Goal: Task Accomplishment & Management: Use online tool/utility

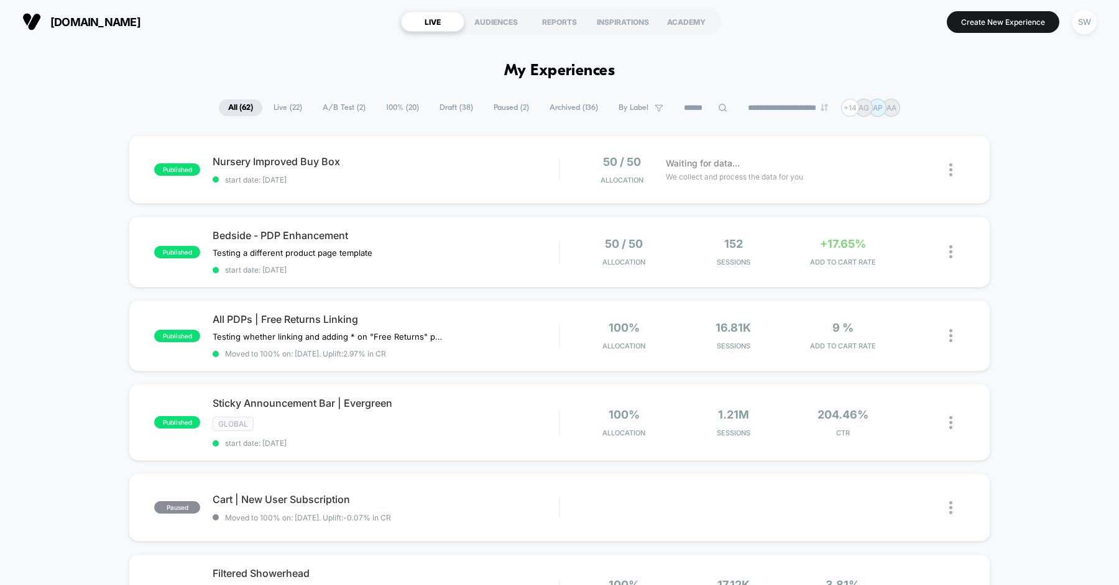
click at [454, 109] on span "Draft ( 38 )" at bounding box center [456, 107] width 52 height 17
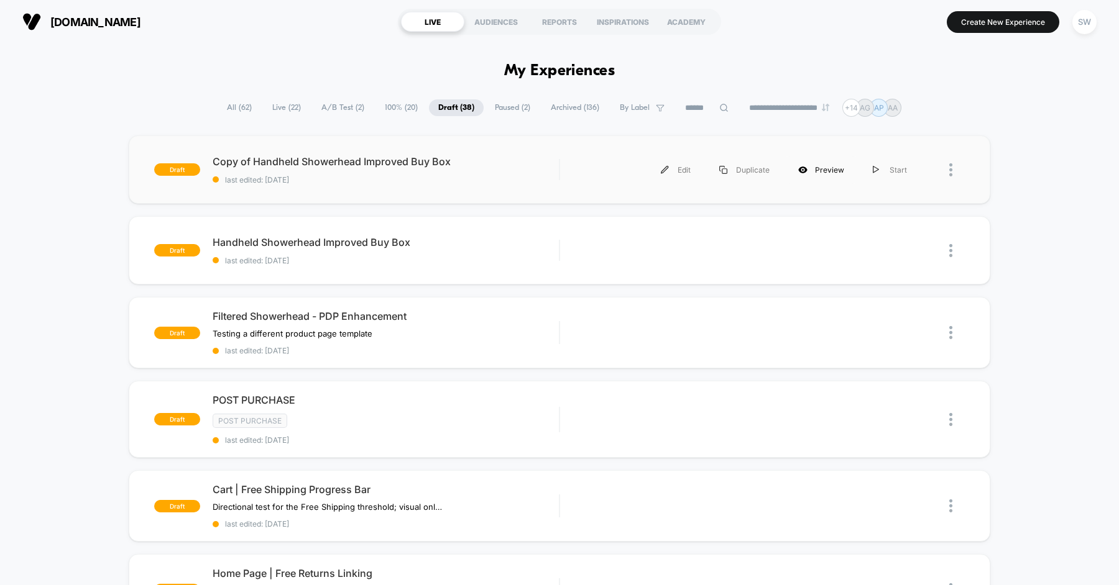
click at [835, 167] on div "Preview" at bounding box center [821, 170] width 75 height 28
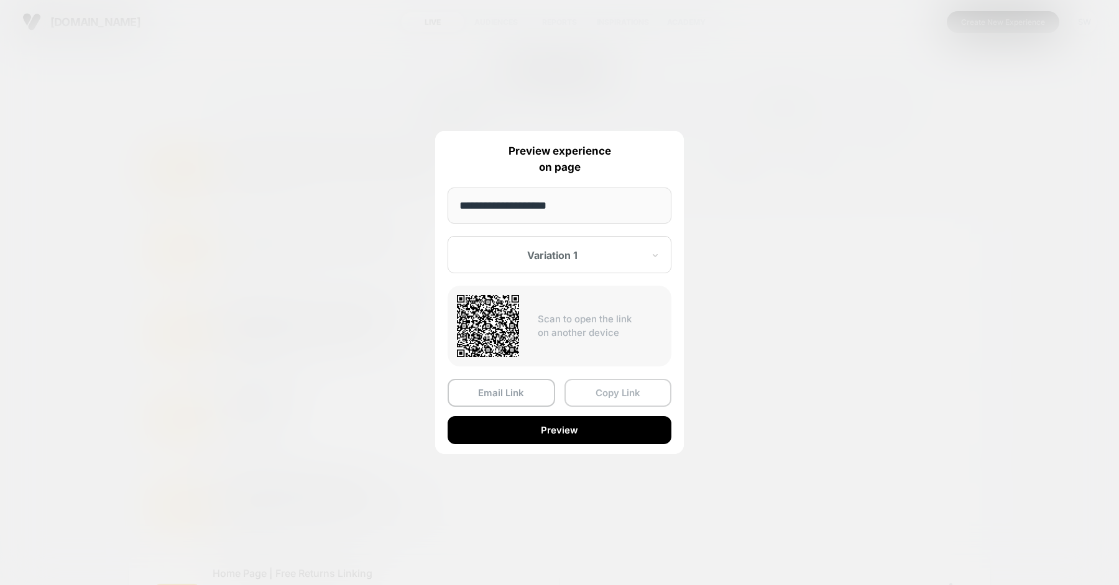
click at [594, 391] on button "Copy Link" at bounding box center [618, 393] width 108 height 28
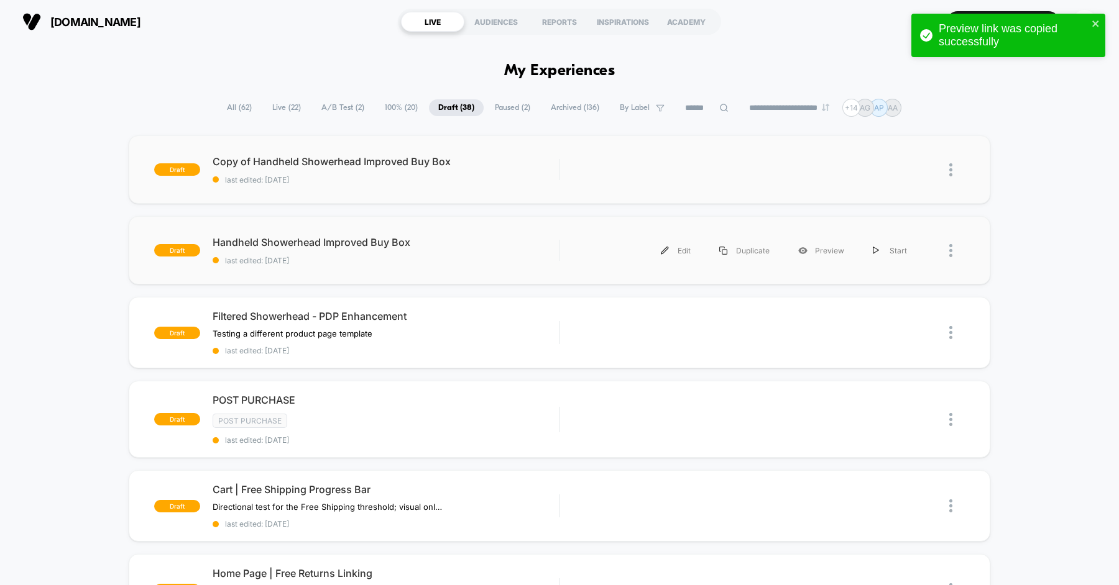
click at [945, 254] on div at bounding box center [943, 251] width 44 height 28
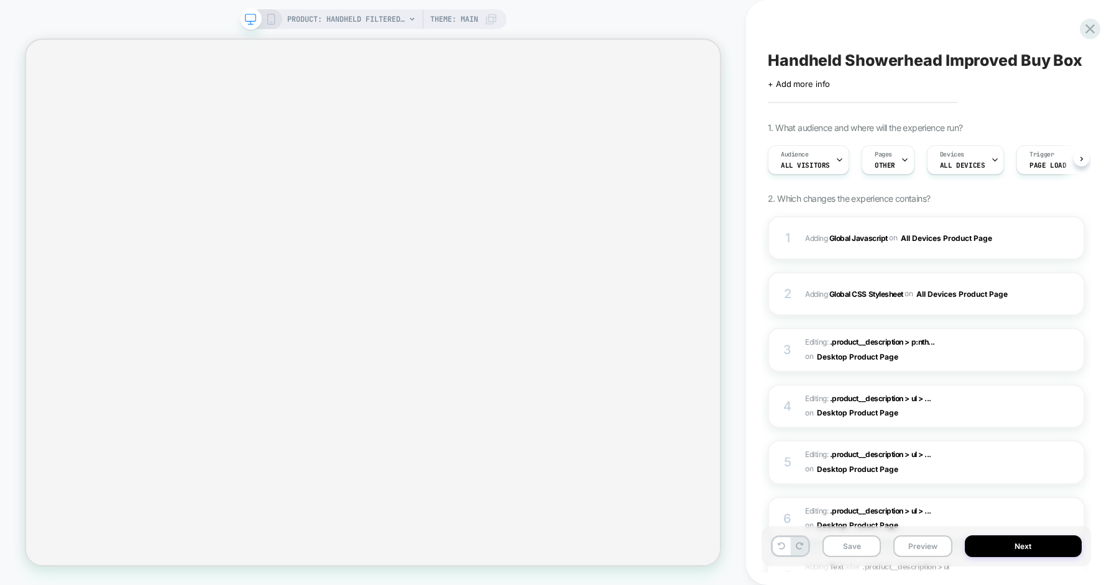
scroll to position [0, 1]
click at [833, 63] on span "Handheld Showerhead Improved Buy Box" at bounding box center [925, 60] width 314 height 19
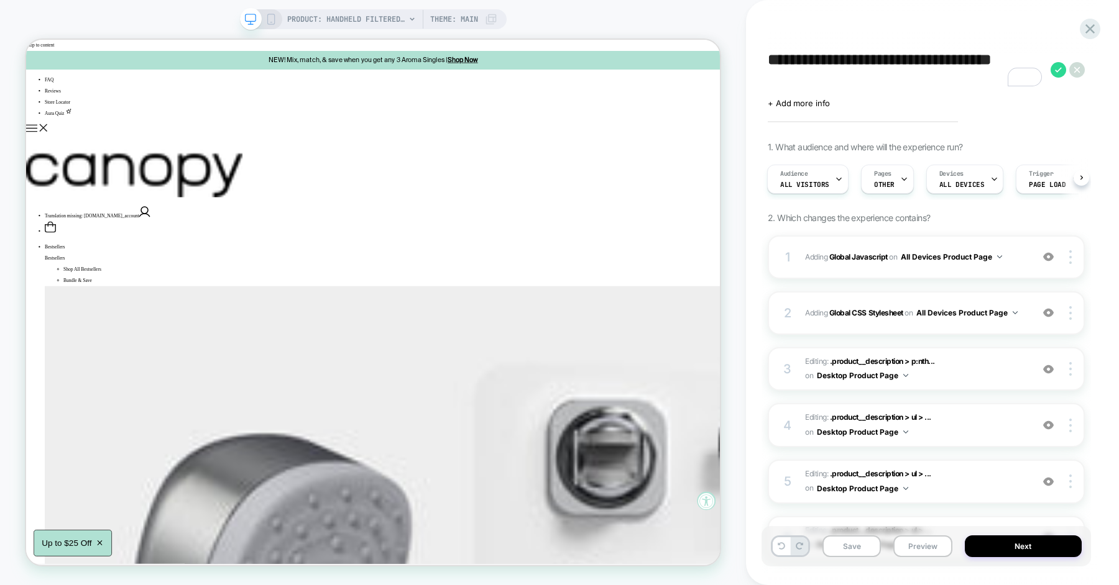
scroll to position [0, 0]
type textarea "**********"
click at [864, 546] on button "Save" at bounding box center [851, 547] width 58 height 22
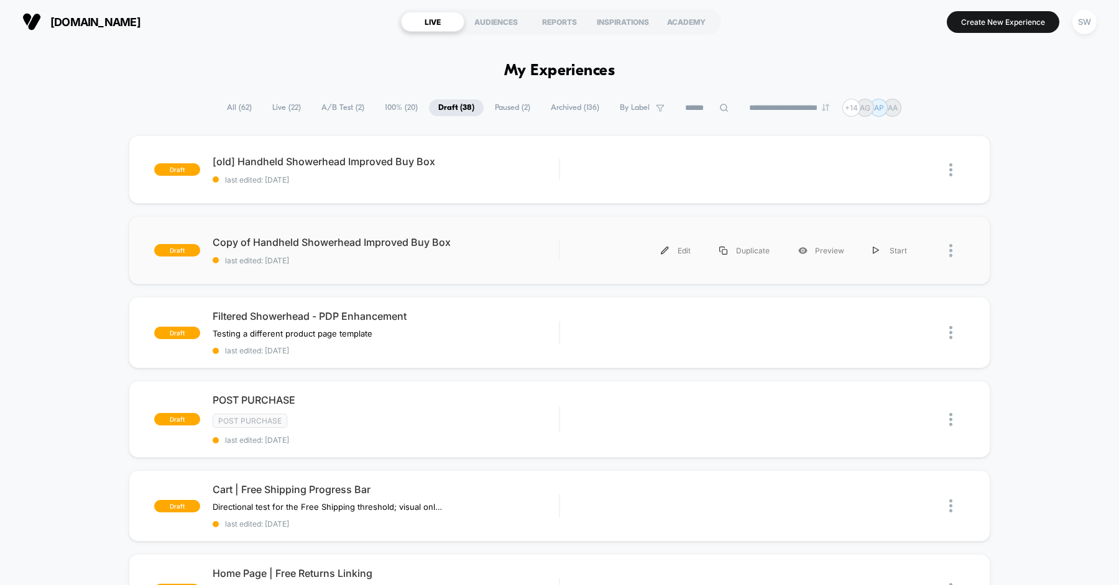
click at [510, 227] on div "draft Copy of Handheld Showerhead Improved Buy Box last edited: 04/09/2025 Edit…" at bounding box center [559, 250] width 861 height 68
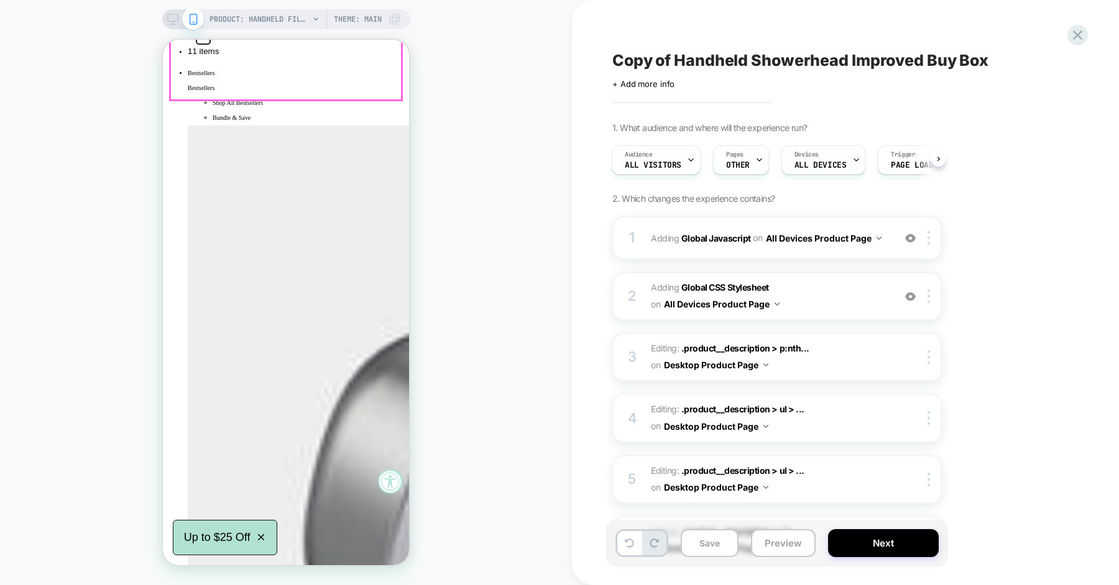
scroll to position [268, 0]
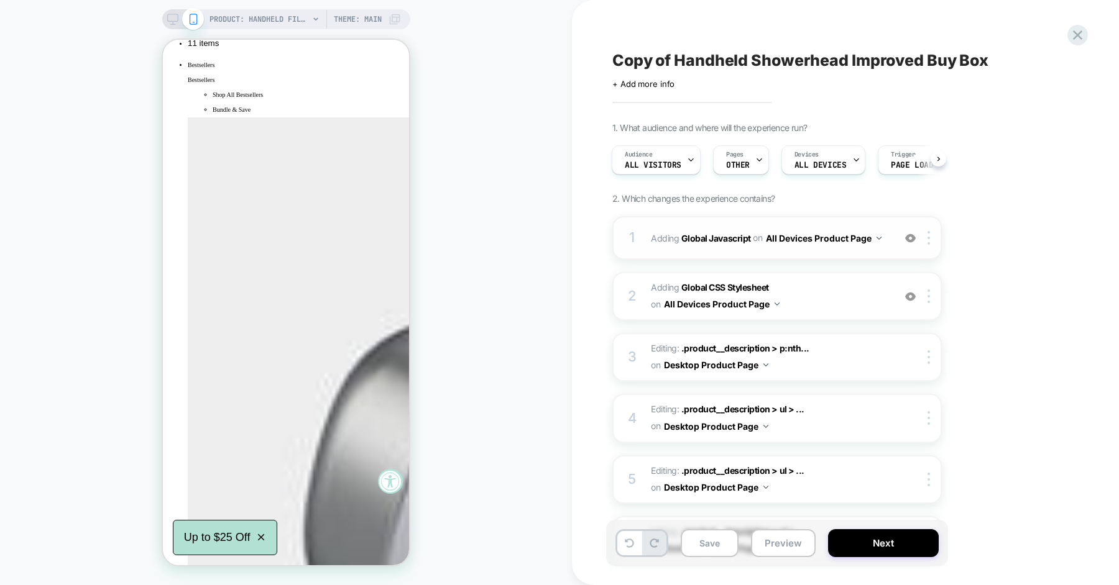
click at [878, 248] on div "1 Adding Global Javascript on All Devices Product Page Add Before Add After Tar…" at bounding box center [776, 238] width 329 height 44
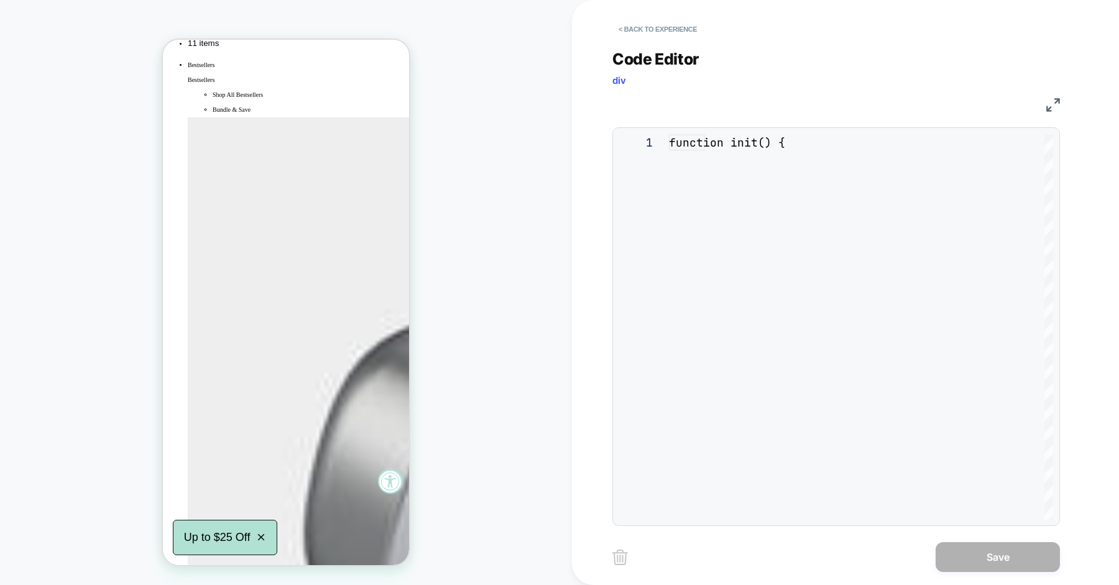
scroll to position [168, 0]
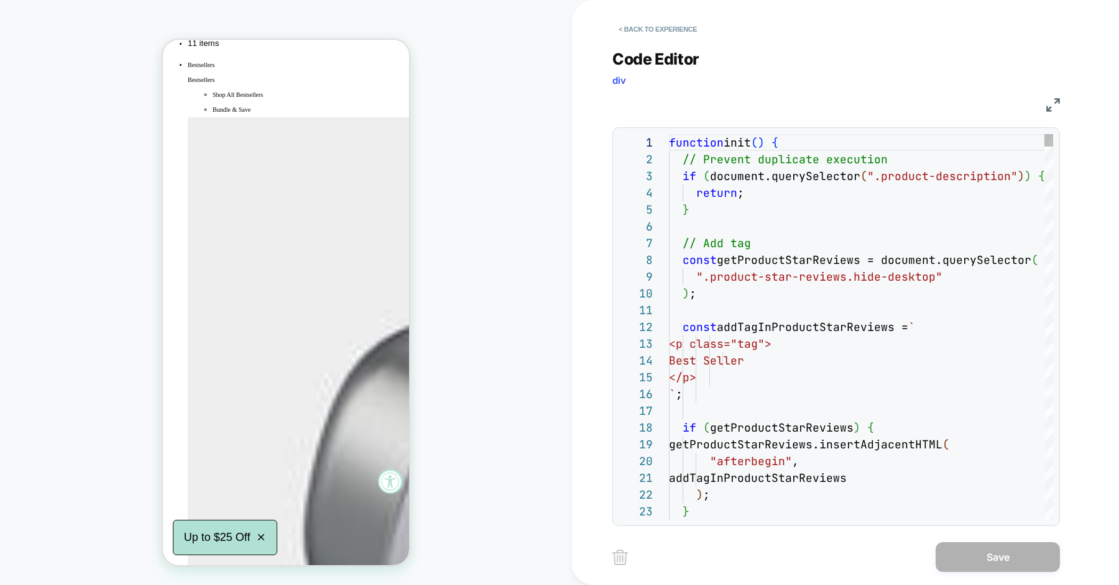
type textarea "**"
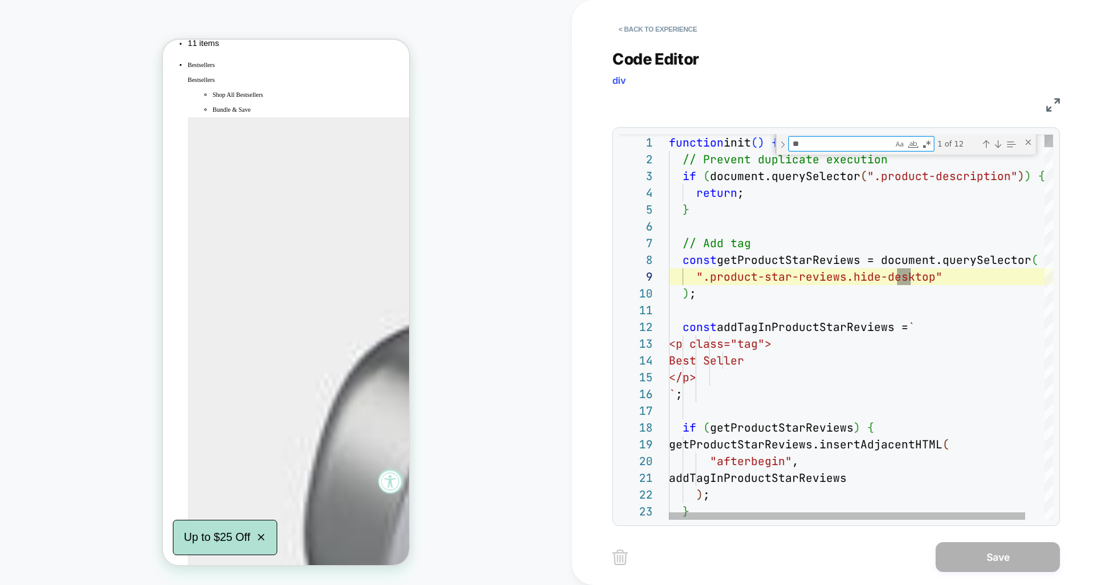
type textarea "**********"
type textarea "****"
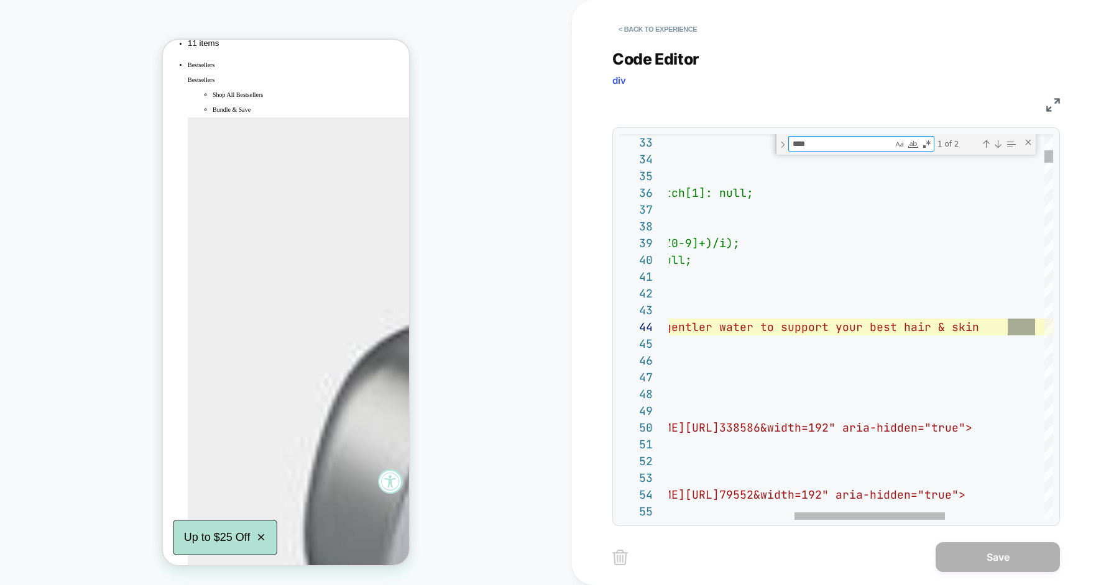
type textarea "**********"
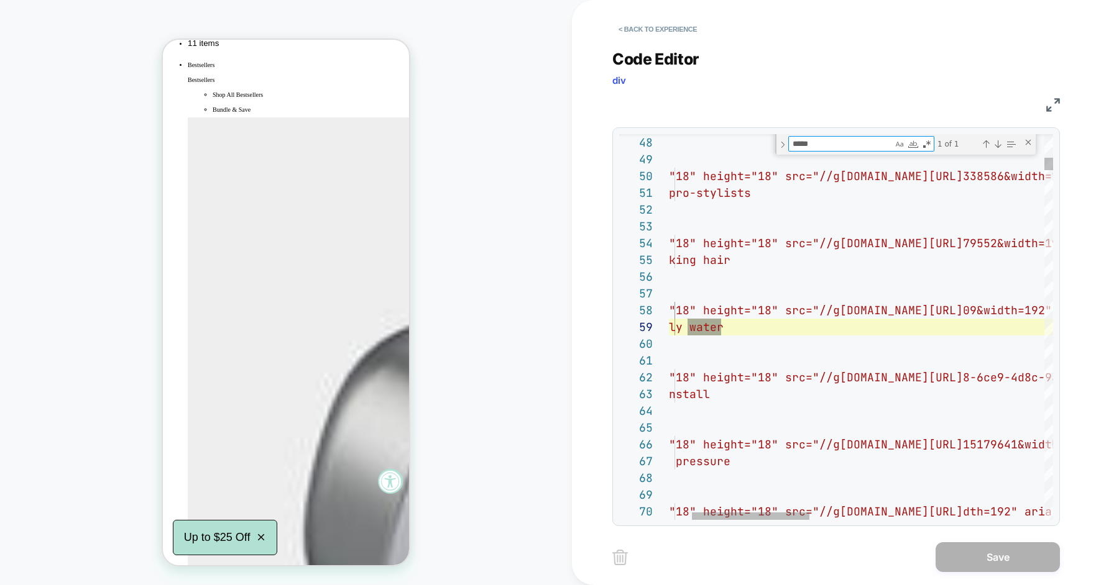
type textarea "*****"
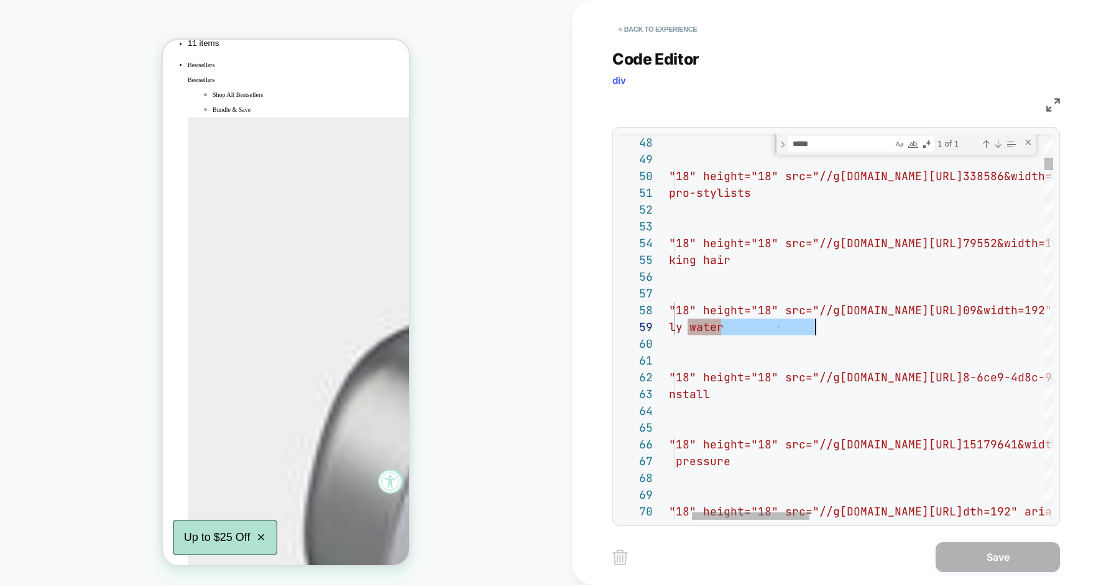
scroll to position [151, 0]
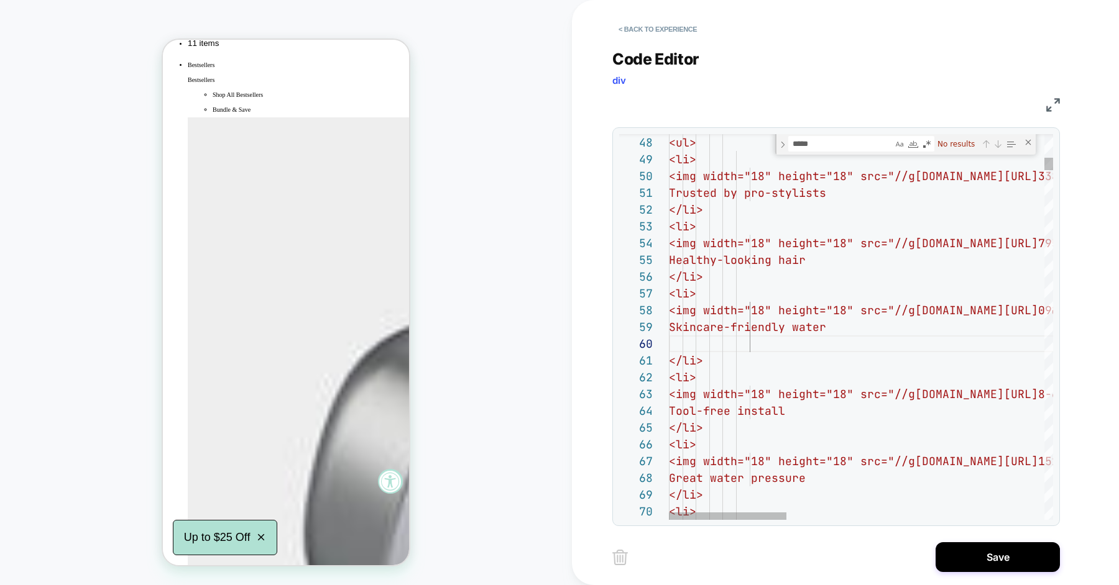
type textarea "**********"
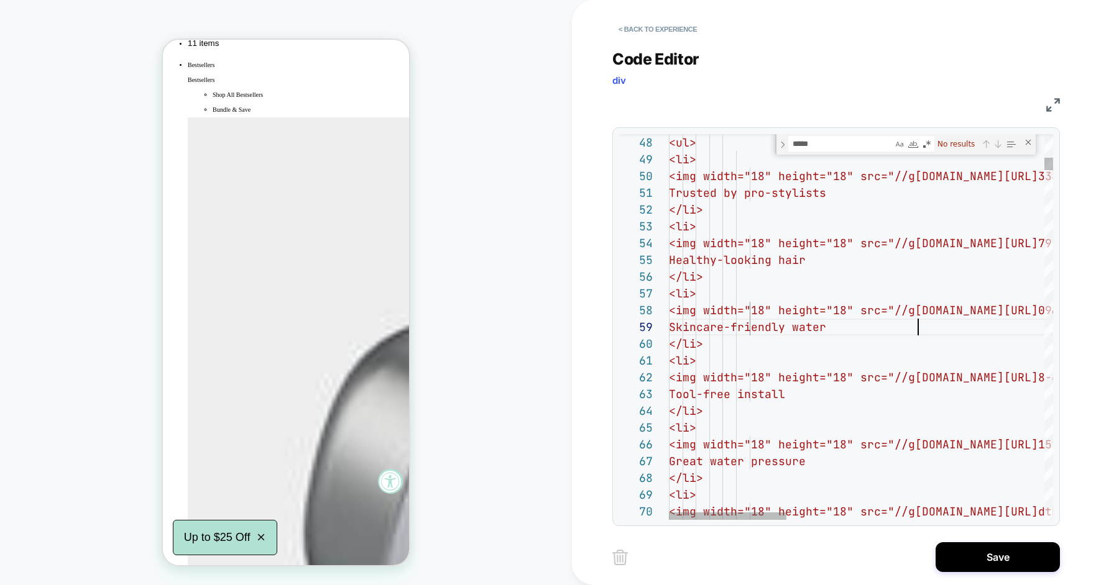
scroll to position [134, 249]
click at [1027, 145] on div "Close (Escape)" at bounding box center [1028, 142] width 10 height 10
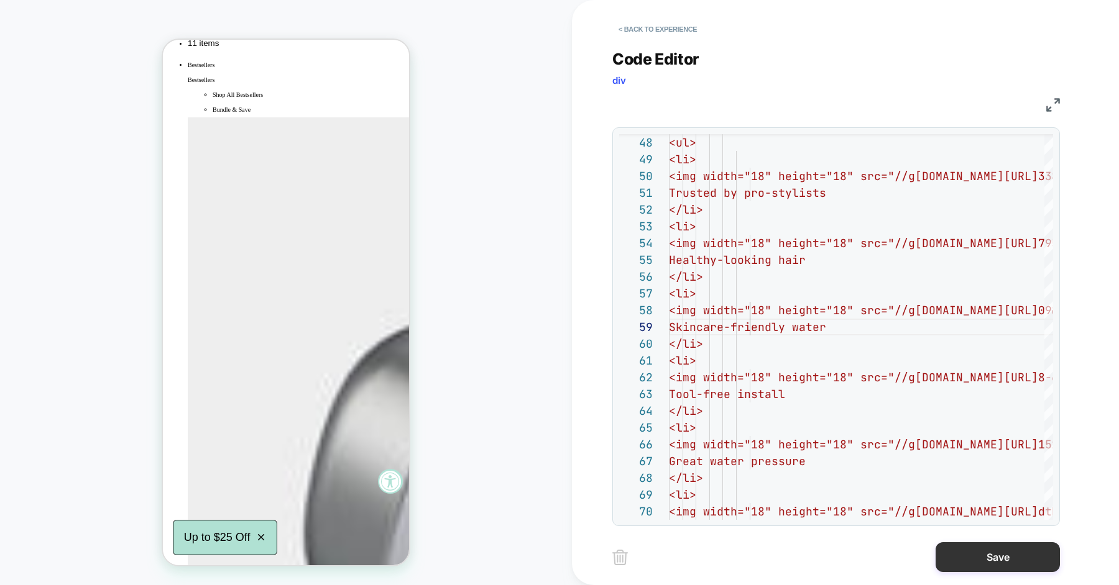
click at [948, 547] on button "Save" at bounding box center [997, 558] width 124 height 30
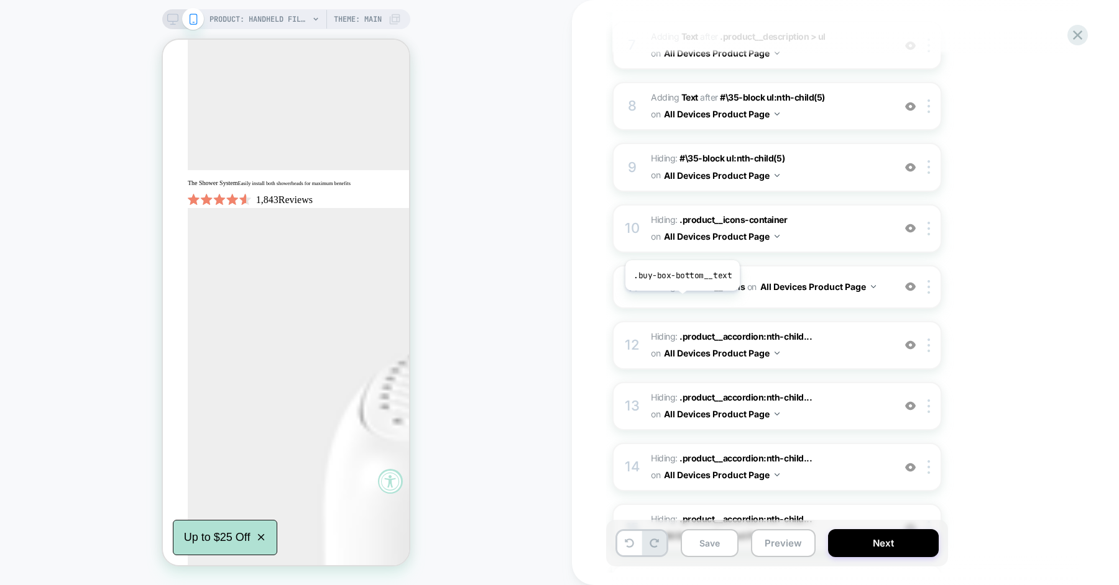
scroll to position [1029, 0]
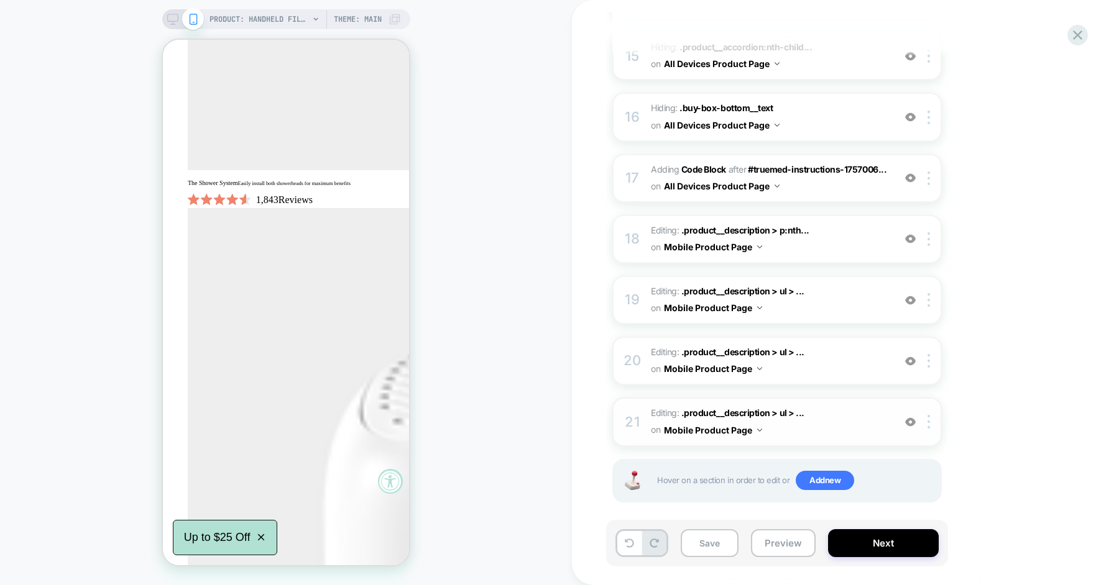
click at [828, 406] on span "Editing : .product__description > ul > ... .product__description > ul > li:nth-…" at bounding box center [769, 422] width 237 height 34
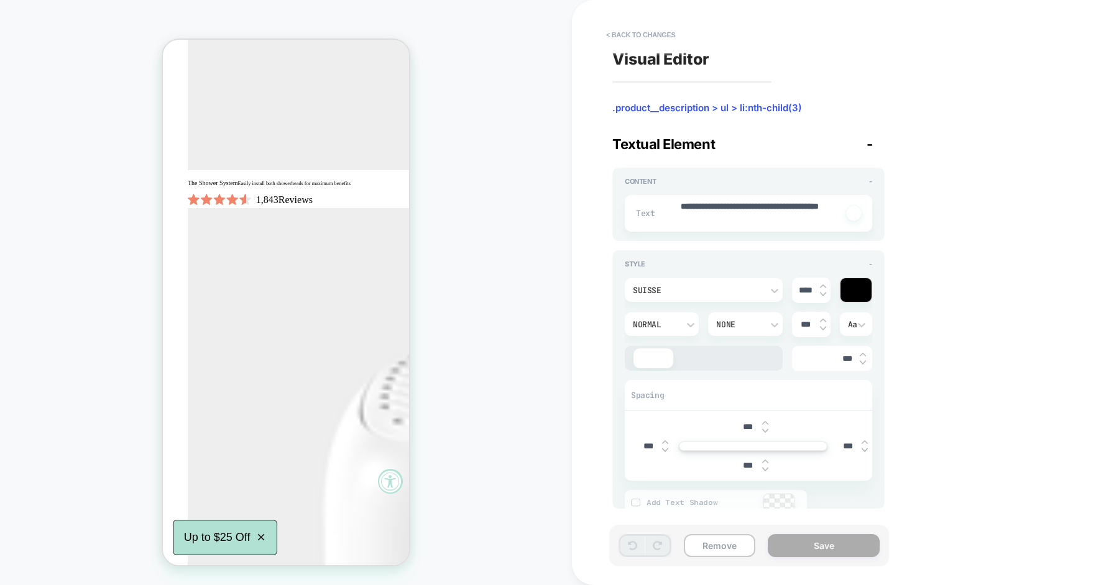
scroll to position [1421, 0]
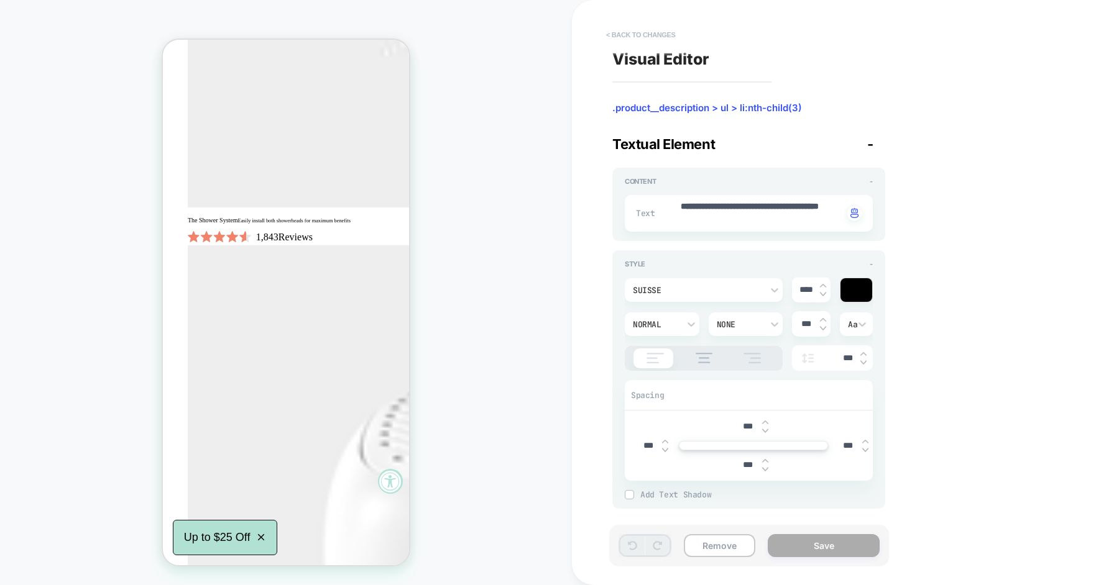
click at [651, 32] on button "< Back to changes" at bounding box center [641, 35] width 82 height 20
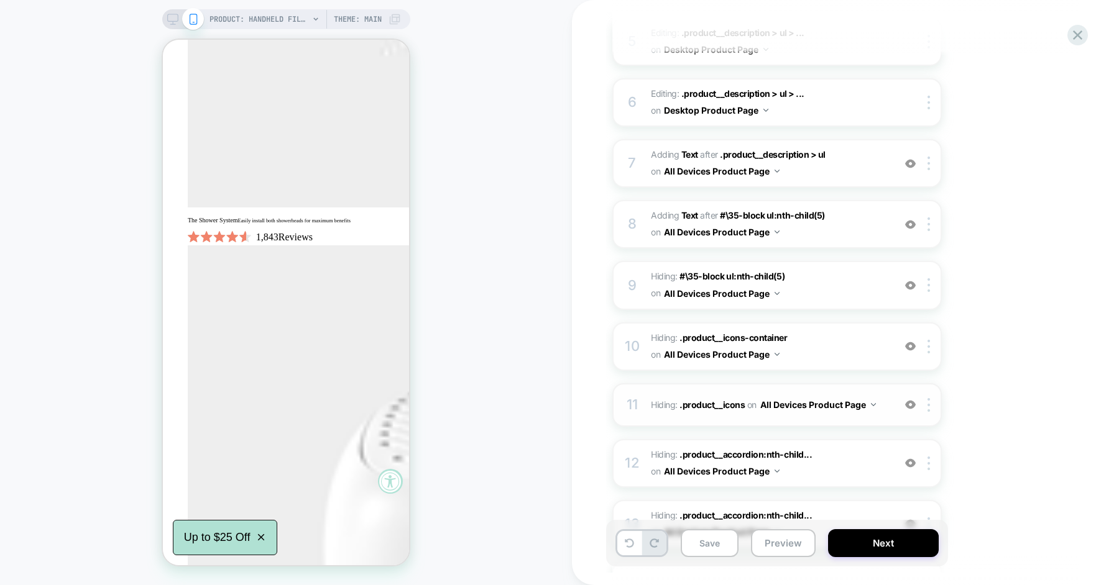
scroll to position [1034, 0]
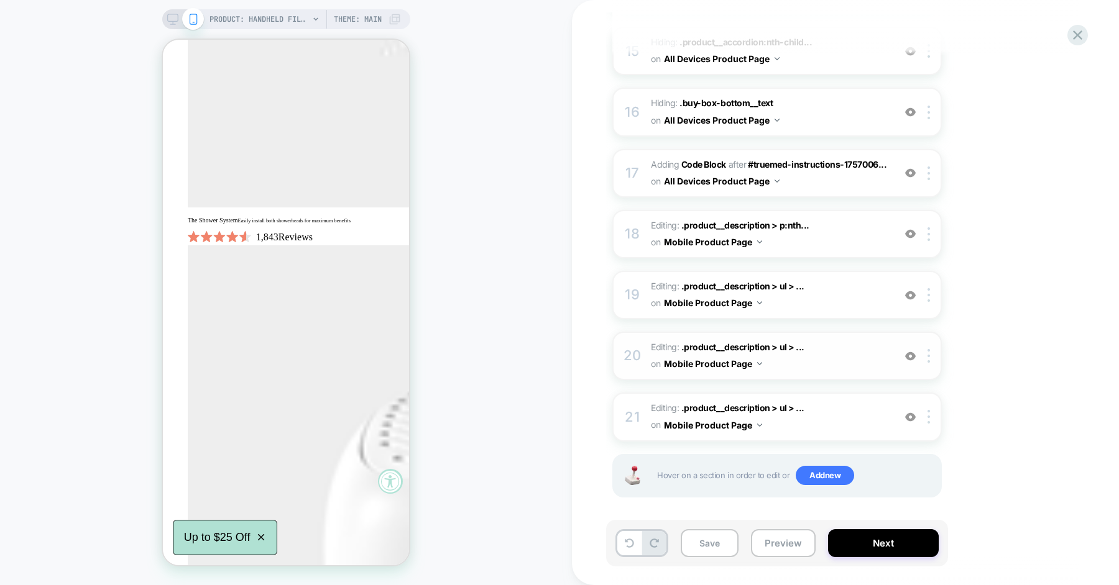
click at [833, 353] on span "Editing : .product__description > ul > ... .product__description > ul > li:nth-…" at bounding box center [769, 356] width 237 height 34
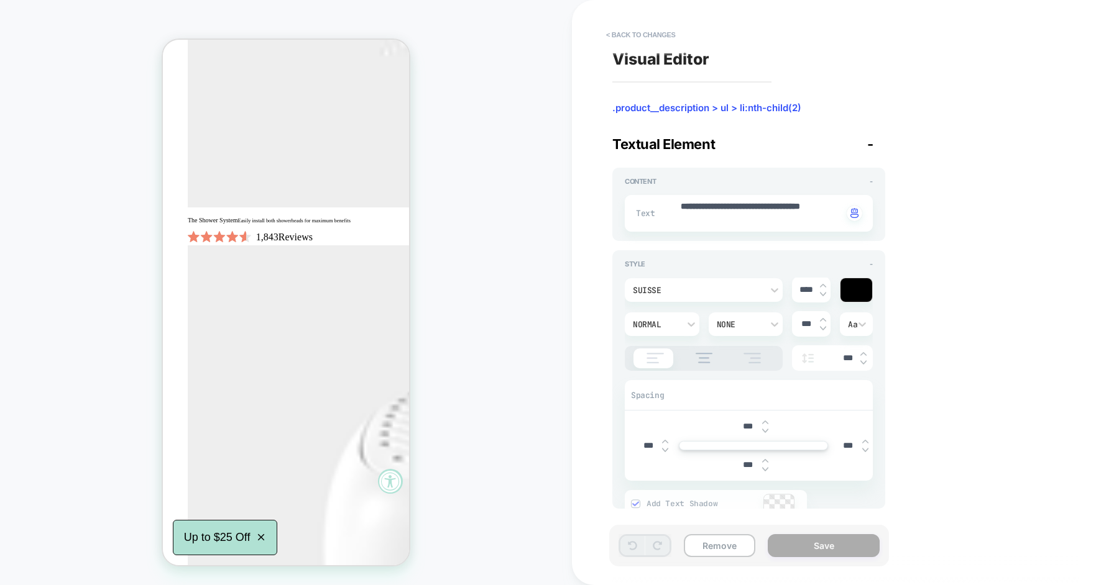
scroll to position [1406, 0]
click at [641, 29] on button "< Back to changes" at bounding box center [641, 35] width 82 height 20
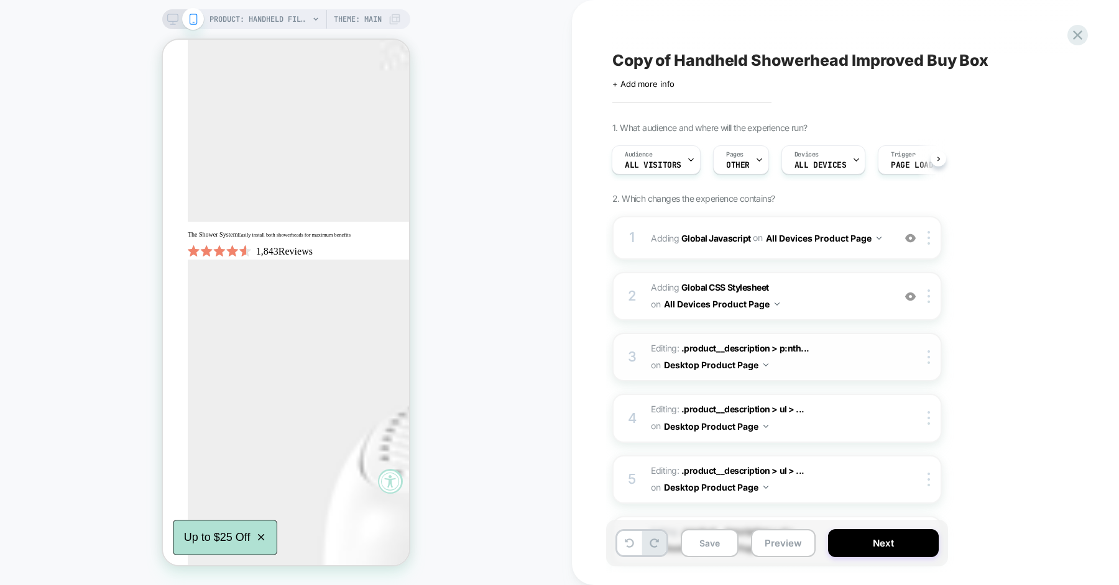
scroll to position [1034, 0]
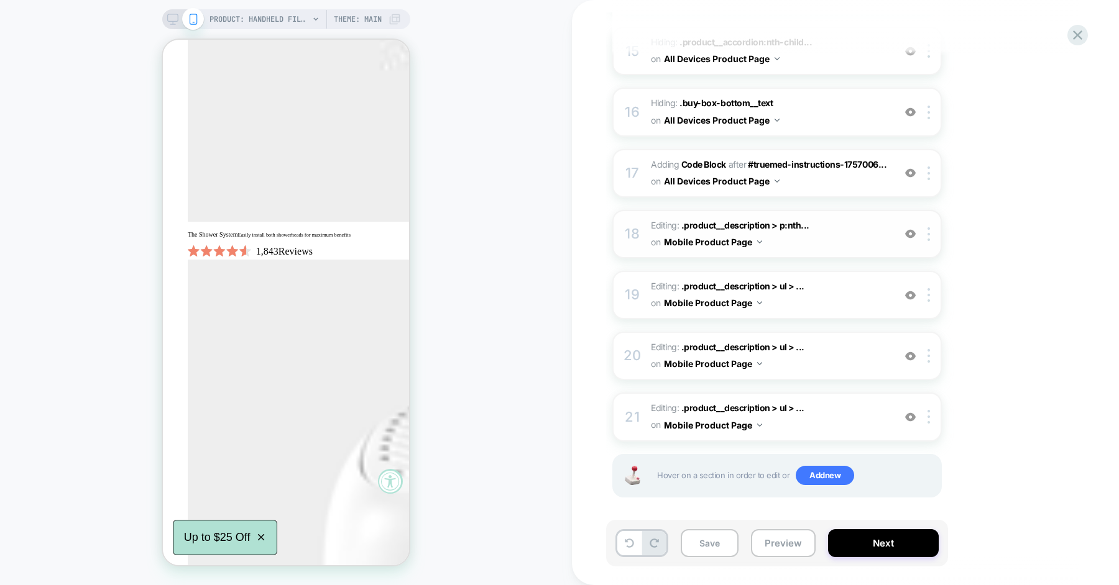
click at [837, 236] on span "Editing : .product__description > p:nth... .product__description > p:nth-child(…" at bounding box center [769, 235] width 237 height 34
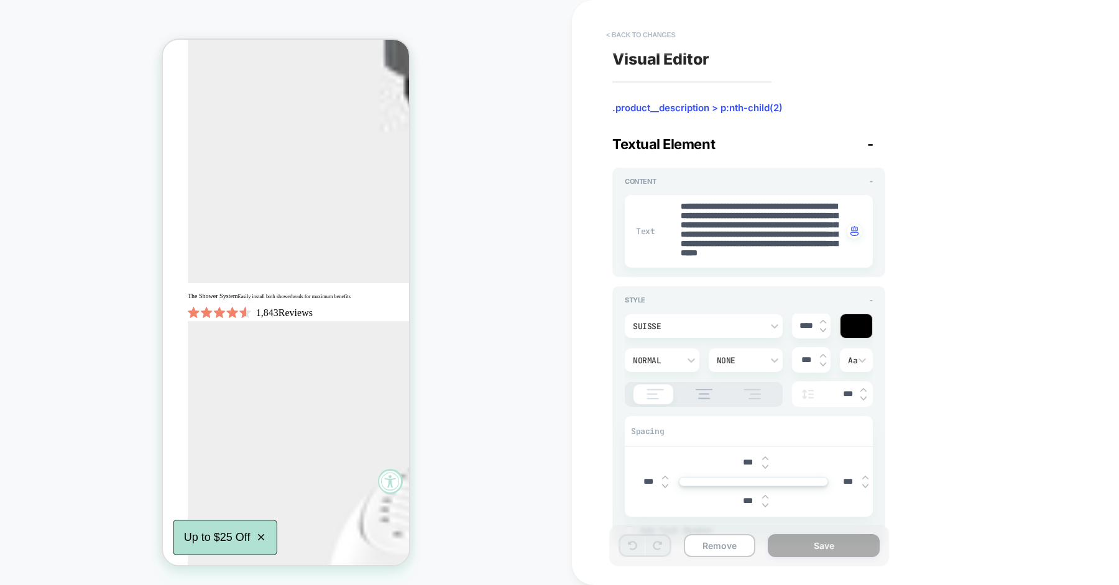
click at [637, 25] on button "< Back to changes" at bounding box center [641, 35] width 82 height 20
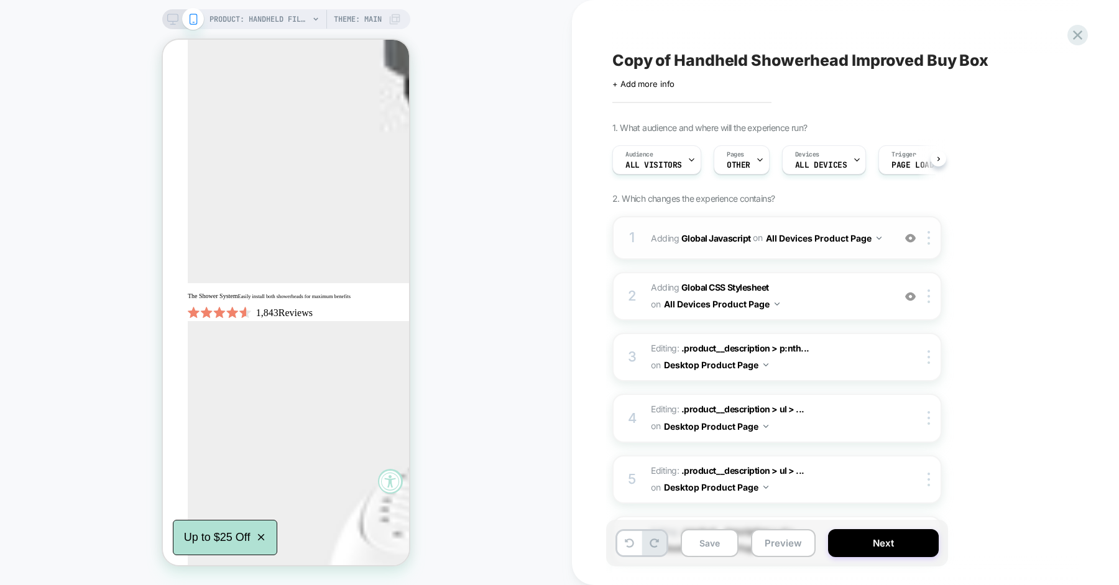
scroll to position [0, 1]
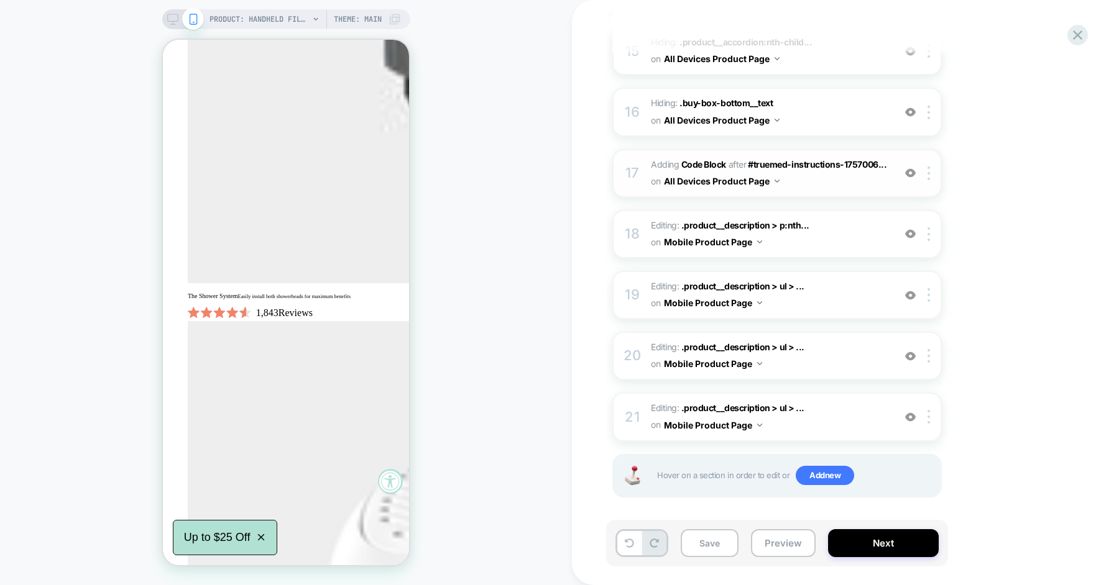
click at [835, 172] on span "Adding Code Block AFTER #truemed-instructions-1757006... #truemed-instructions-…" at bounding box center [769, 174] width 237 height 34
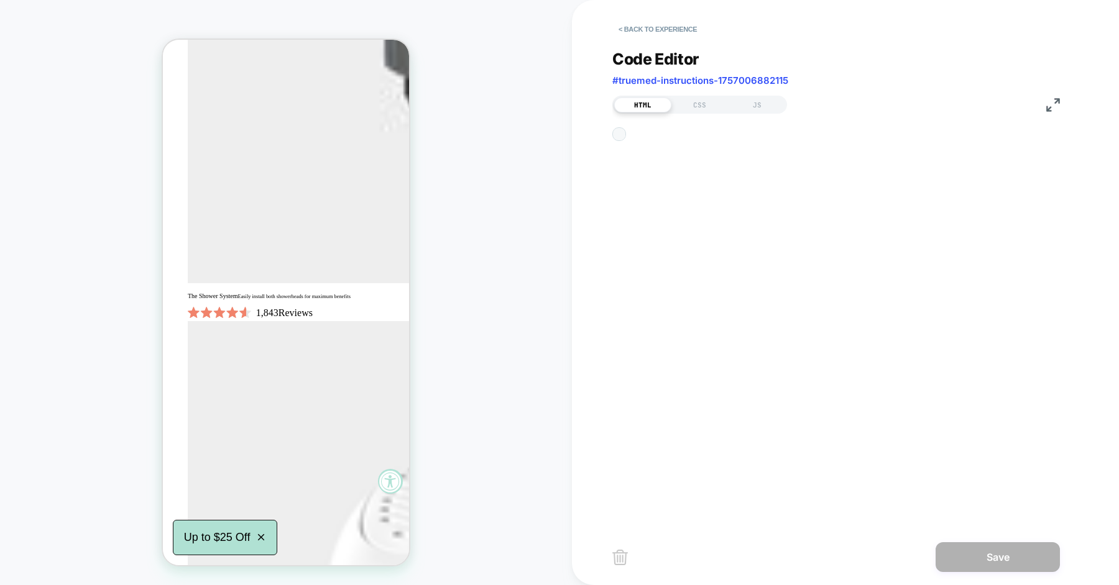
scroll to position [168, 0]
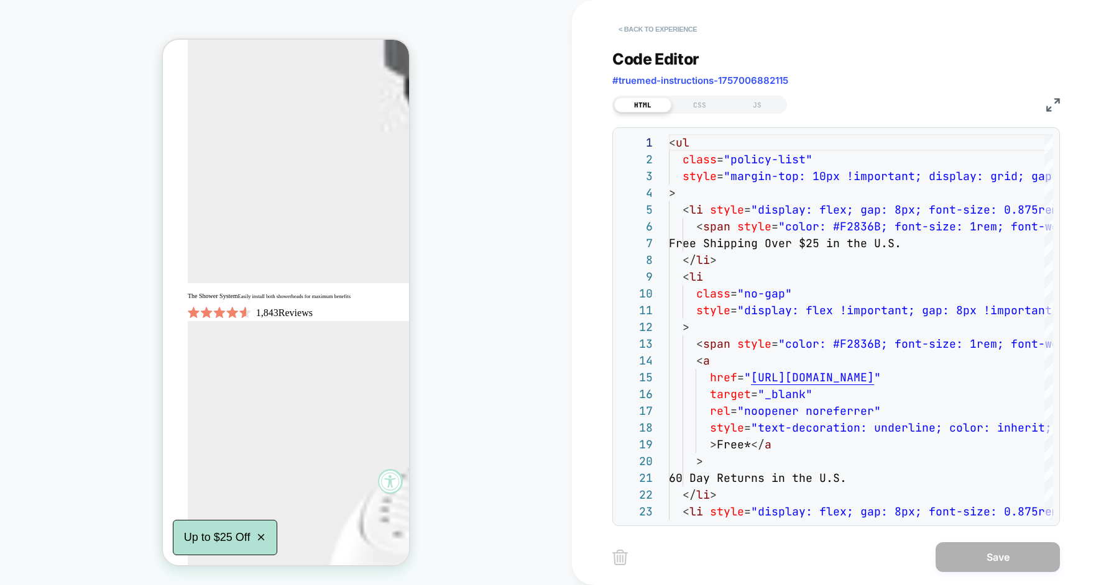
click at [640, 32] on button "< Back to experience" at bounding box center [657, 29] width 91 height 20
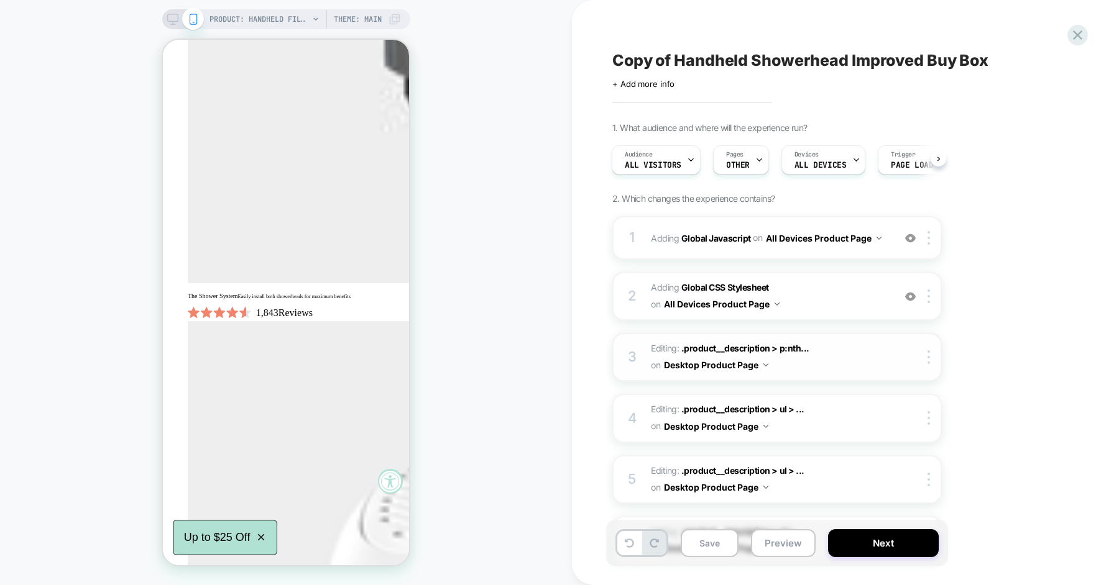
scroll to position [1034, 0]
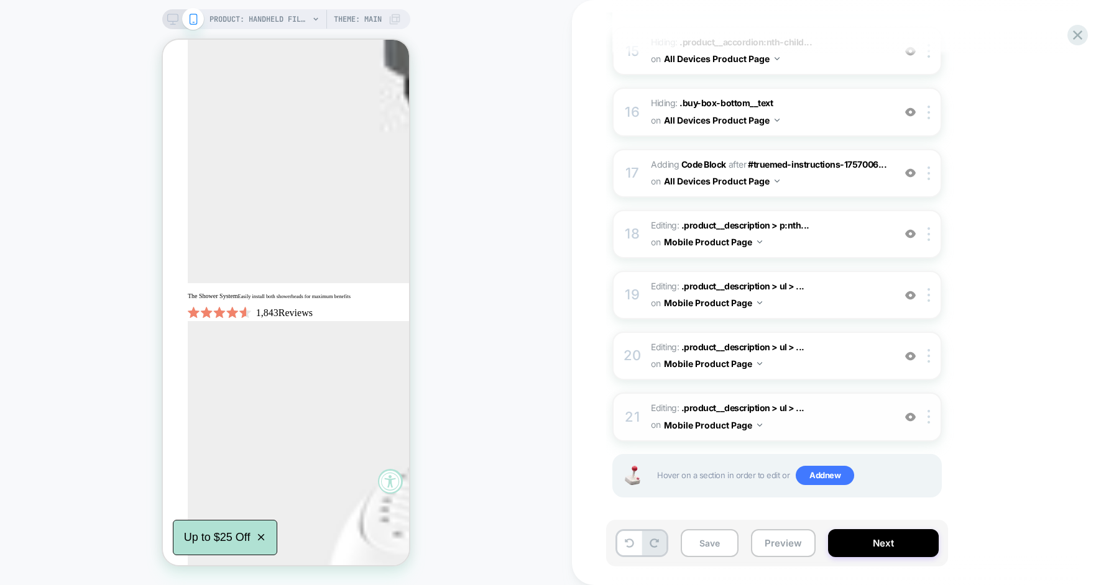
click at [820, 400] on span "Editing : .product__description > ul > ... .product__description > ul > li:nth-…" at bounding box center [769, 417] width 237 height 34
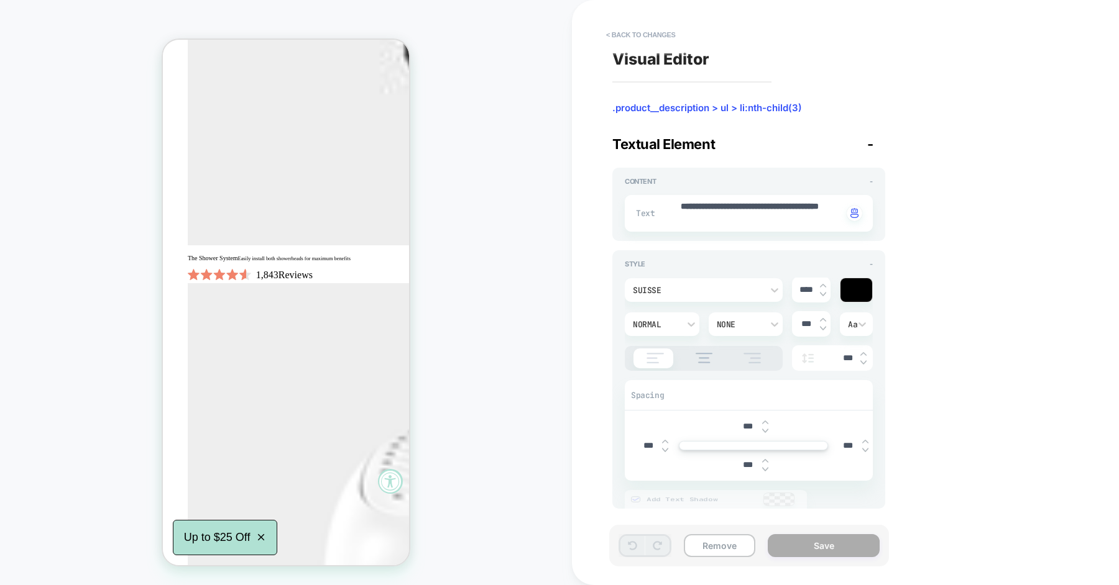
scroll to position [1421, 0]
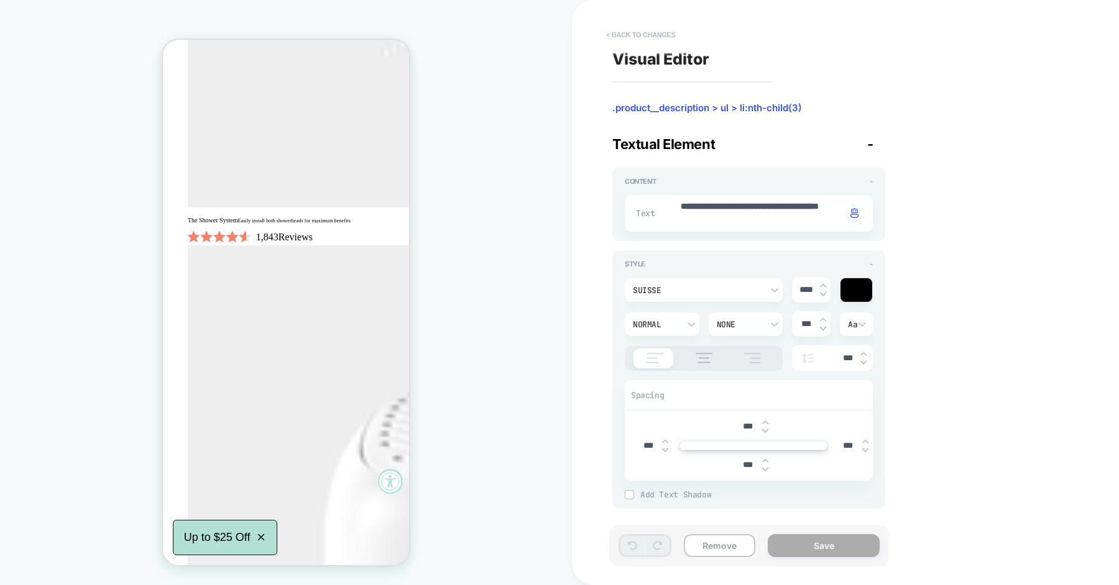
click at [652, 33] on button "< Back to changes" at bounding box center [641, 35] width 82 height 20
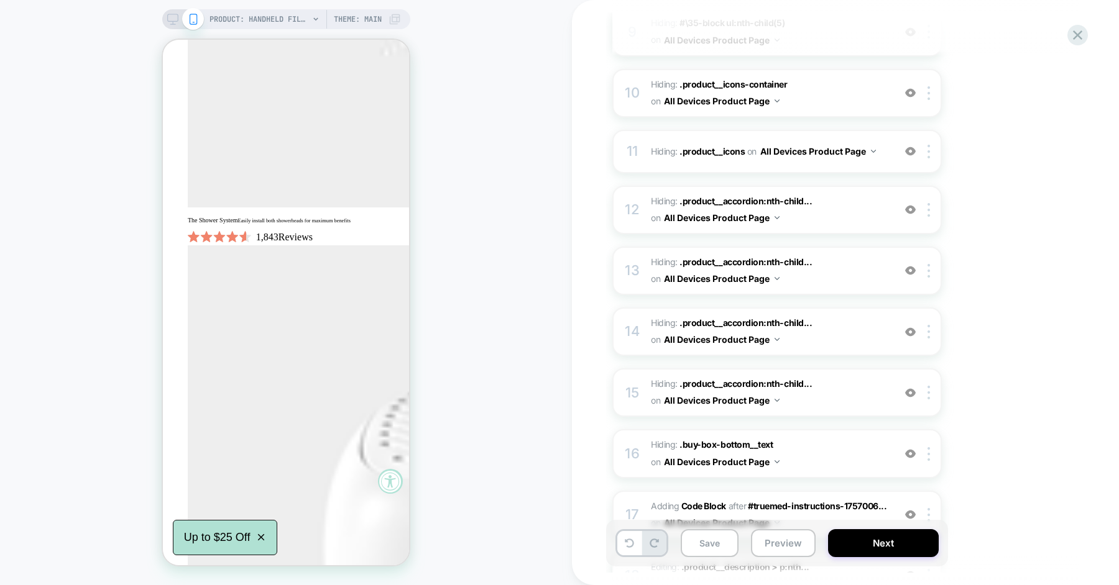
scroll to position [715, 0]
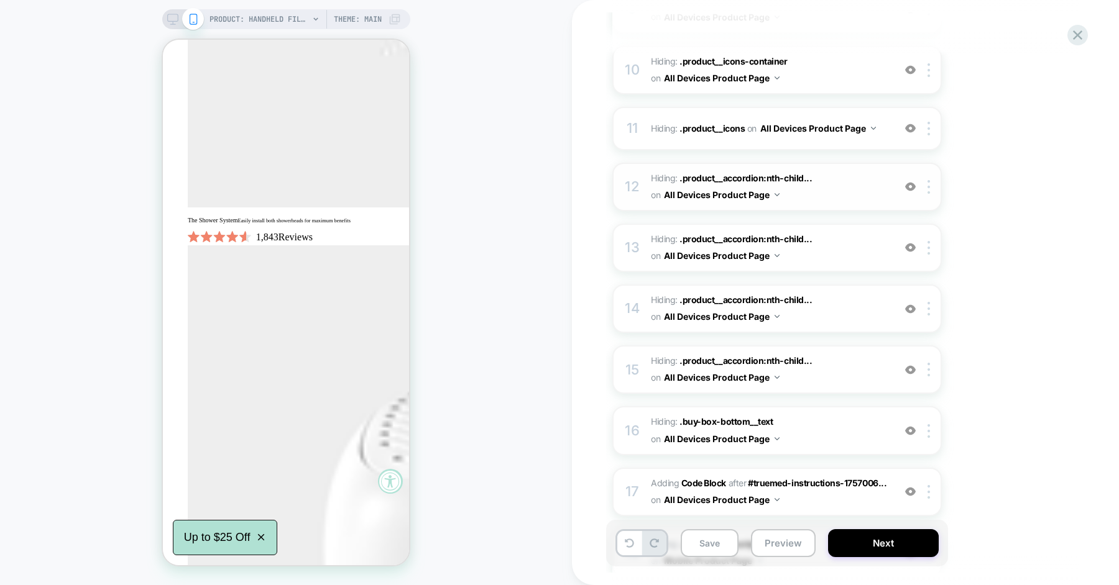
click at [828, 193] on span "Hiding : .product__accordion:nth-child... .product__accordion:nth-child(7) on A…" at bounding box center [769, 187] width 237 height 34
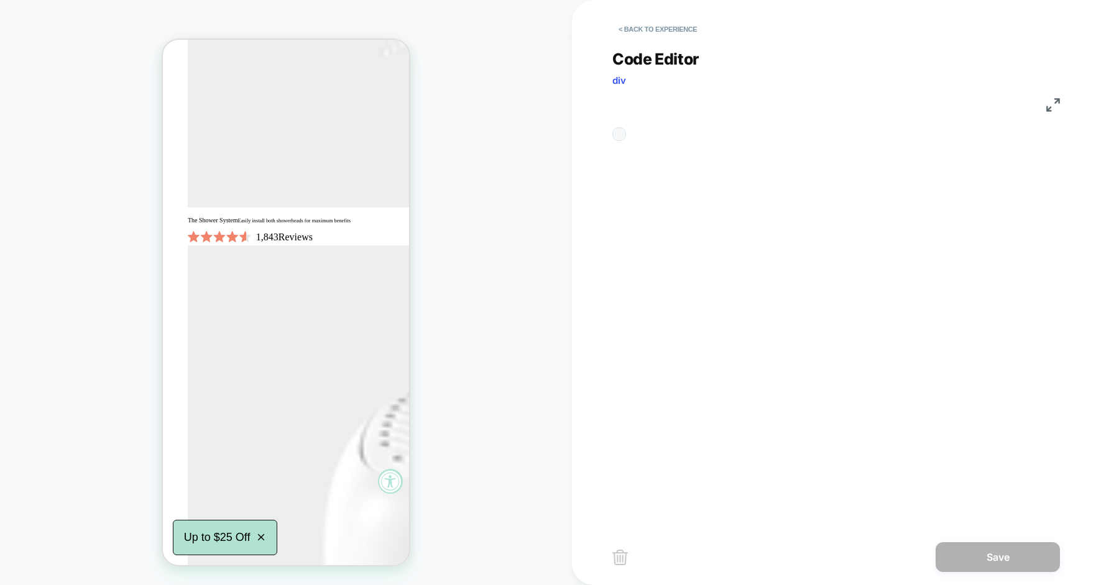
scroll to position [50, 0]
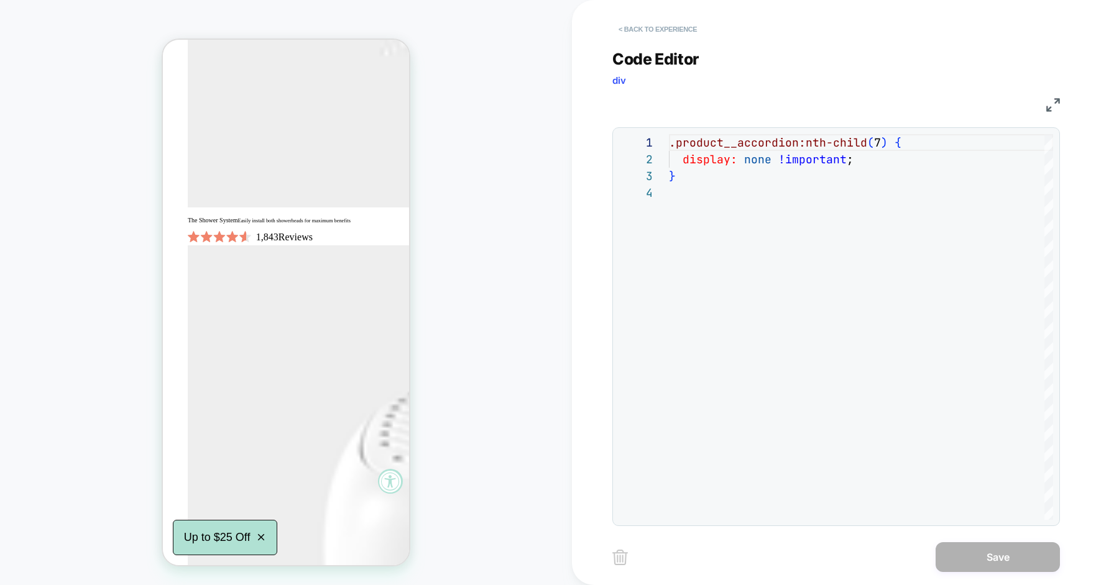
click at [677, 28] on button "< Back to experience" at bounding box center [657, 29] width 91 height 20
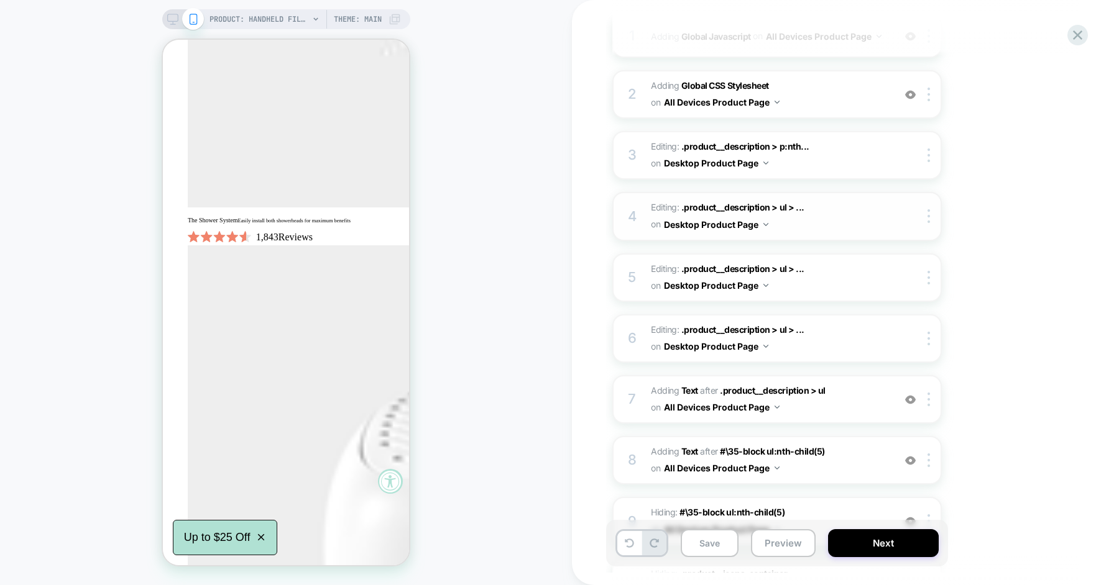
scroll to position [0, 0]
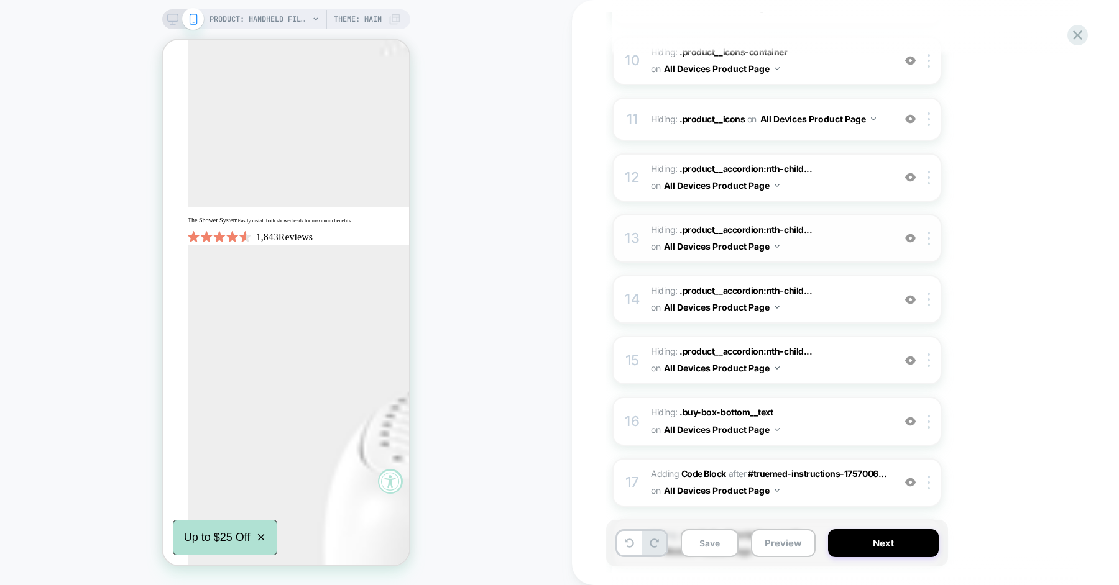
click at [815, 238] on span "Hiding : .product__accordion:nth-child... .product__accordion:nth-child(8) on A…" at bounding box center [769, 239] width 237 height 34
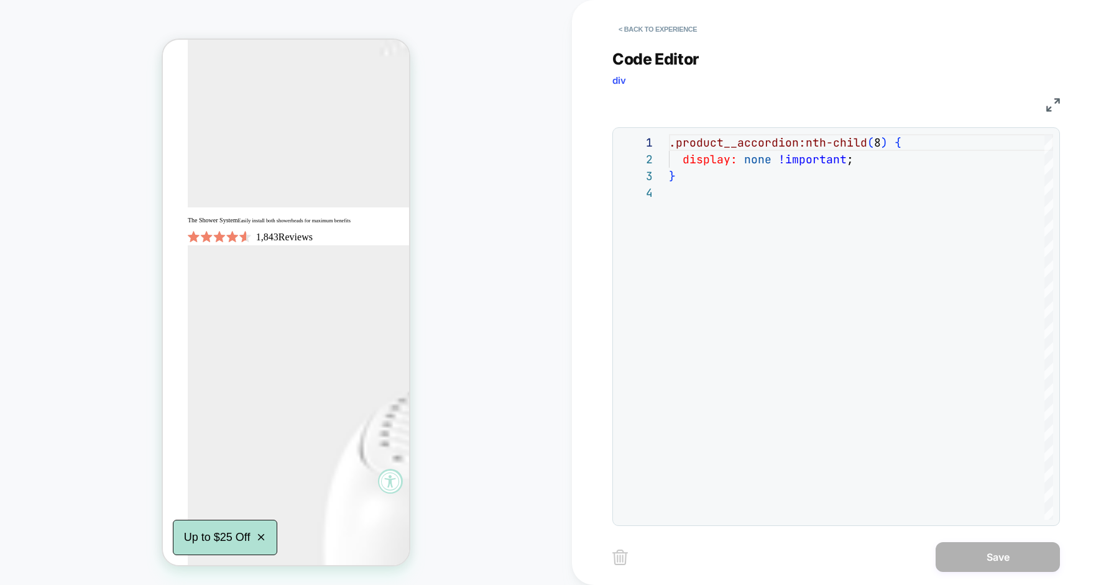
click at [648, 19] on div "< Back to experience" at bounding box center [885, 18] width 547 height 37
click at [647, 28] on button "< Back to experience" at bounding box center [657, 29] width 91 height 20
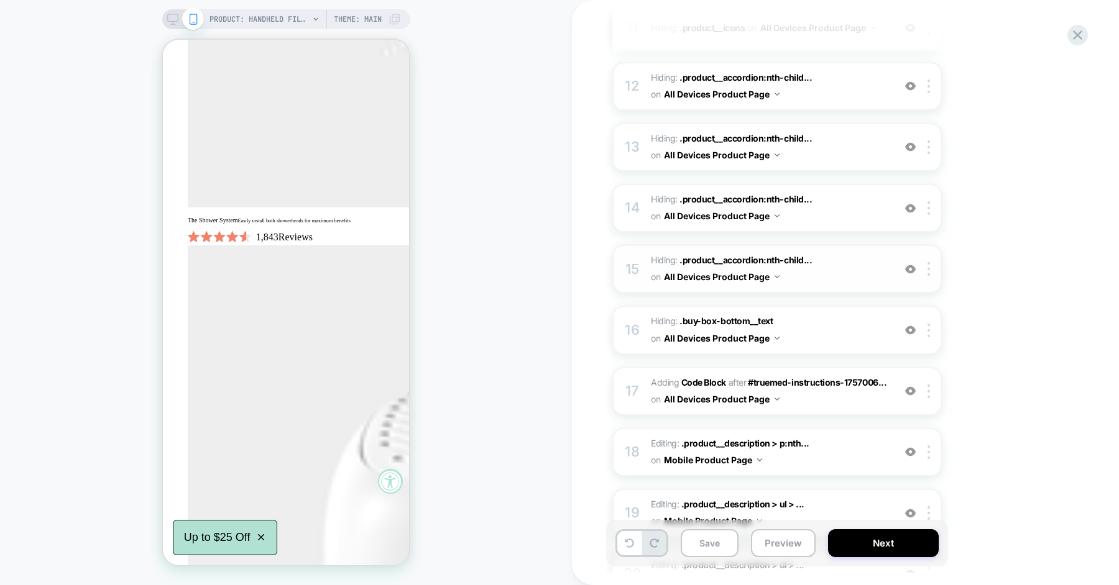
scroll to position [814, 0]
click at [824, 214] on span "Hiding : .product__accordion:nth-child... .product__accordion:nth-child(11) on …" at bounding box center [769, 210] width 237 height 34
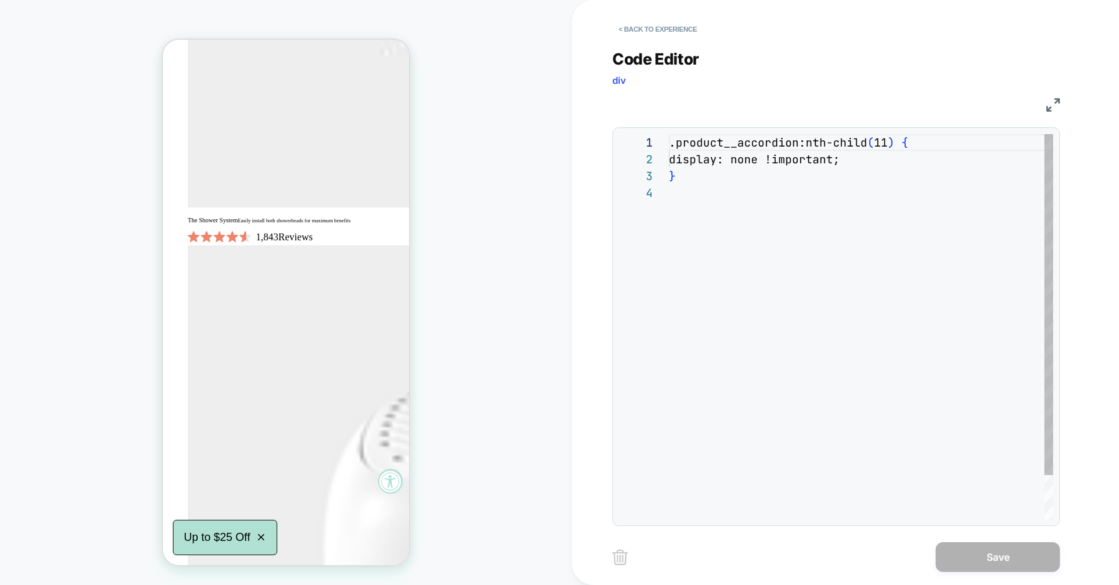
scroll to position [50, 0]
click at [670, 30] on button "< Back to experience" at bounding box center [657, 29] width 91 height 20
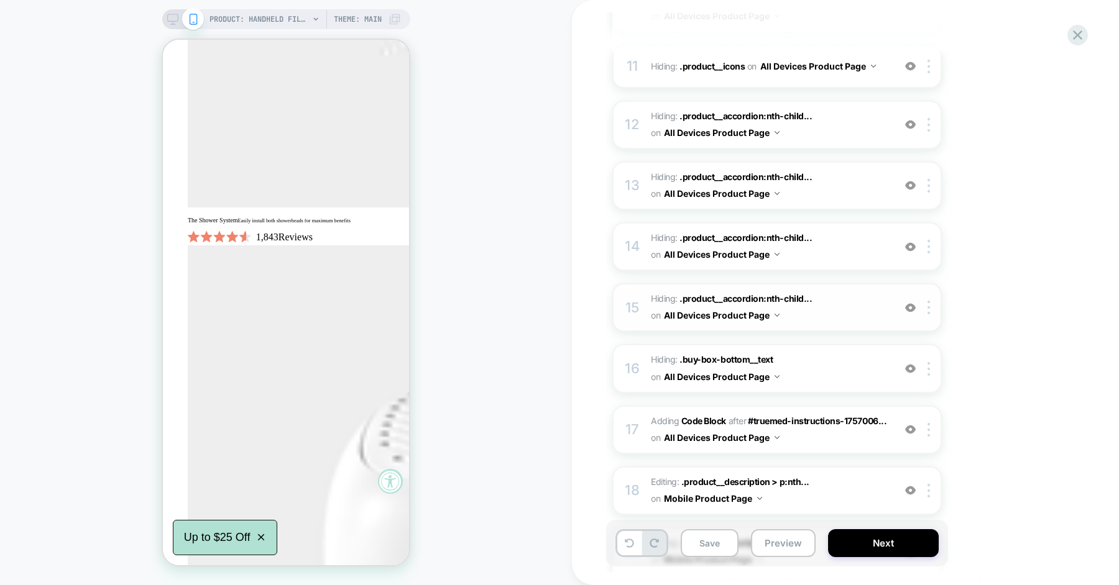
click at [839, 308] on span "Hiding : .product__accordion:nth-child... .product__accordion:nth-child(12) on …" at bounding box center [769, 308] width 237 height 34
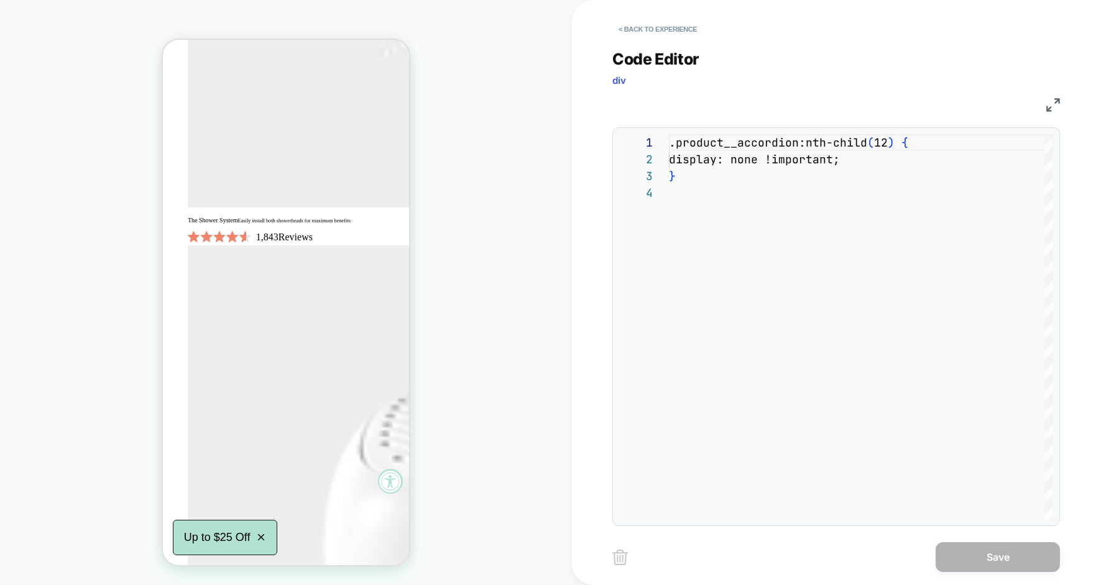
click at [674, 35] on button "< Back to experience" at bounding box center [657, 29] width 91 height 20
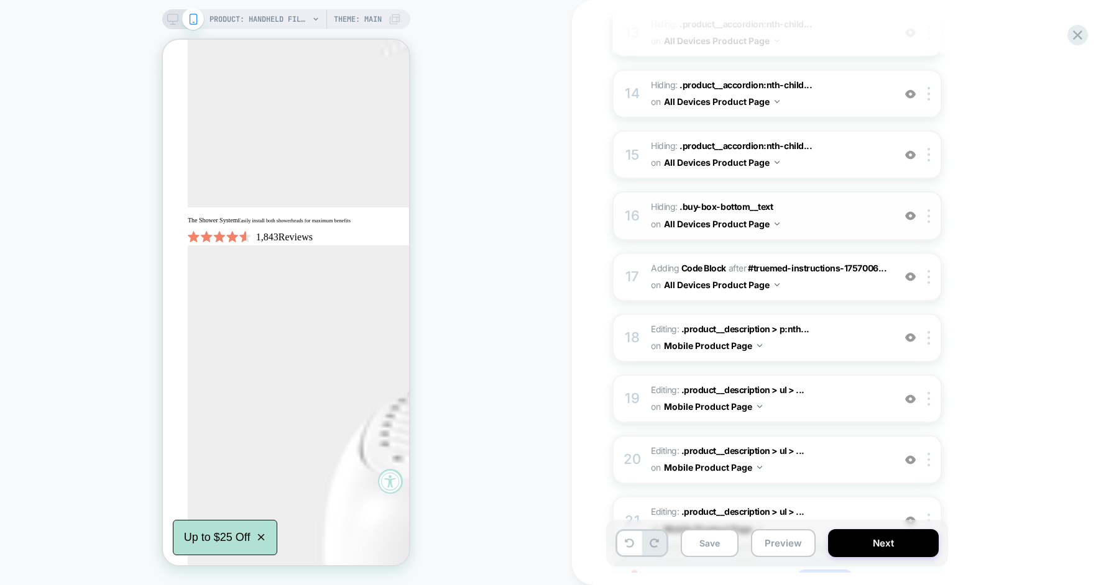
click at [823, 223] on span "Hiding : .buy-box-bottom__text .buy-box-bottom__text on All Devices Product Page" at bounding box center [769, 216] width 237 height 34
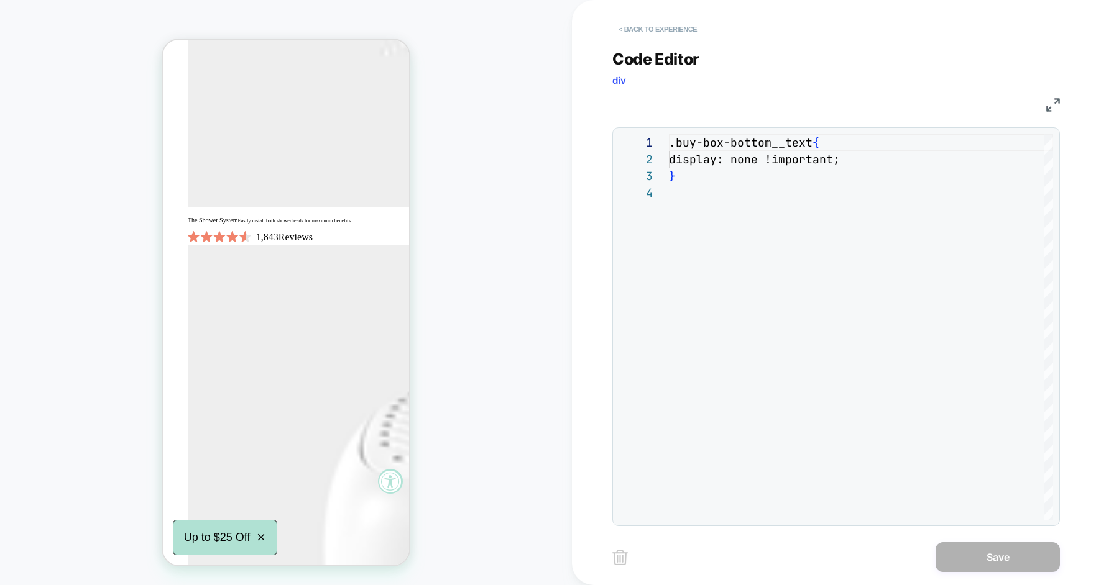
click at [674, 30] on button "< Back to experience" at bounding box center [657, 29] width 91 height 20
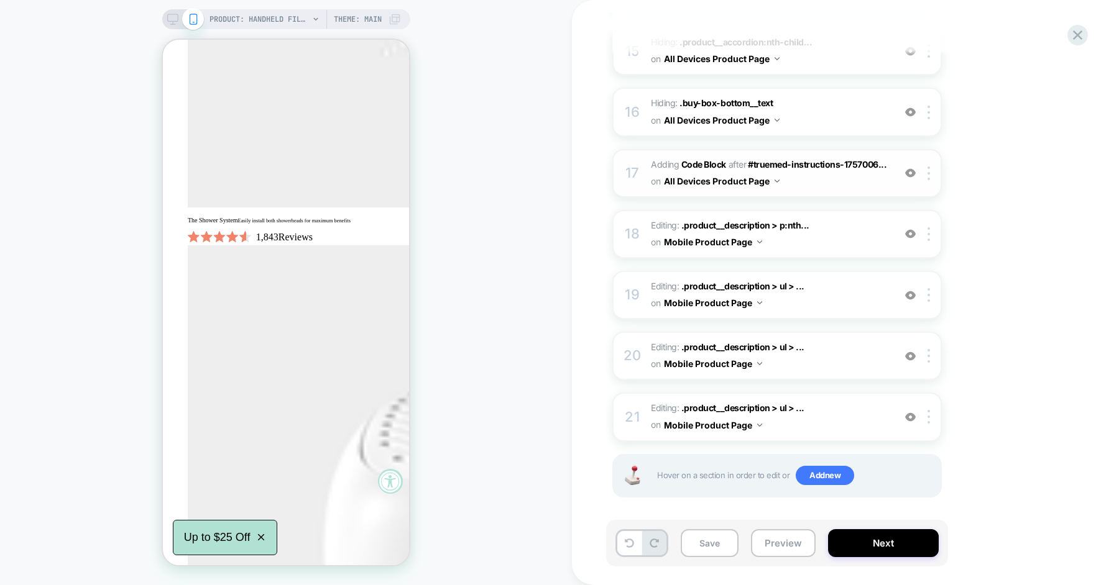
click at [819, 185] on span "Adding Code Block AFTER #truemed-instructions-1757006... #truemed-instructions-…" at bounding box center [769, 174] width 237 height 34
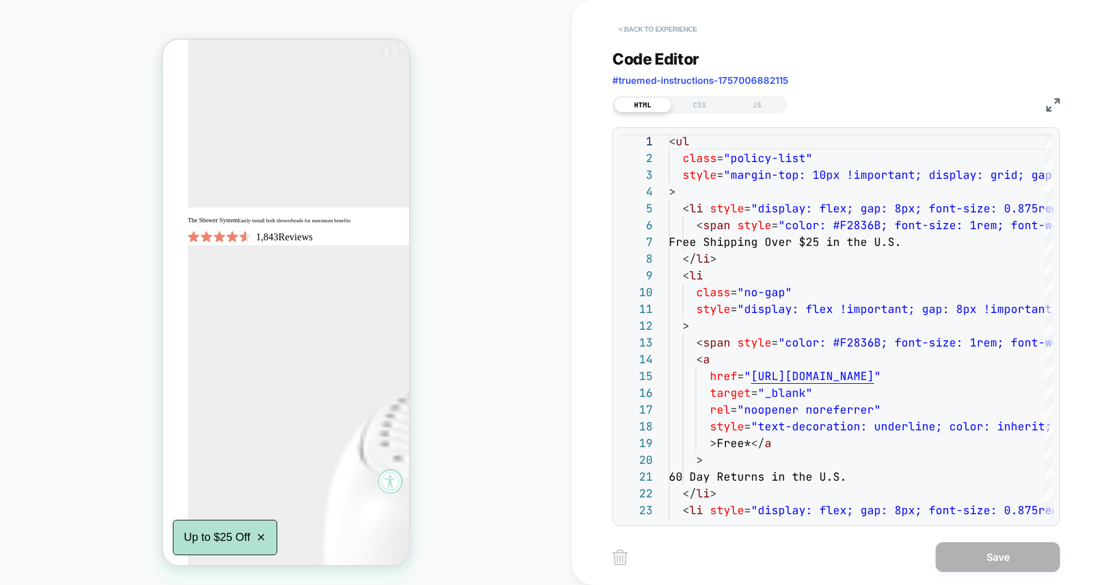
click at [653, 28] on button "< Back to experience" at bounding box center [657, 29] width 91 height 20
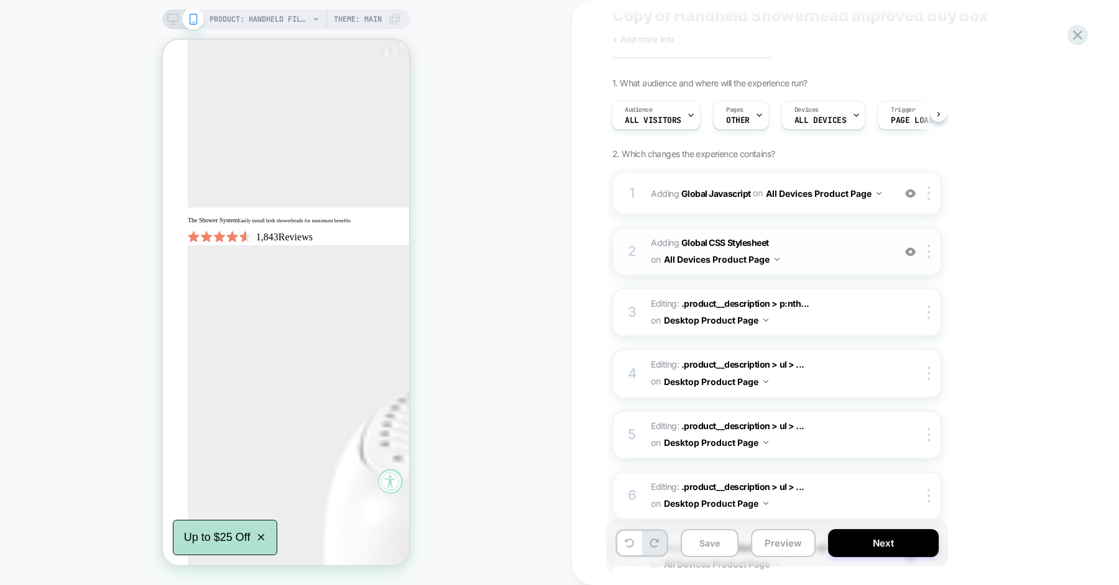
click at [831, 260] on span "Adding Global CSS Stylesheet on All Devices Product Page" at bounding box center [769, 252] width 237 height 34
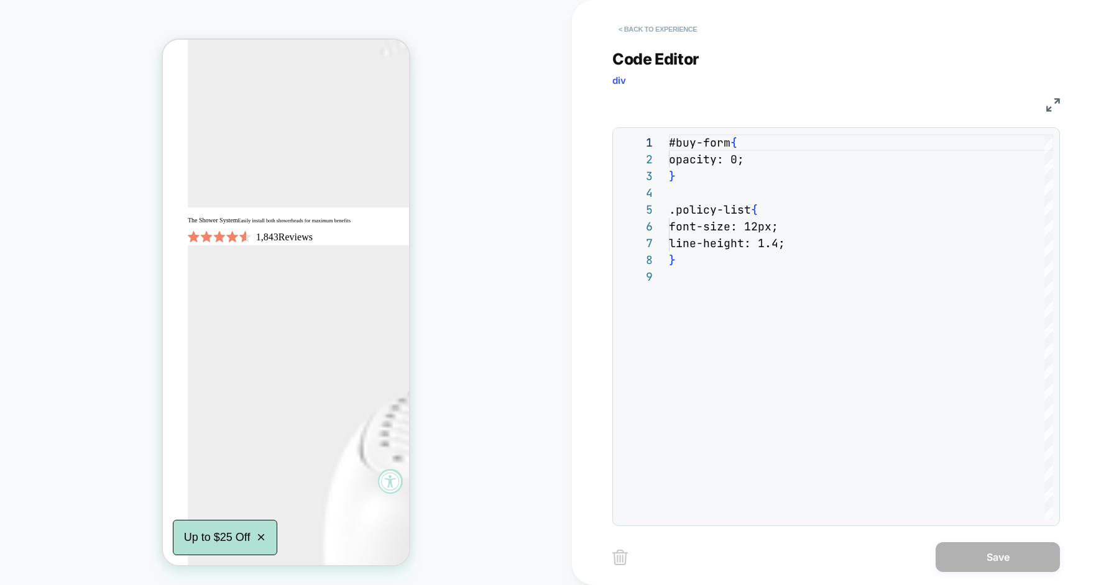
click at [671, 24] on button "< Back to experience" at bounding box center [657, 29] width 91 height 20
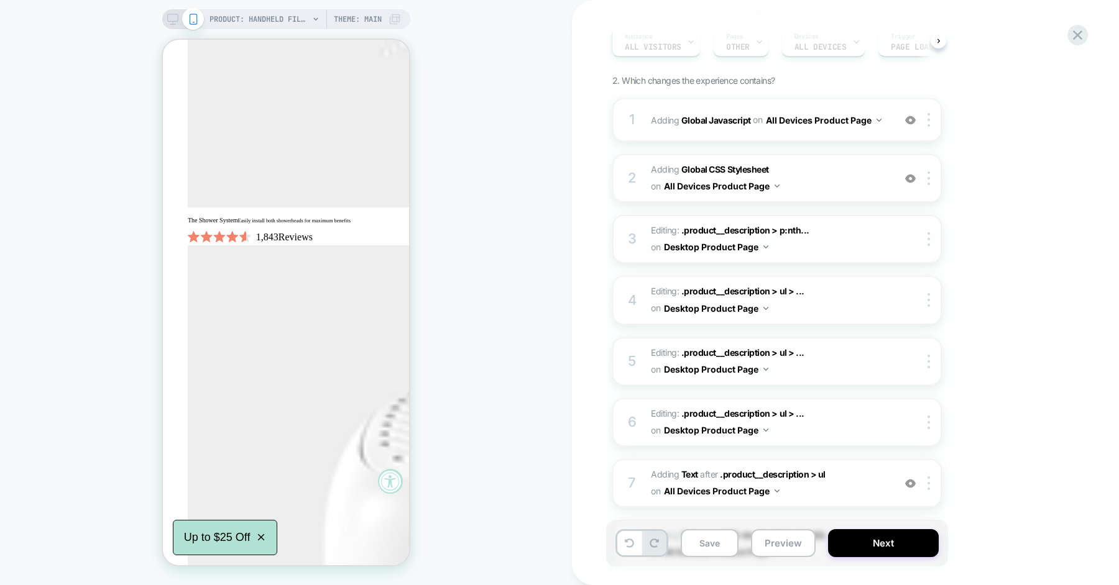
click at [838, 250] on span "Editing : .product__description > p:nth... .product__description > p:nth-child(…" at bounding box center [769, 240] width 237 height 34
click at [827, 236] on span "Editing : .product__description > p:nth... .product__description > p:nth-child(…" at bounding box center [769, 240] width 237 height 34
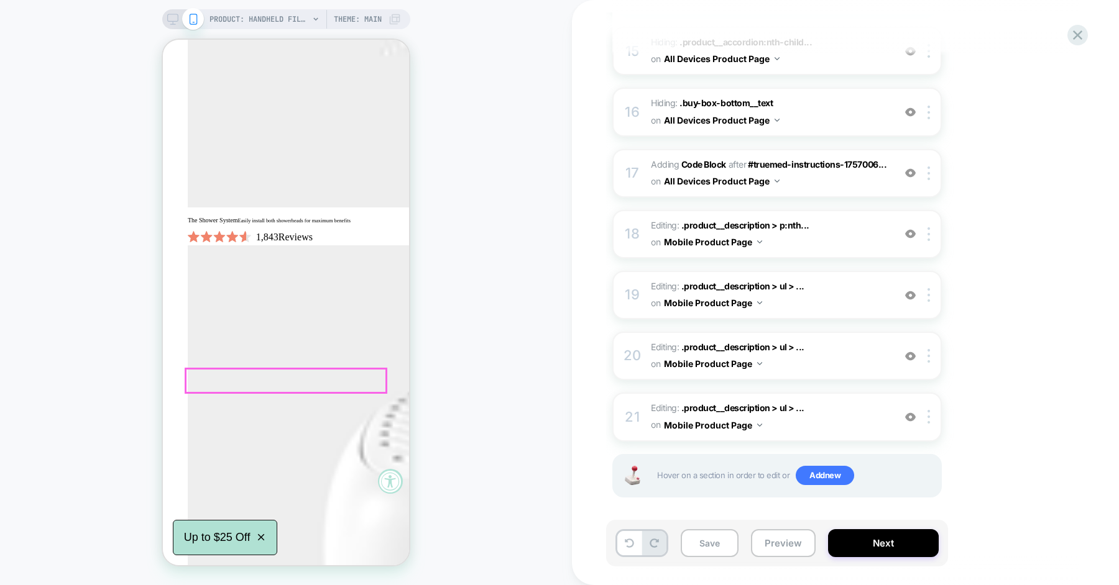
click at [277, 382] on div at bounding box center [286, 381] width 200 height 24
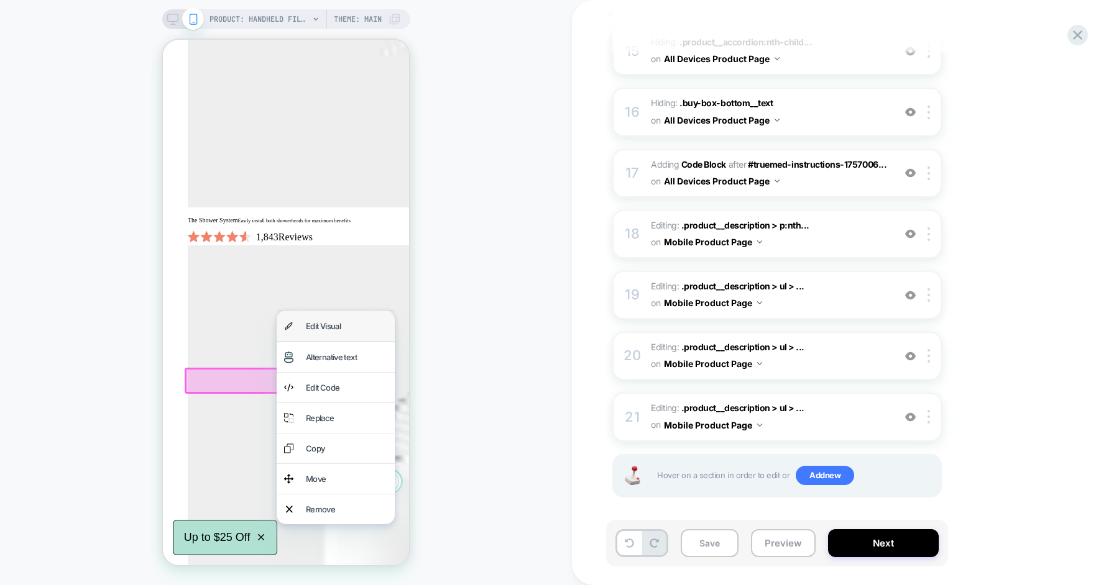
click at [318, 338] on div "Edit Visual" at bounding box center [336, 326] width 118 height 30
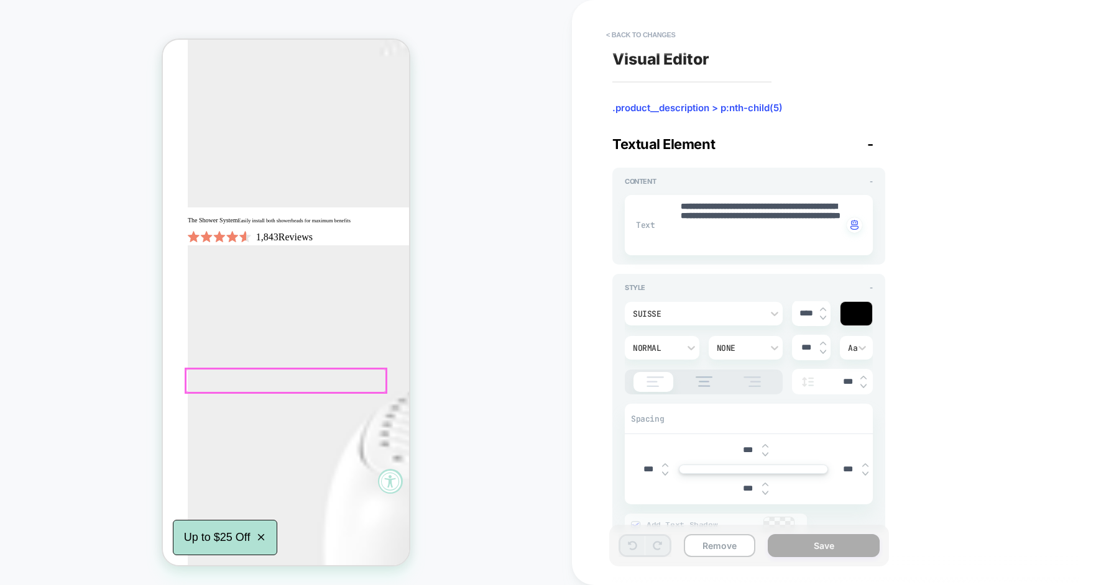
type textarea "*"
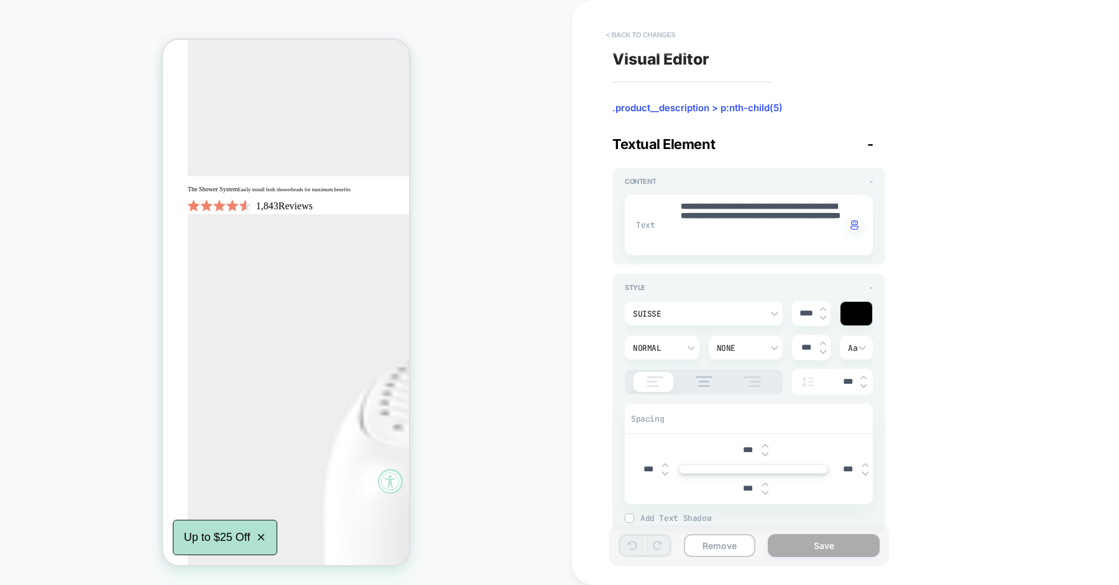
click at [623, 35] on button "< Back to changes" at bounding box center [641, 35] width 82 height 20
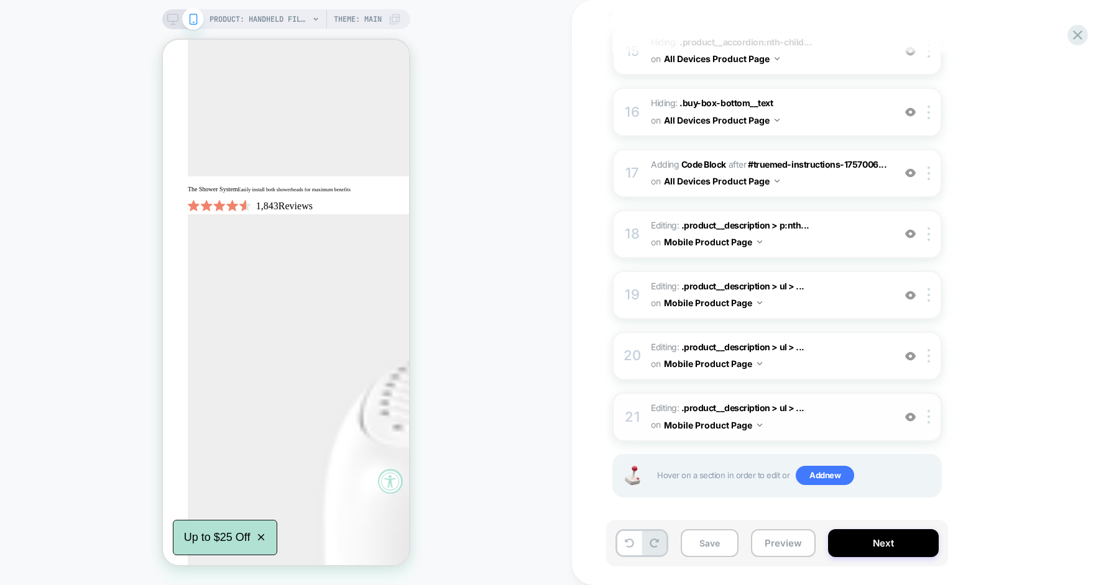
click at [903, 410] on div at bounding box center [910, 417] width 21 height 14
click at [908, 355] on img at bounding box center [910, 356] width 11 height 11
click at [912, 290] on img at bounding box center [910, 295] width 11 height 11
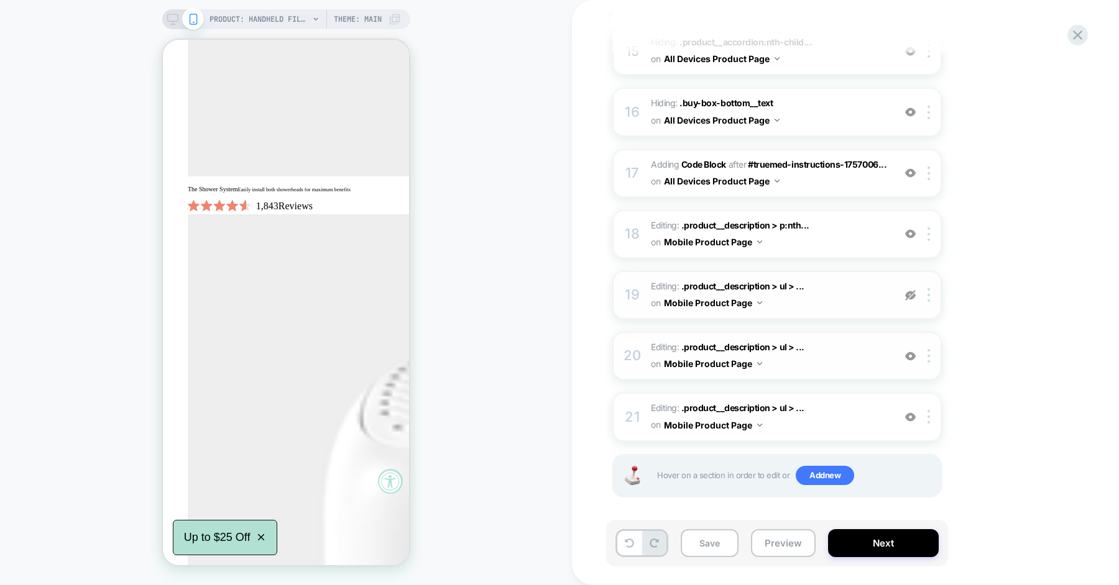
click at [912, 290] on img at bounding box center [910, 295] width 11 height 11
click at [912, 234] on img at bounding box center [910, 234] width 11 height 11
click at [910, 168] on img at bounding box center [910, 173] width 11 height 11
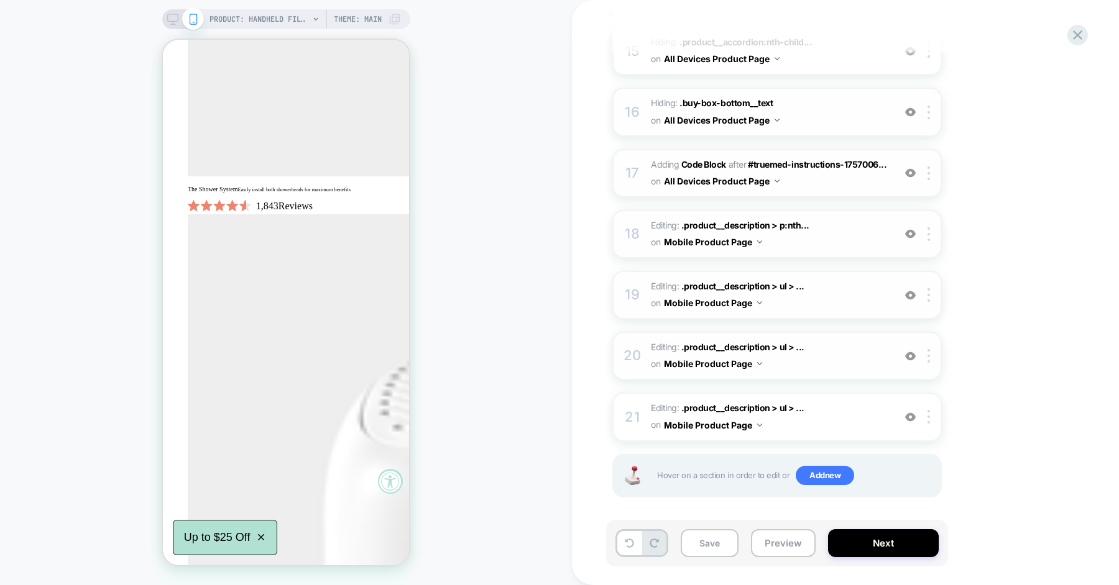
click at [907, 107] on img at bounding box center [910, 112] width 11 height 11
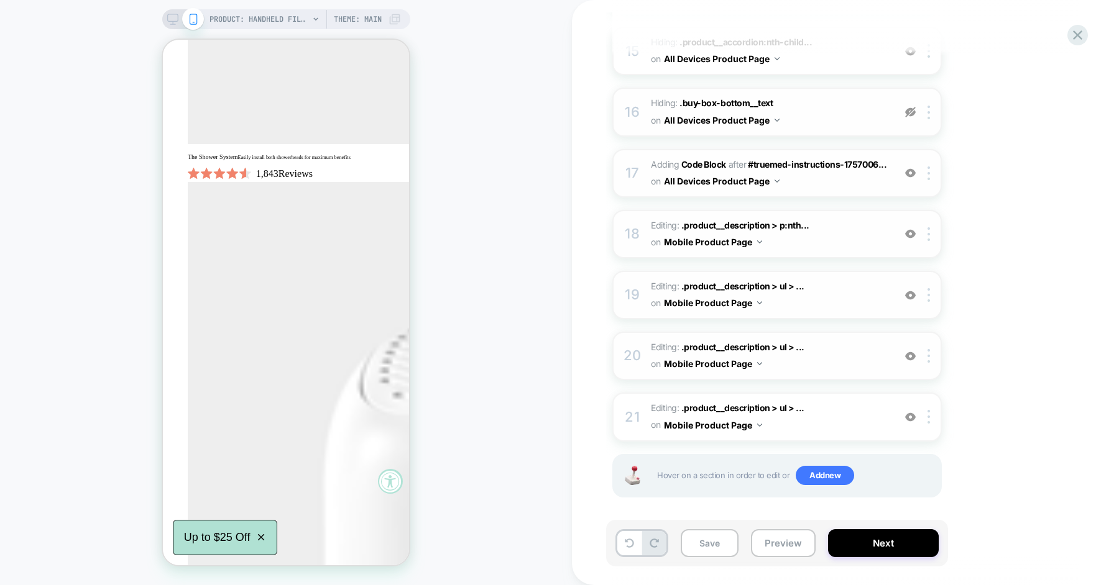
click at [907, 107] on img at bounding box center [910, 112] width 11 height 11
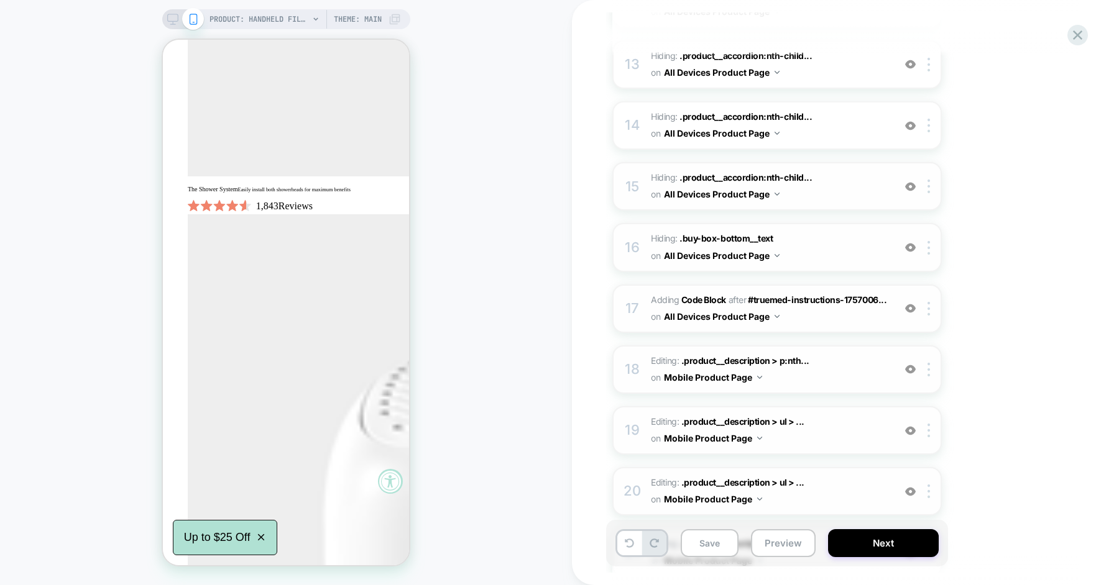
click at [912, 184] on img at bounding box center [910, 186] width 11 height 11
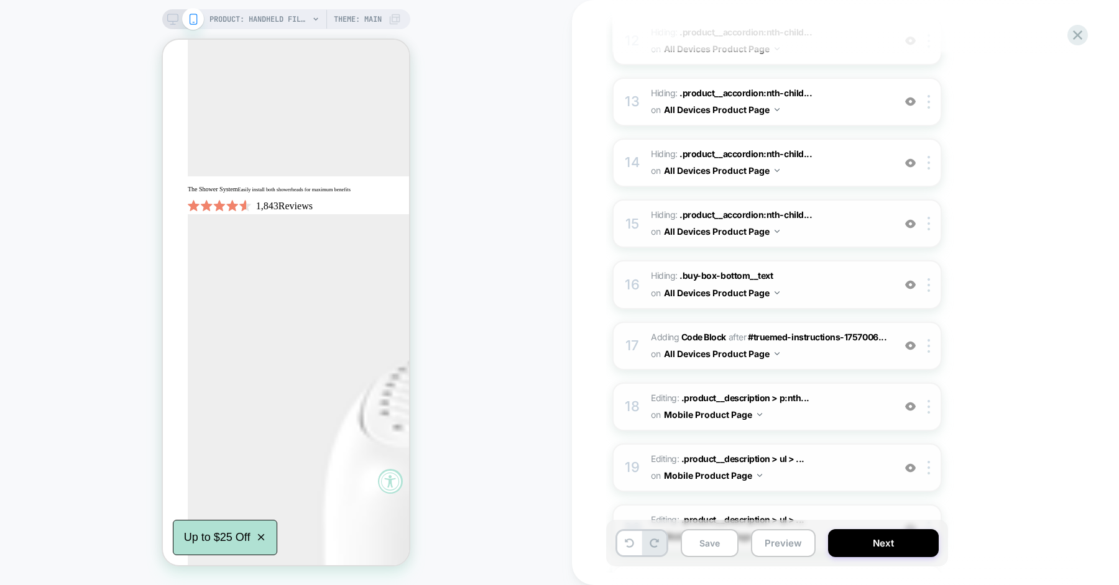
click at [913, 219] on img at bounding box center [910, 224] width 11 height 11
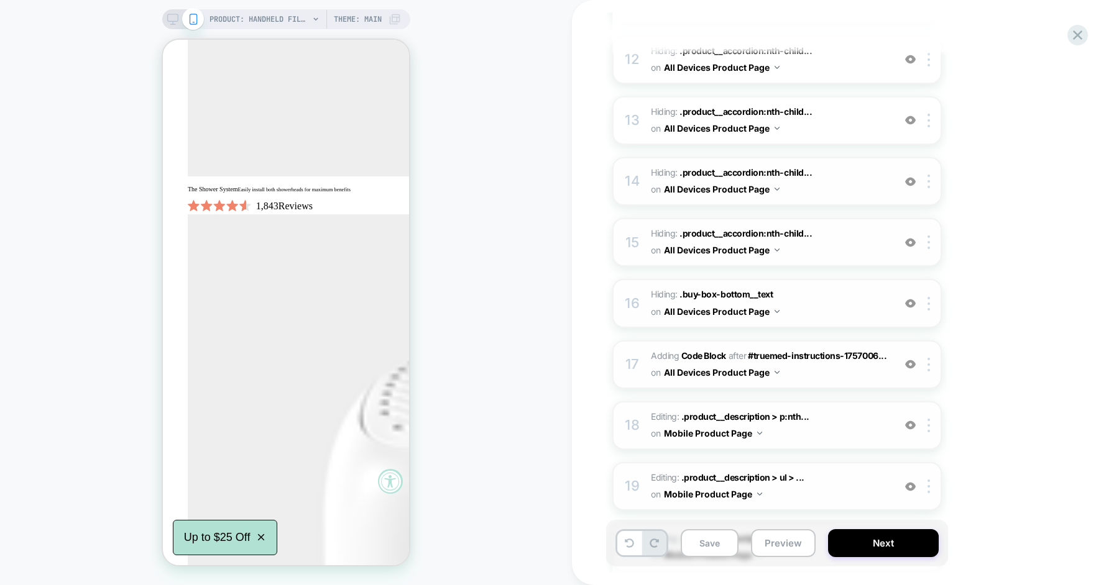
click at [910, 180] on img at bounding box center [910, 182] width 11 height 11
click at [907, 115] on img at bounding box center [910, 120] width 11 height 11
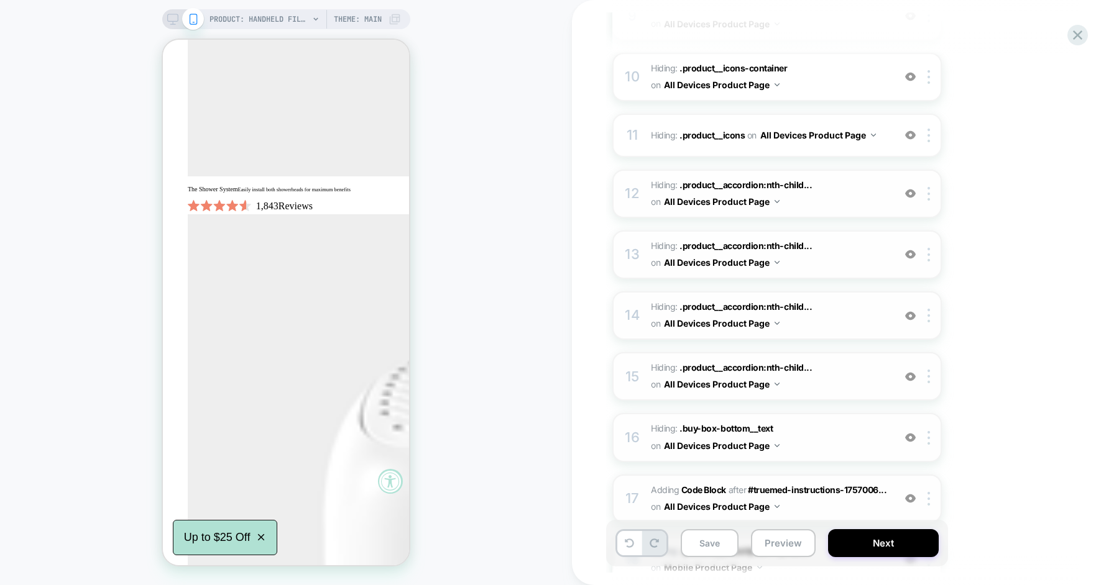
click at [907, 188] on img at bounding box center [910, 193] width 11 height 11
click at [907, 191] on img at bounding box center [910, 193] width 11 height 11
click at [911, 133] on img at bounding box center [910, 135] width 11 height 11
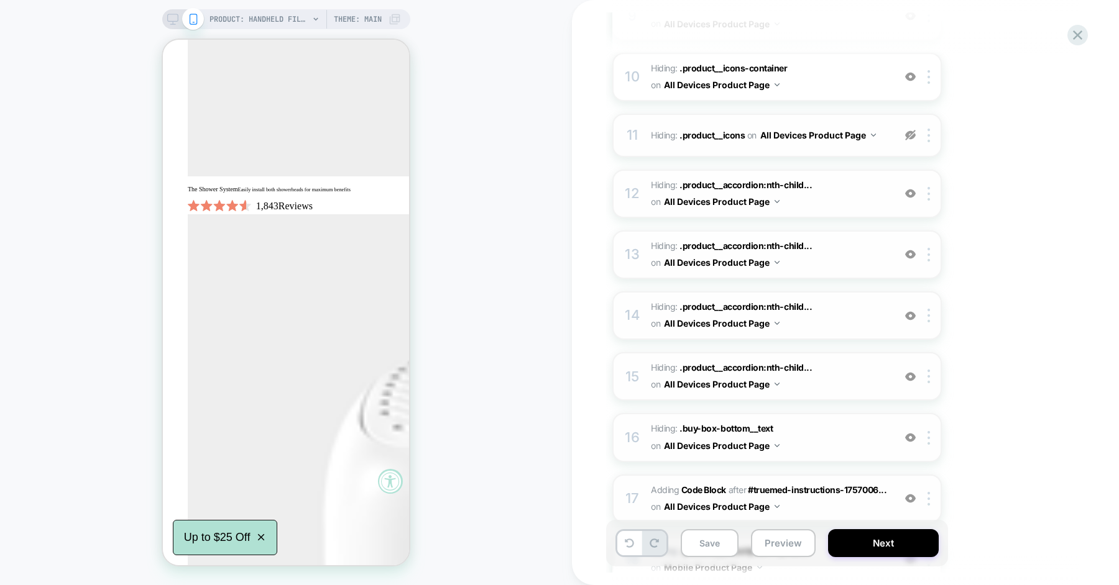
click at [911, 133] on img at bounding box center [910, 135] width 11 height 11
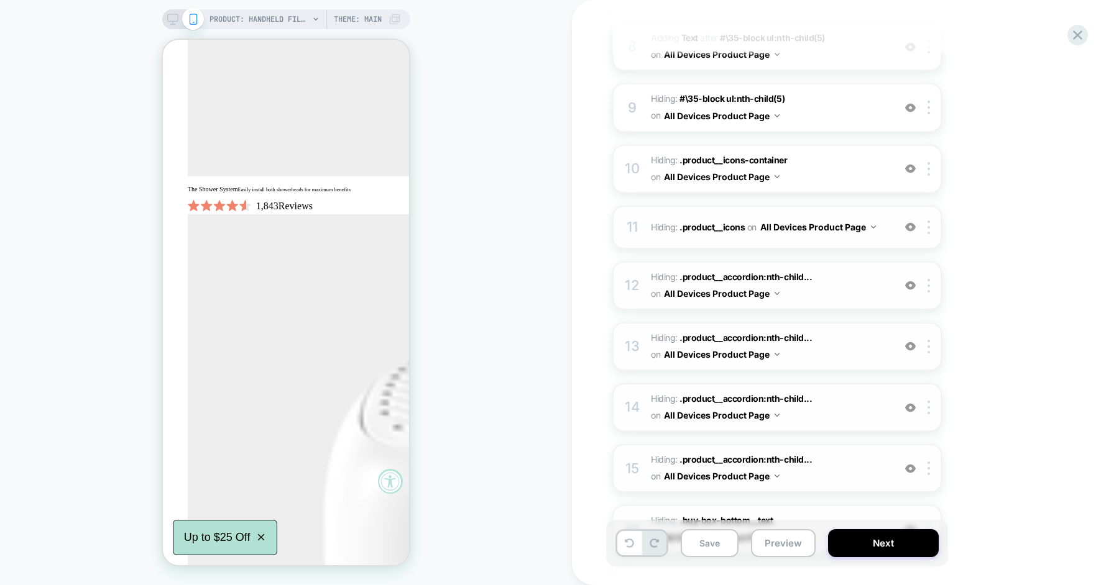
scroll to position [562, 0]
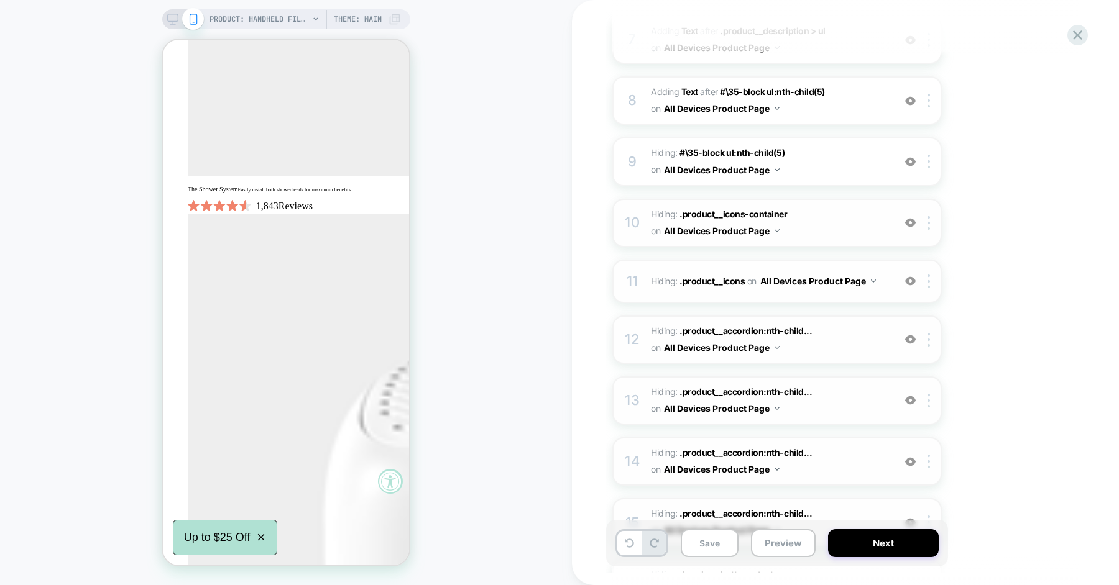
click at [909, 225] on img at bounding box center [910, 223] width 11 height 11
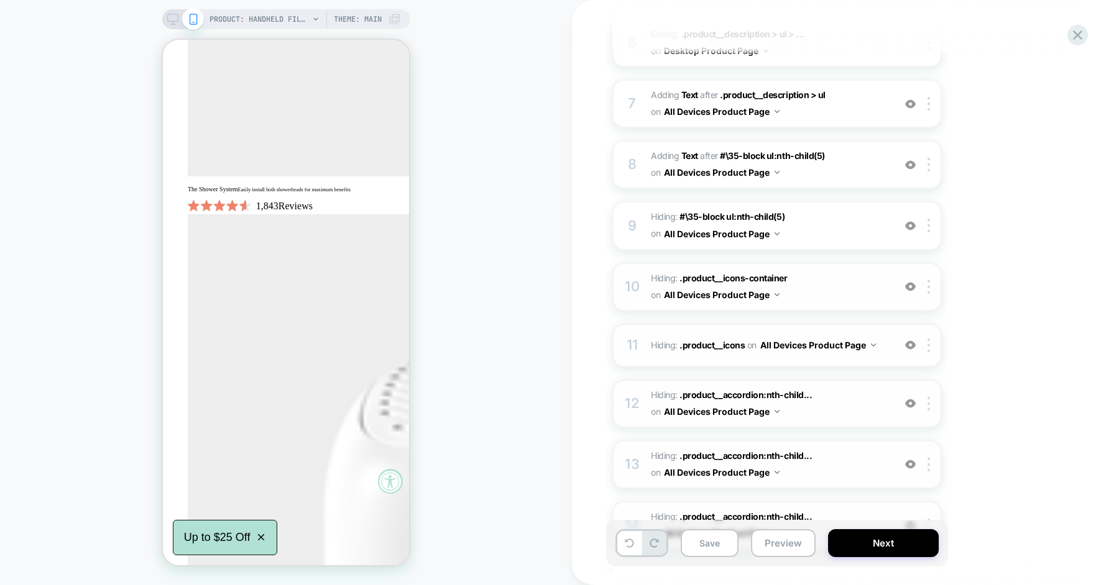
scroll to position [487, 0]
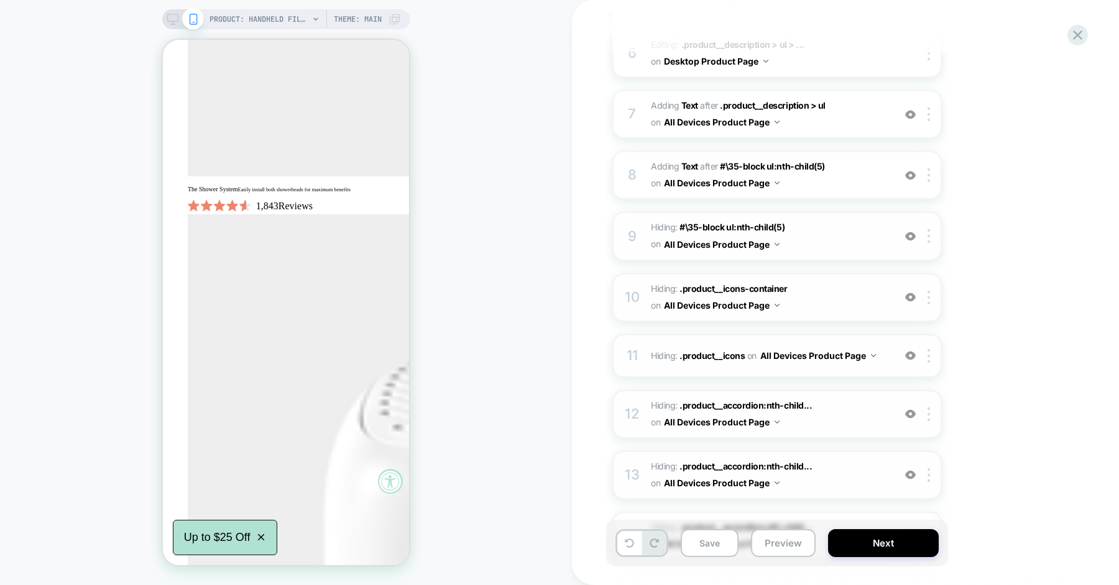
click at [909, 229] on div at bounding box center [910, 236] width 21 height 14
click at [911, 176] on img at bounding box center [910, 175] width 11 height 11
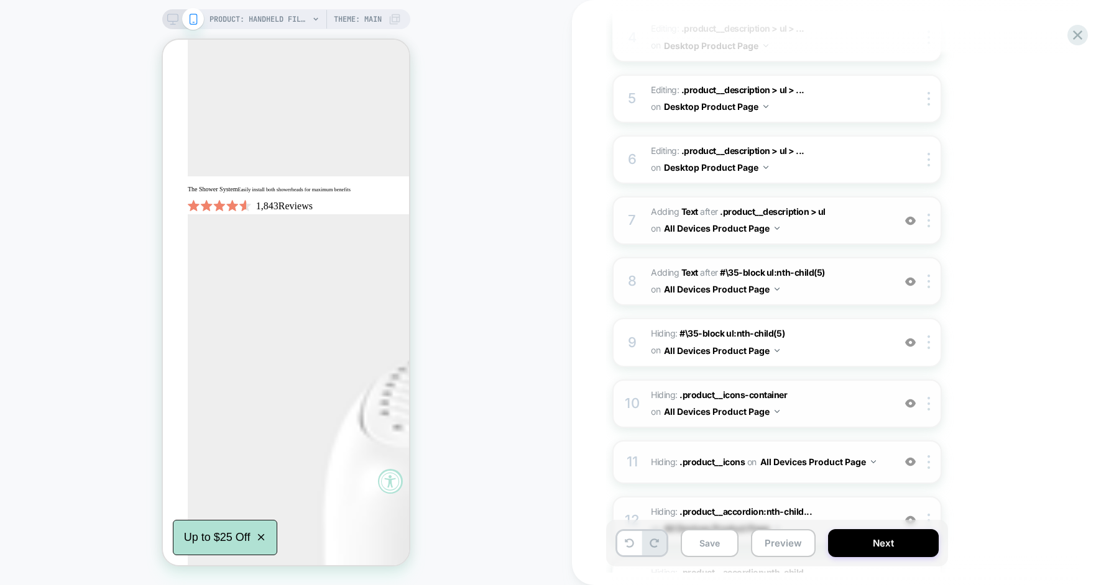
scroll to position [348, 0]
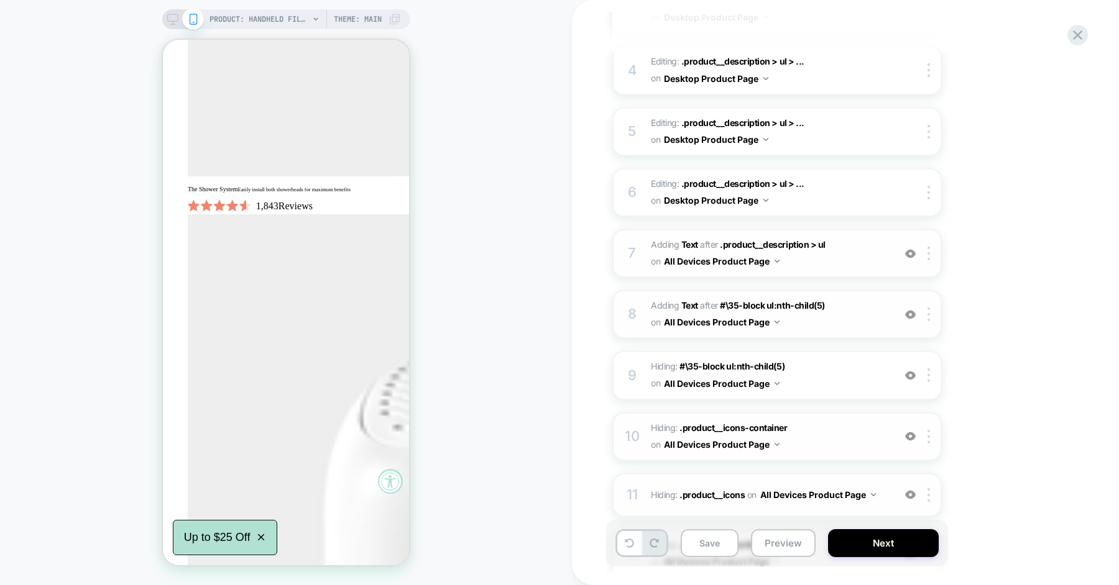
click at [911, 250] on img at bounding box center [910, 254] width 11 height 11
click at [771, 258] on button "All Devices Product Page" at bounding box center [722, 261] width 116 height 18
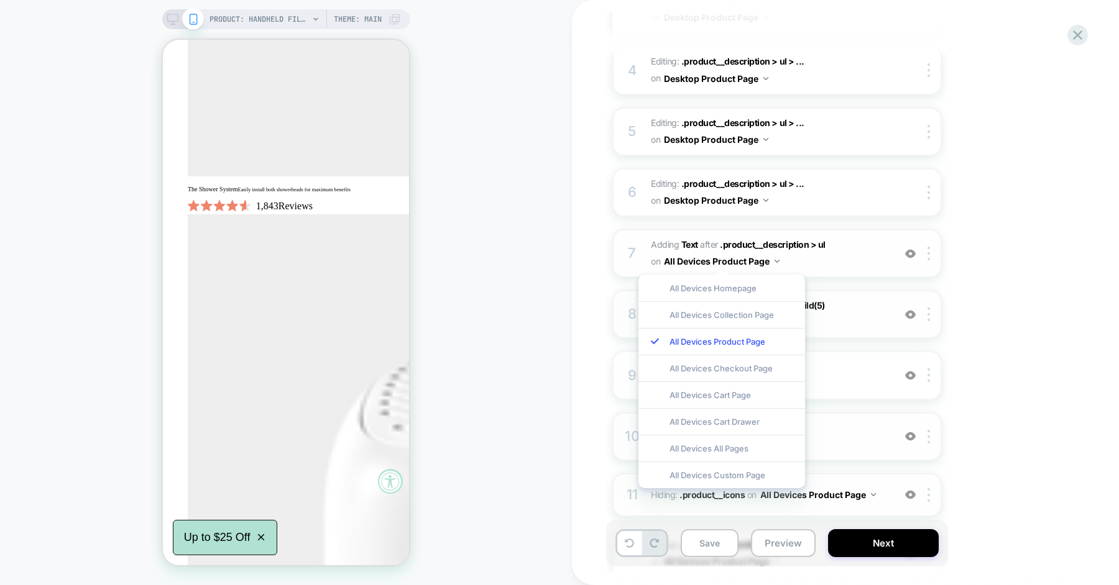
click at [834, 265] on span "#_loomi_addon_1757003370723_dup1757005751 Adding Text AFTER .product__descripti…" at bounding box center [769, 254] width 237 height 34
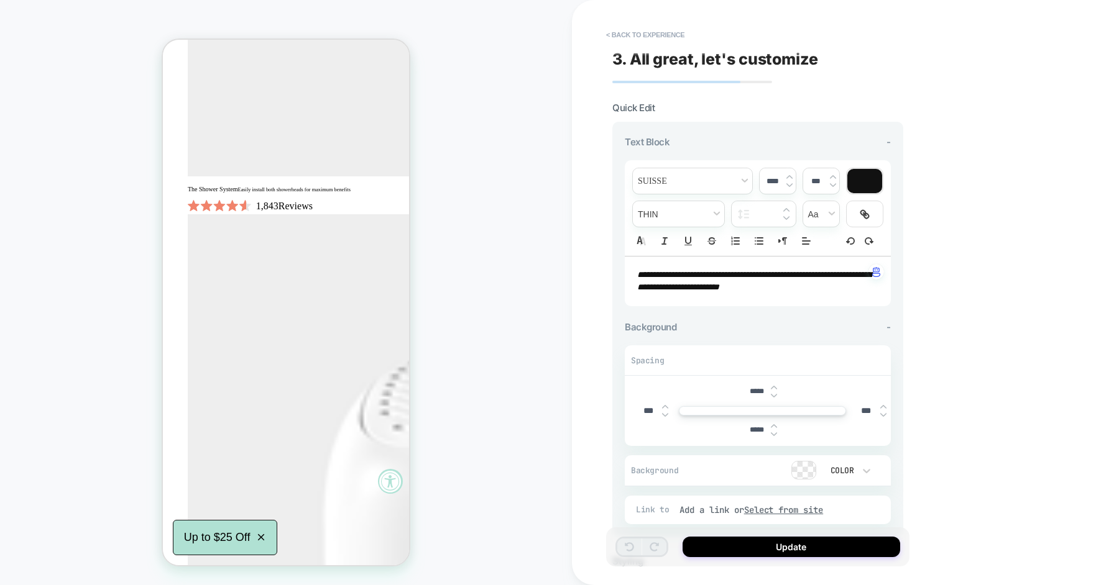
scroll to position [1457, 0]
click at [663, 31] on button "< Back to experience" at bounding box center [645, 35] width 91 height 20
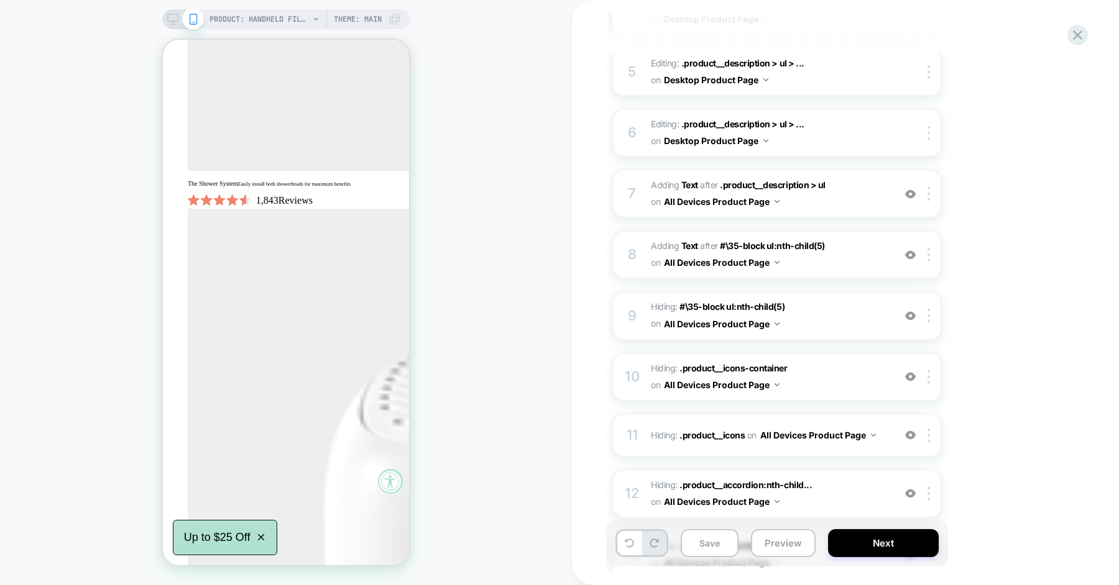
scroll to position [403, 0]
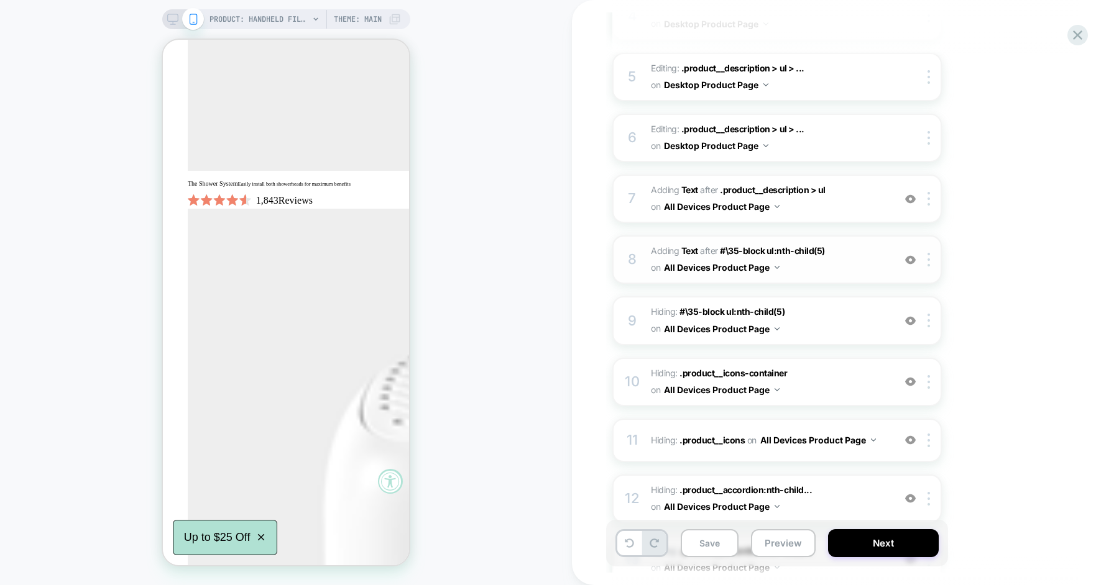
click at [914, 260] on img at bounding box center [910, 260] width 11 height 11
click at [910, 195] on img at bounding box center [910, 199] width 11 height 11
click at [933, 197] on div at bounding box center [930, 199] width 21 height 14
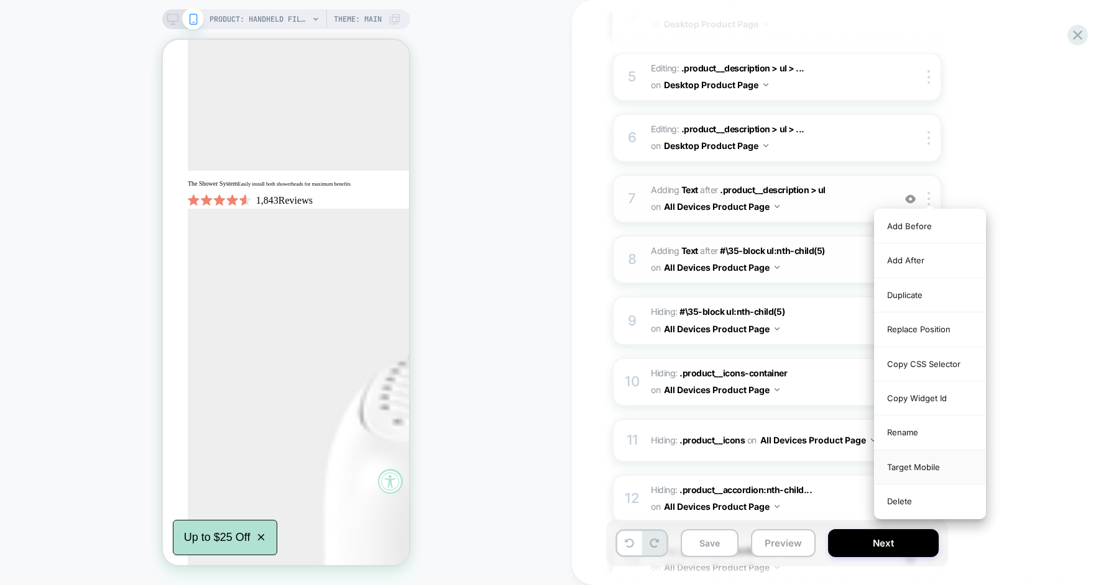
click at [919, 466] on div "Target Mobile" at bounding box center [929, 468] width 111 height 34
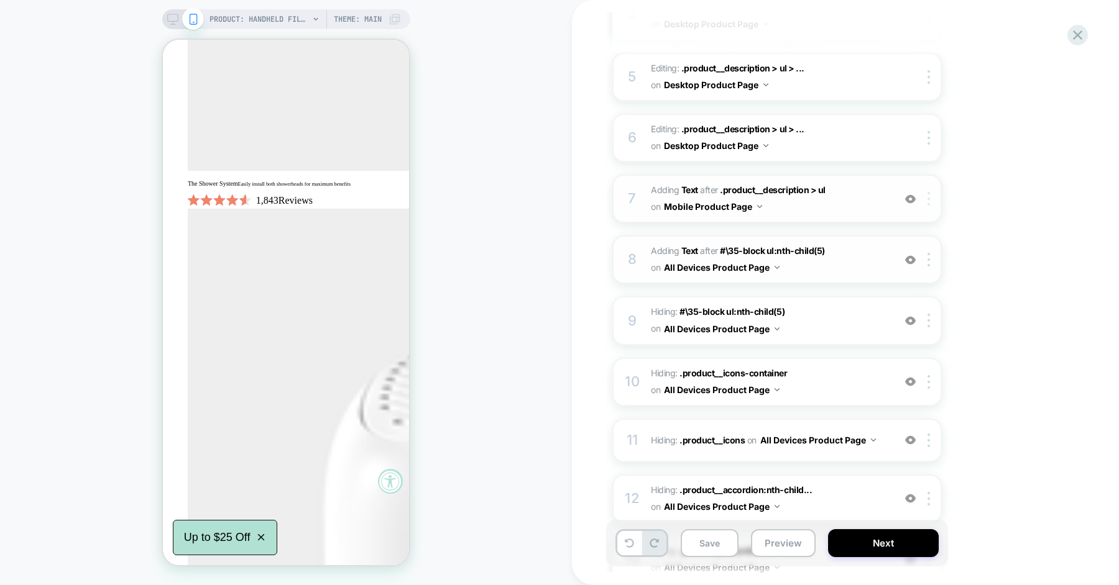
click at [925, 200] on div at bounding box center [930, 199] width 21 height 14
click at [917, 198] on div at bounding box center [910, 199] width 21 height 14
click at [909, 197] on img at bounding box center [910, 199] width 11 height 11
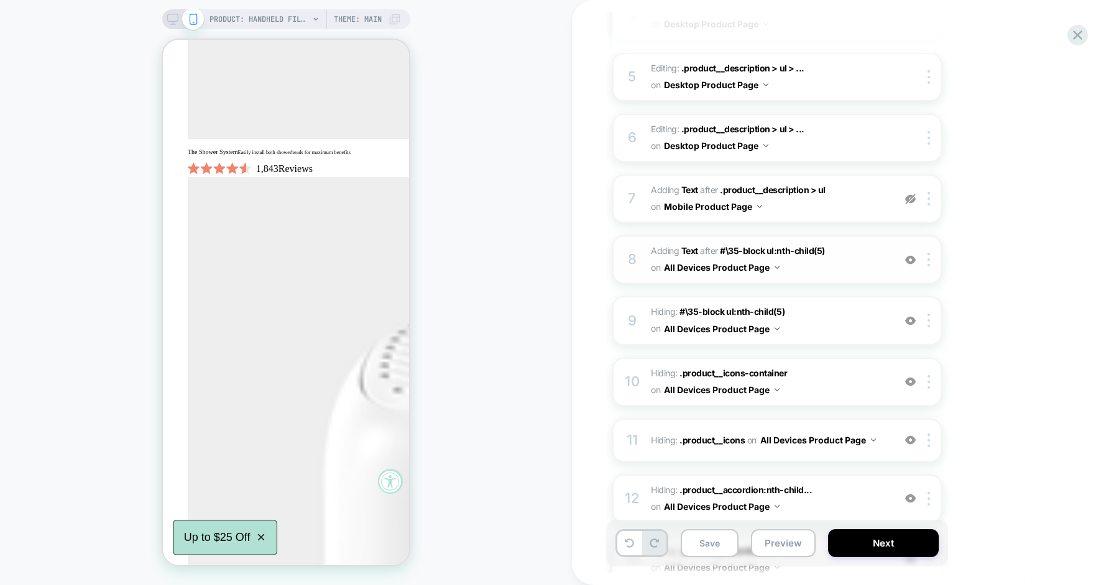
scroll to position [1457, 0]
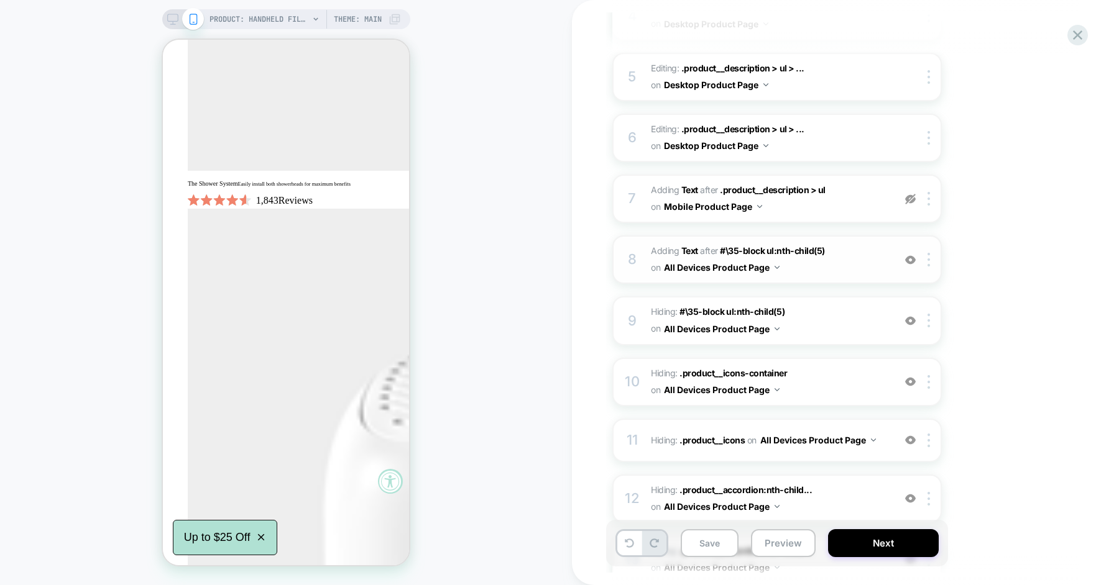
click at [909, 197] on img at bounding box center [910, 199] width 11 height 11
click at [929, 195] on img at bounding box center [928, 199] width 2 height 14
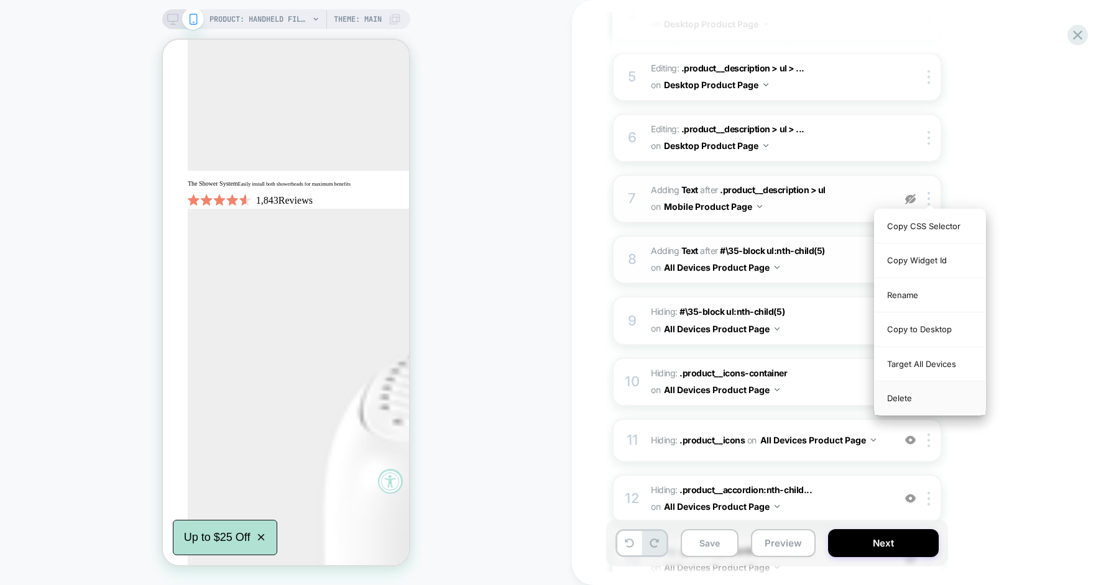
click at [911, 398] on div "Delete" at bounding box center [929, 399] width 111 height 34
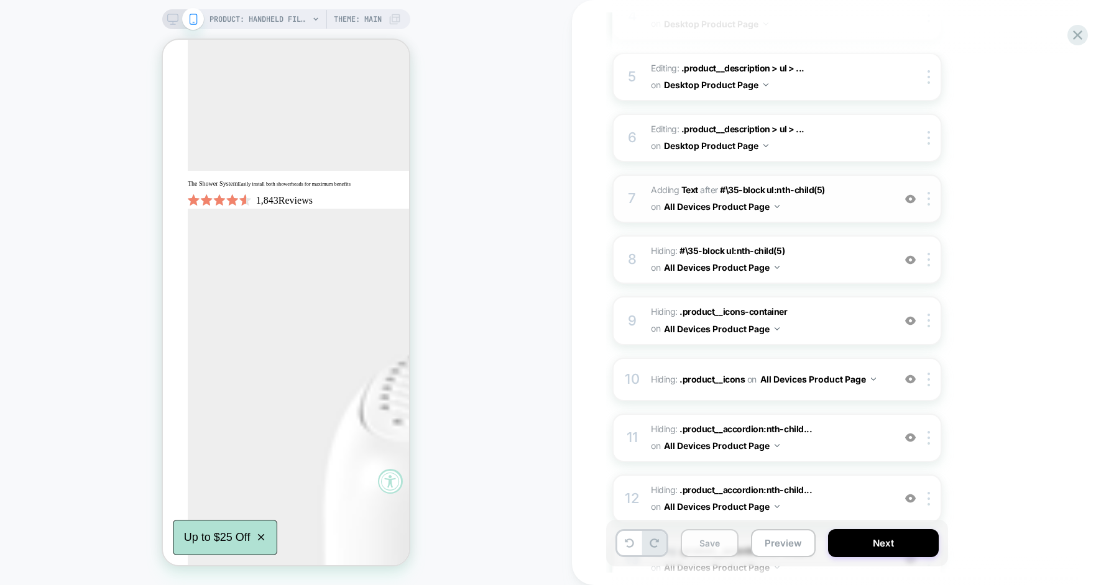
click at [719, 536] on button "Save" at bounding box center [710, 544] width 58 height 28
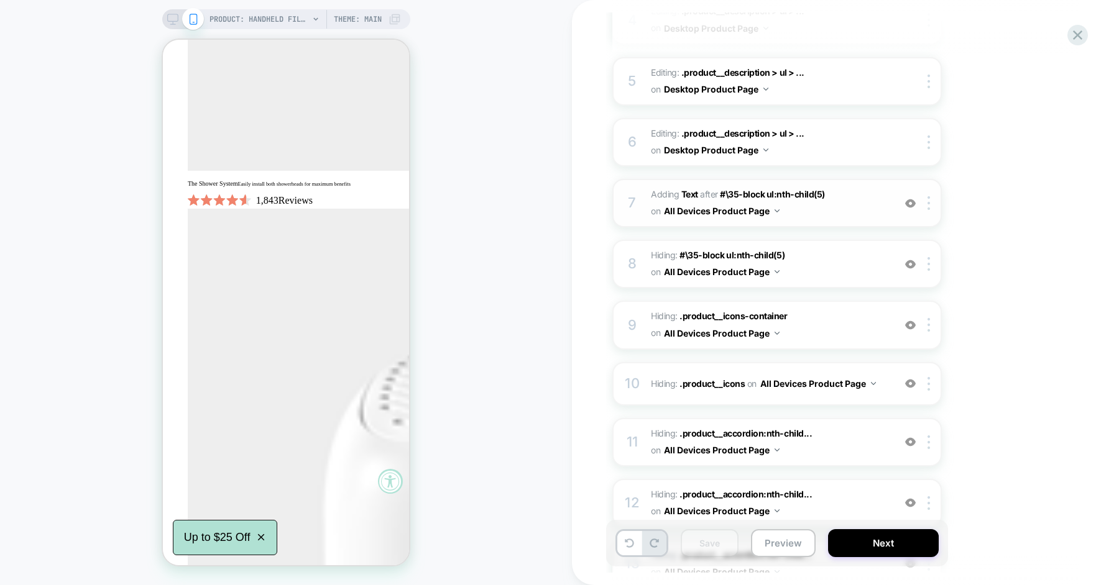
scroll to position [416, 0]
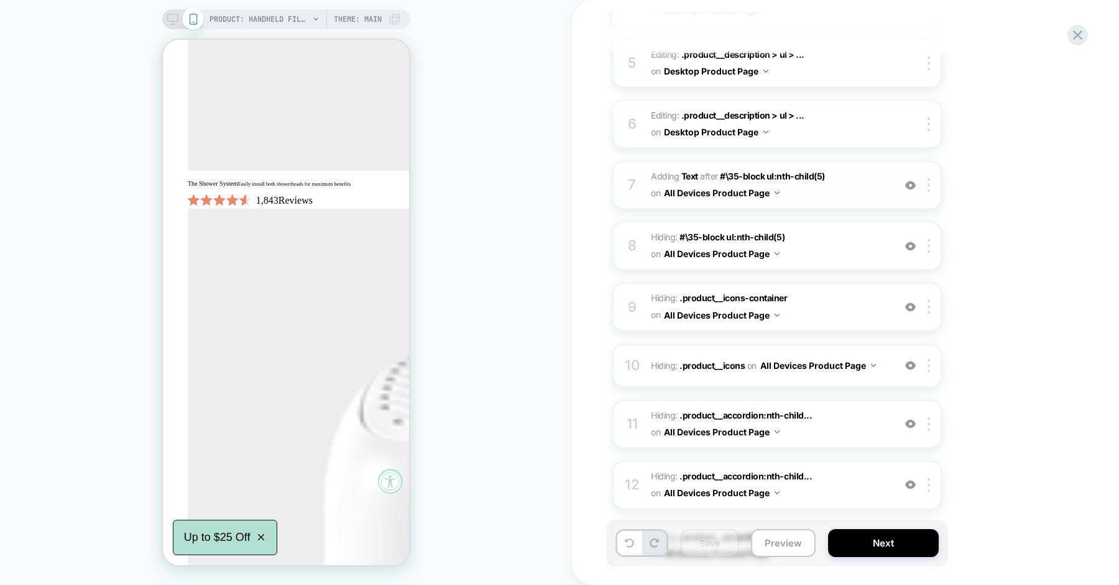
click at [910, 186] on img at bounding box center [910, 185] width 11 height 11
click at [908, 247] on img at bounding box center [910, 246] width 11 height 11
click at [908, 302] on img at bounding box center [910, 307] width 11 height 11
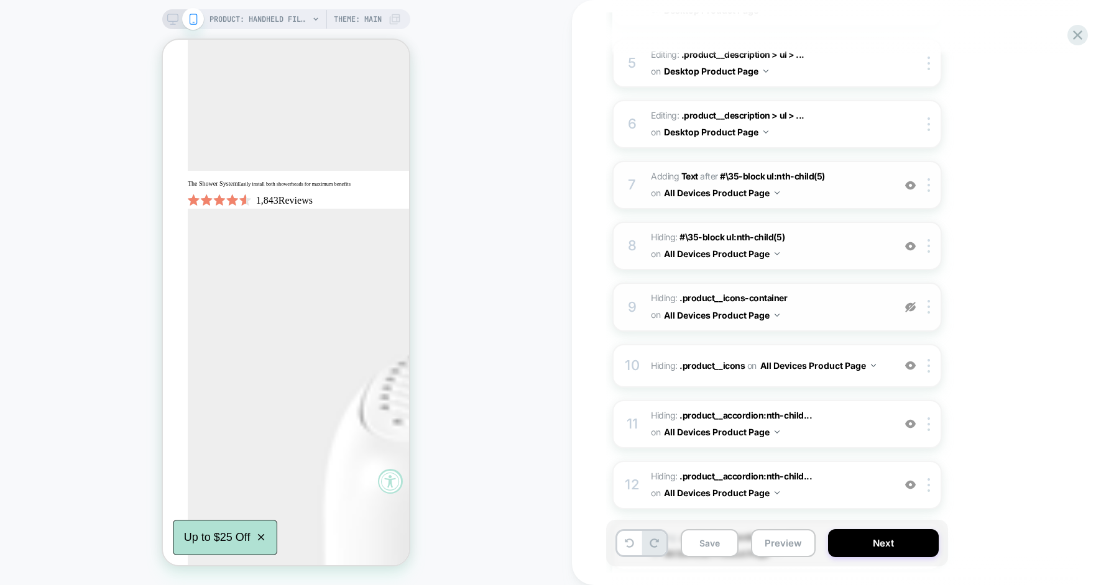
click at [908, 302] on img at bounding box center [910, 307] width 11 height 11
click at [912, 365] on img at bounding box center [910, 365] width 11 height 11
click at [912, 424] on img at bounding box center [910, 424] width 11 height 11
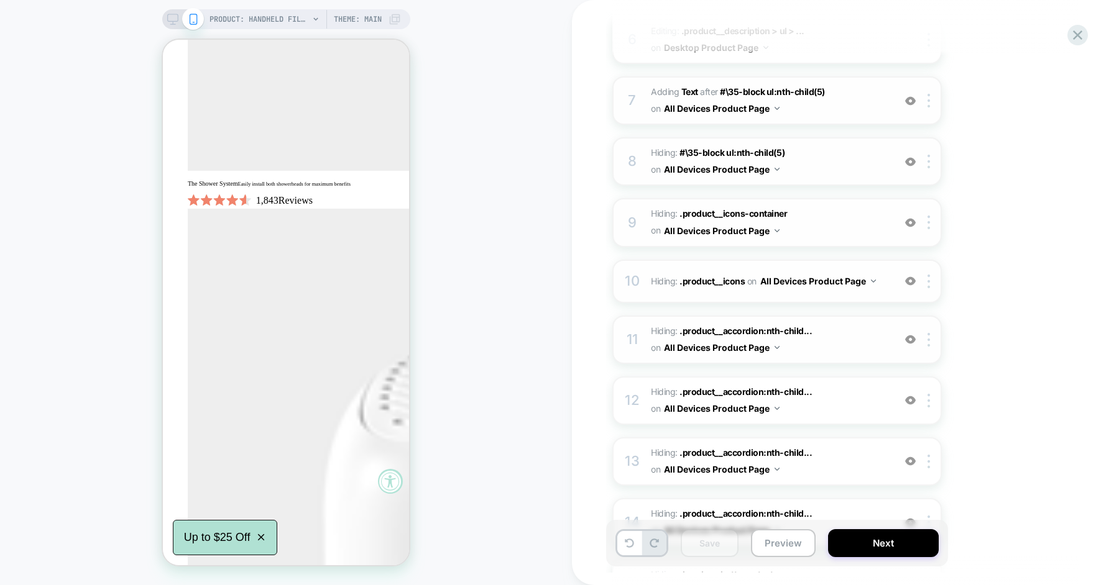
scroll to position [544, 0]
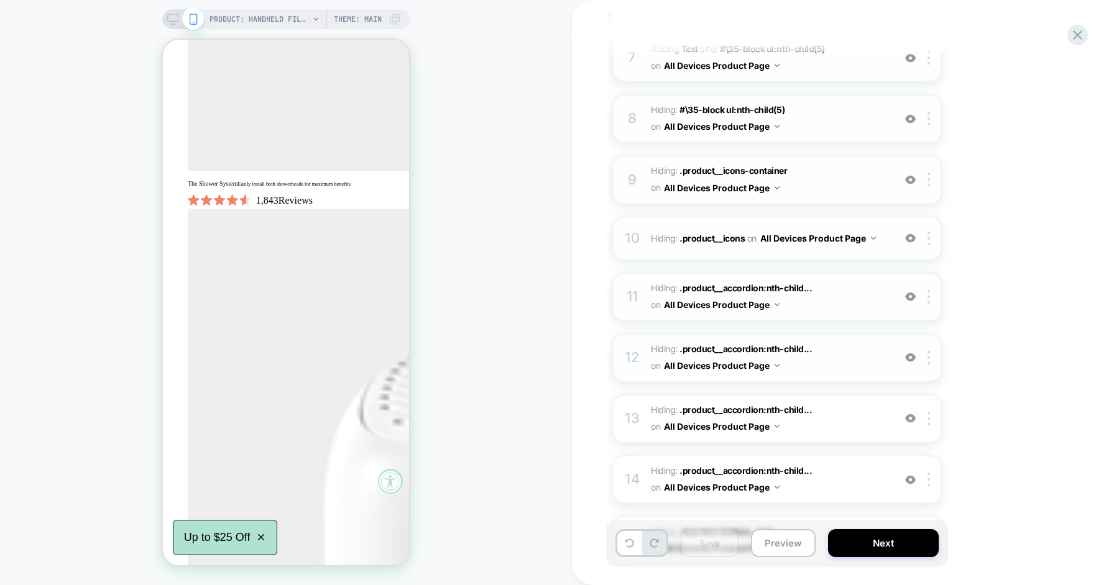
click at [913, 356] on img at bounding box center [910, 357] width 11 height 11
click at [910, 351] on div at bounding box center [910, 358] width 21 height 14
click at [912, 417] on img at bounding box center [910, 418] width 11 height 11
click at [911, 475] on img at bounding box center [910, 480] width 11 height 11
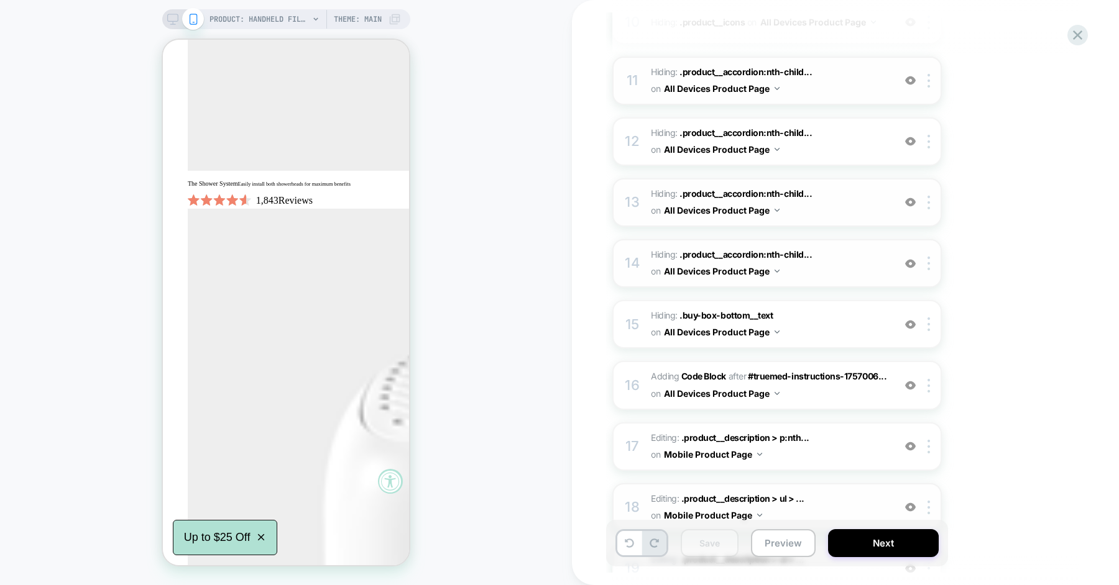
scroll to position [841, 0]
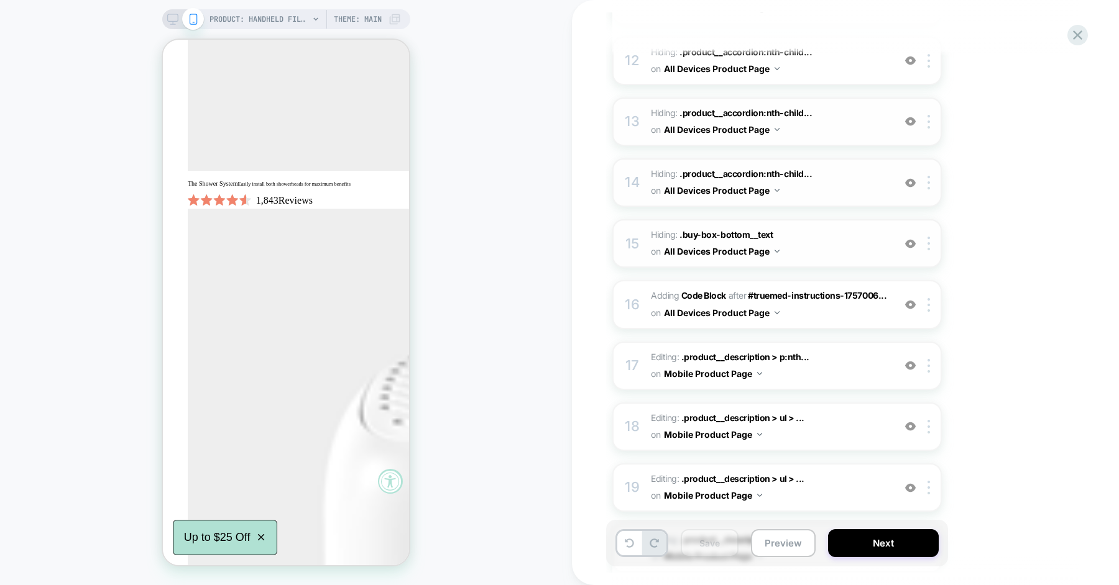
click at [911, 239] on img at bounding box center [910, 244] width 11 height 11
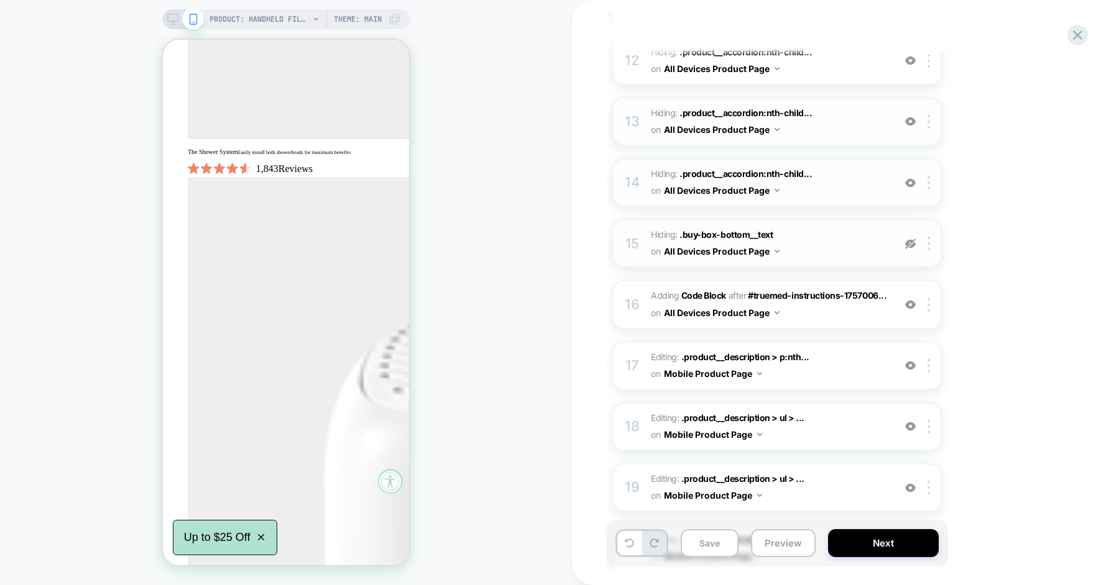
click at [911, 239] on img at bounding box center [910, 244] width 11 height 11
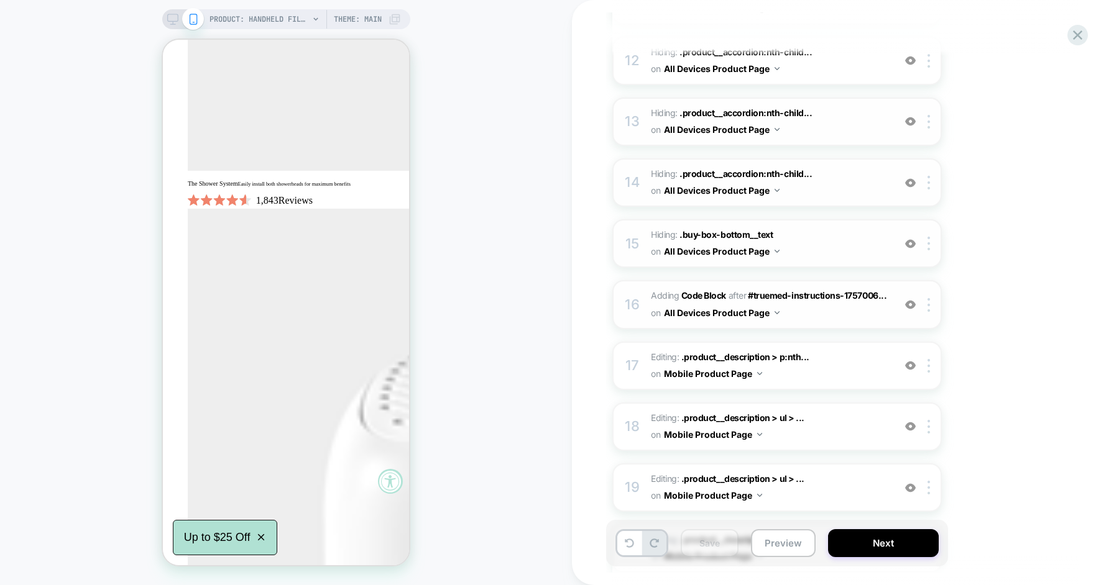
click at [910, 302] on img at bounding box center [910, 305] width 11 height 11
click at [906, 360] on img at bounding box center [910, 365] width 11 height 11
click at [910, 421] on img at bounding box center [910, 426] width 11 height 11
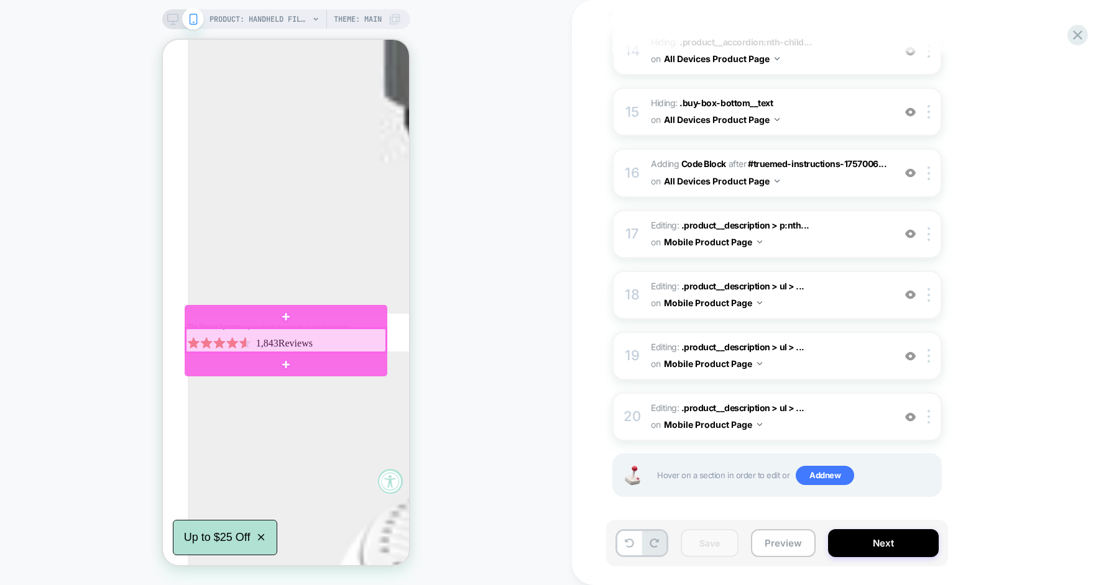
click at [298, 336] on div at bounding box center [286, 341] width 200 height 24
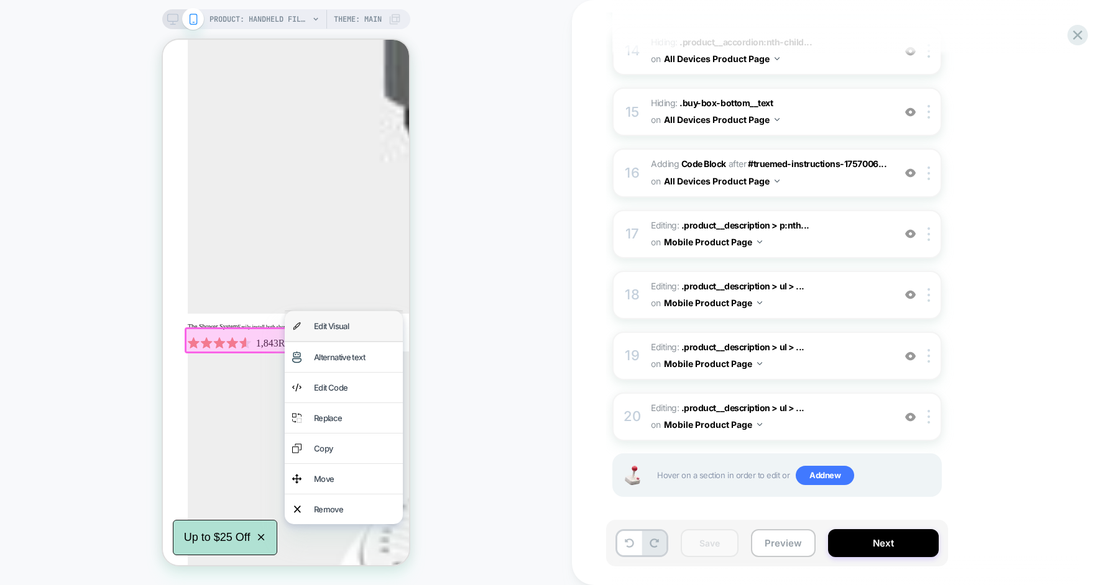
click at [342, 325] on div "Edit Visual" at bounding box center [354, 326] width 81 height 15
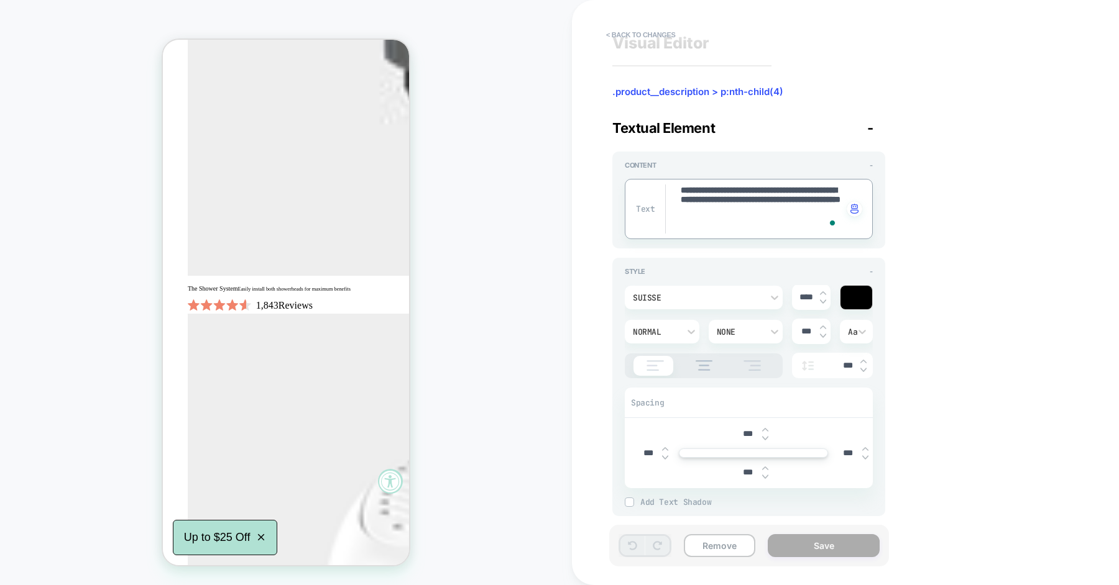
scroll to position [13, 0]
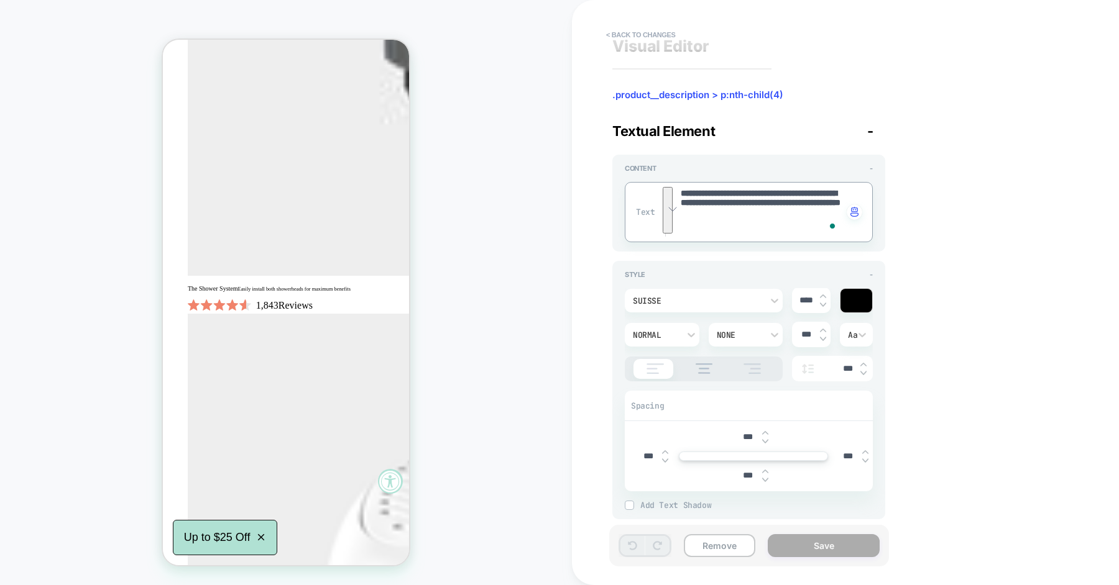
type textarea "*"
click at [736, 330] on div "None" at bounding box center [740, 335] width 46 height 11
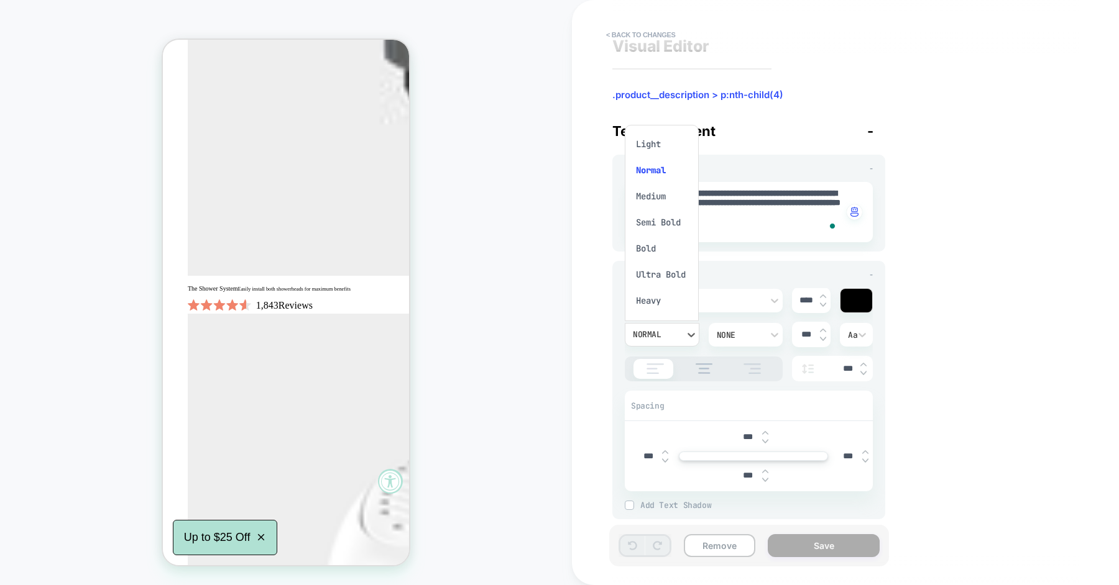
scroll to position [0, 0]
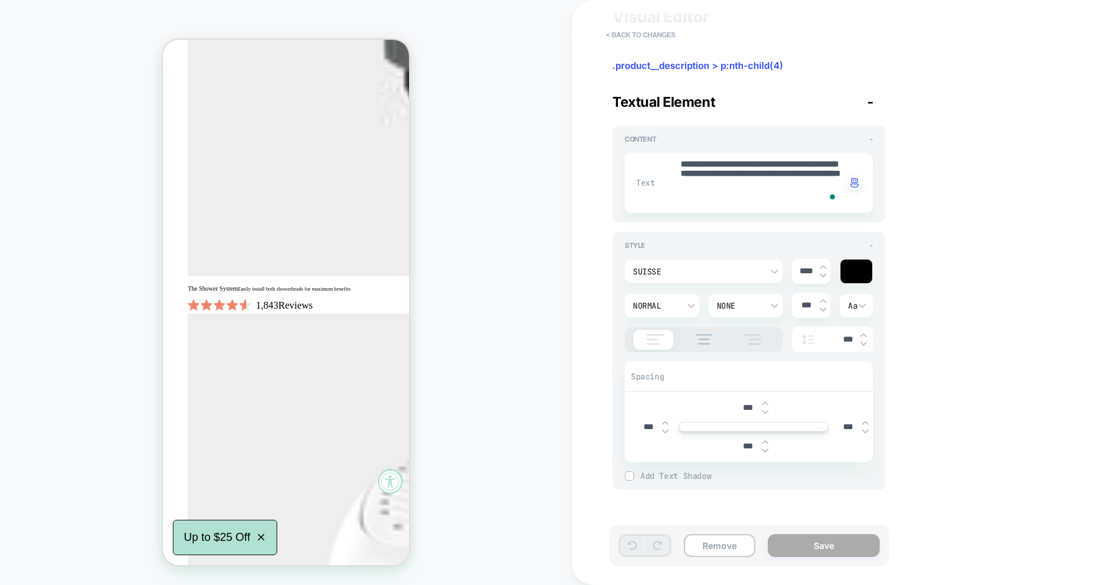
click at [714, 287] on div at bounding box center [559, 292] width 1119 height 585
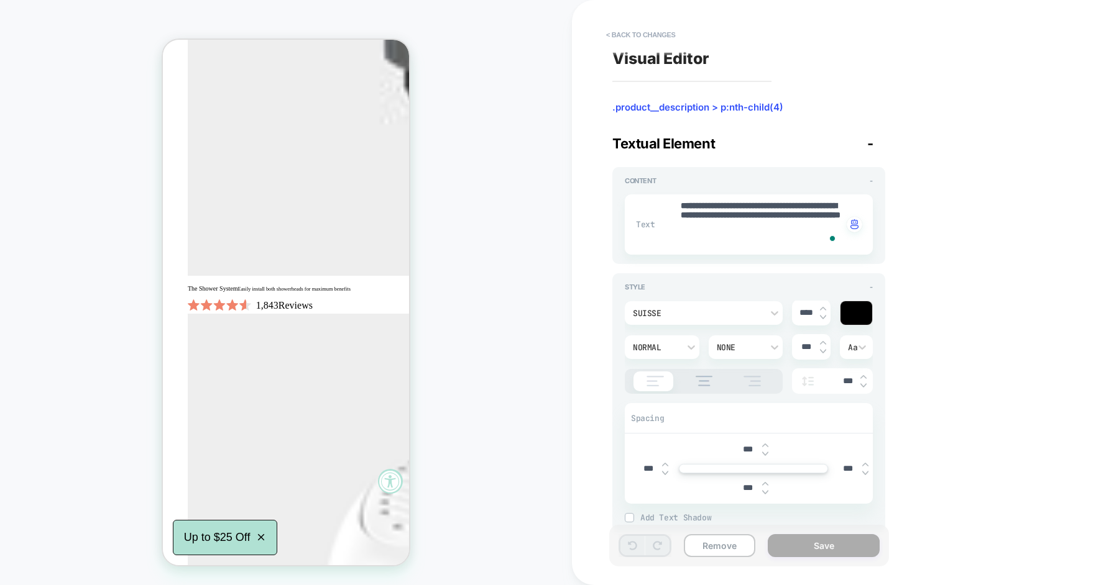
scroll to position [0, 0]
click at [653, 39] on button "< Back to changes" at bounding box center [641, 35] width 82 height 20
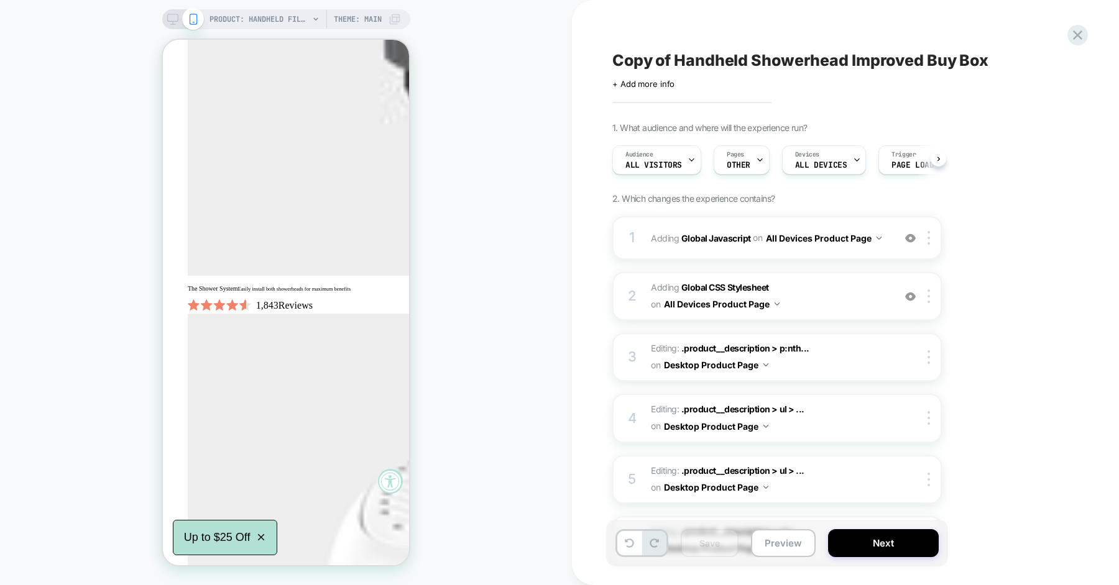
scroll to position [0, 1]
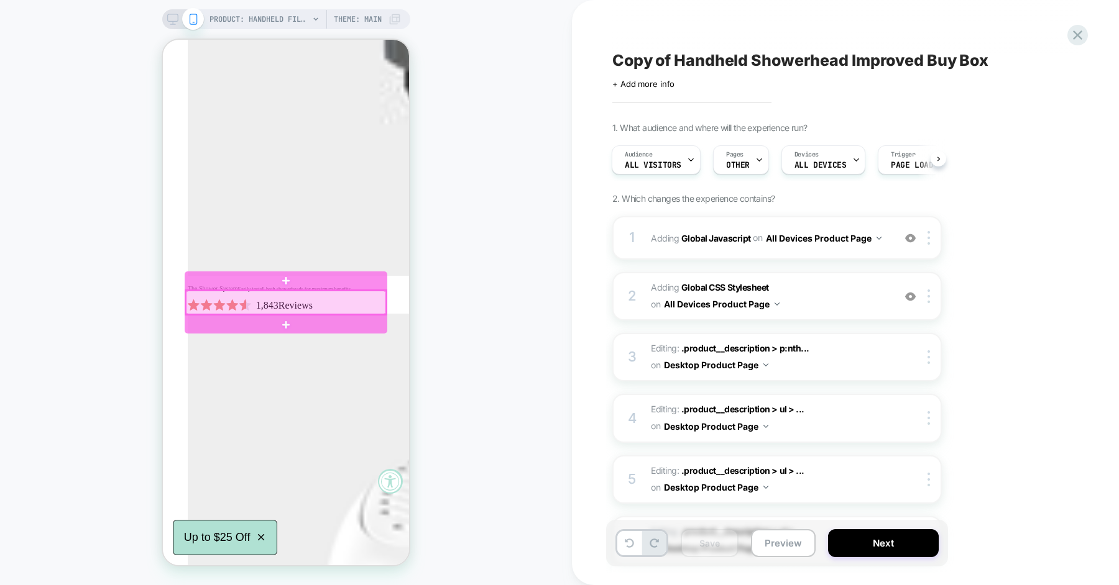
click at [316, 298] on div at bounding box center [286, 303] width 200 height 24
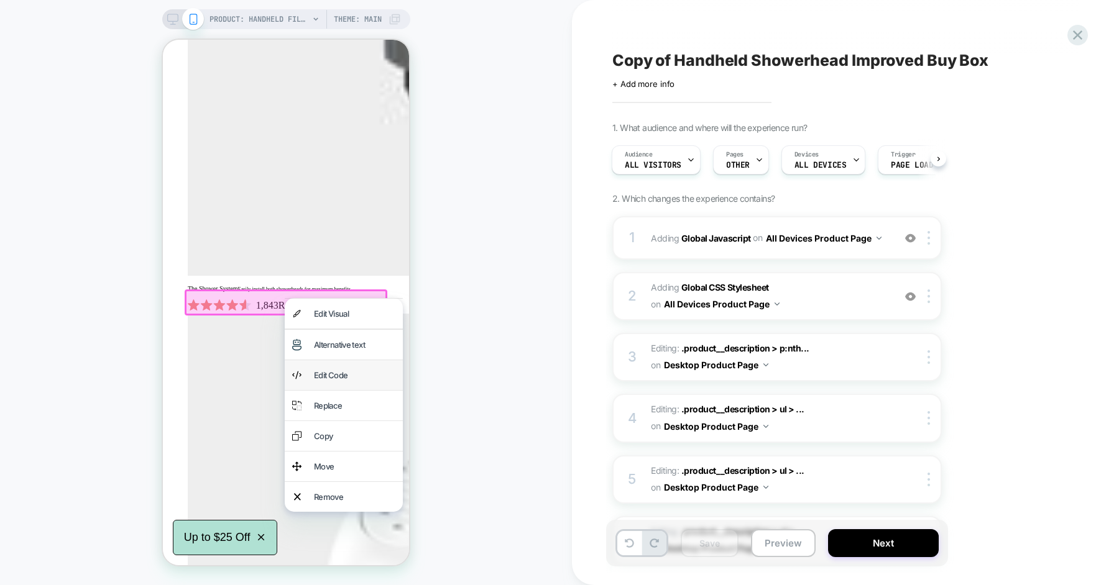
click at [335, 375] on div "Edit Code" at bounding box center [354, 375] width 81 height 15
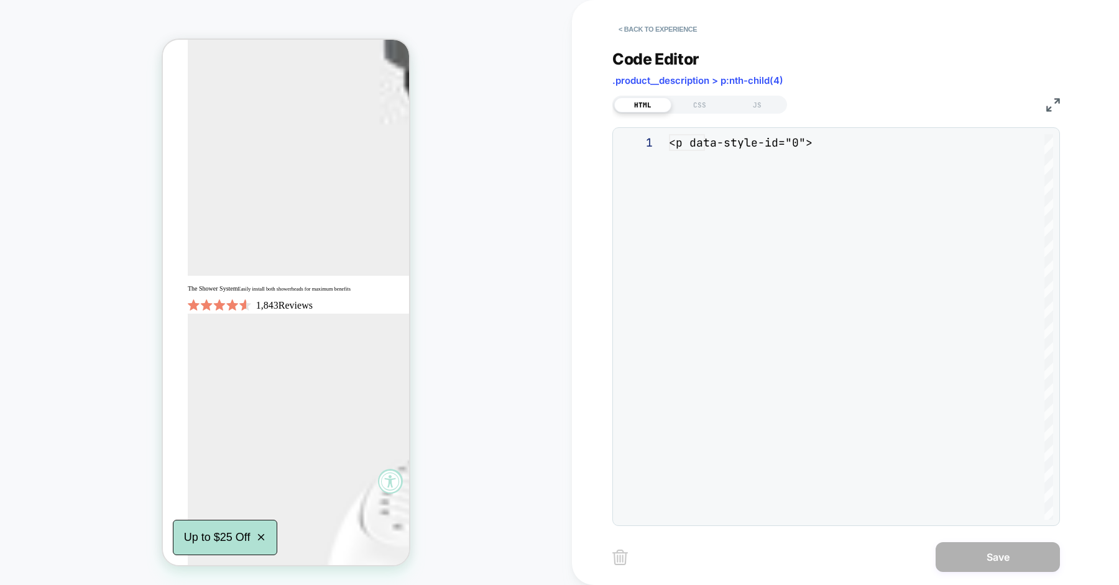
scroll to position [67, 0]
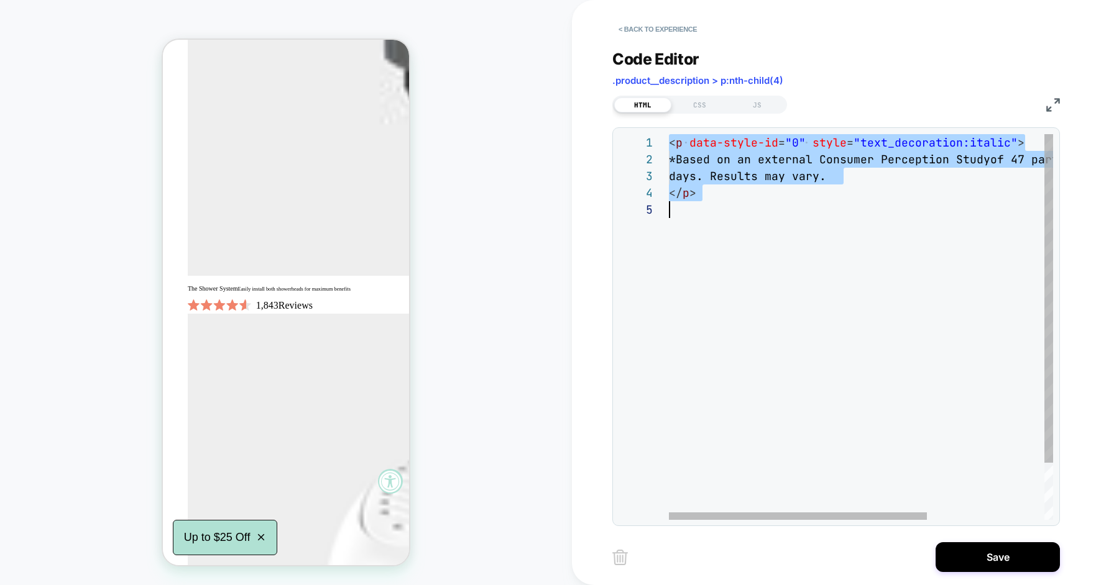
scroll to position [0, 0]
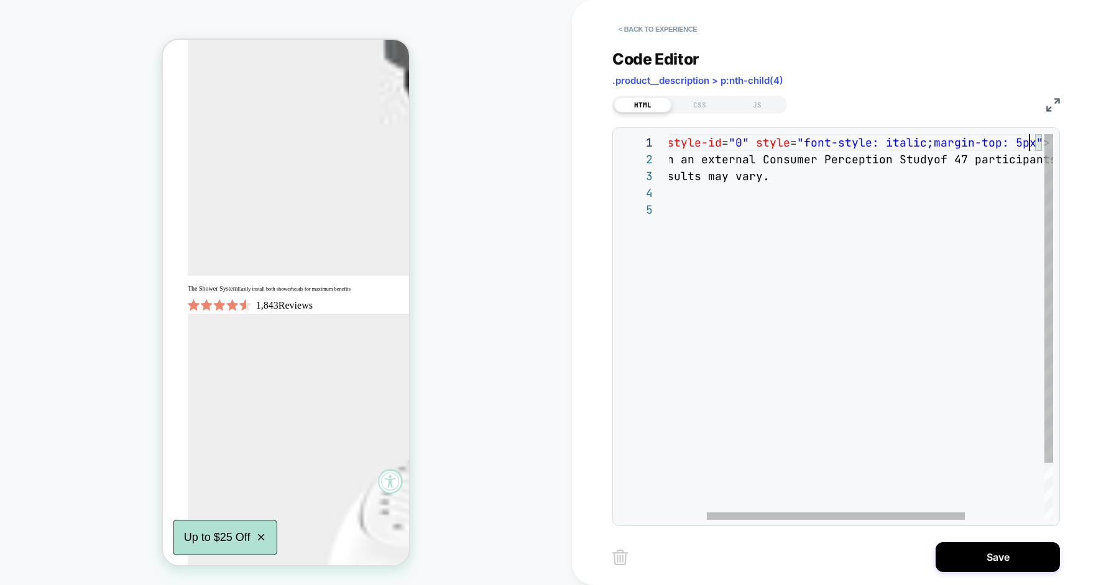
scroll to position [0, 416]
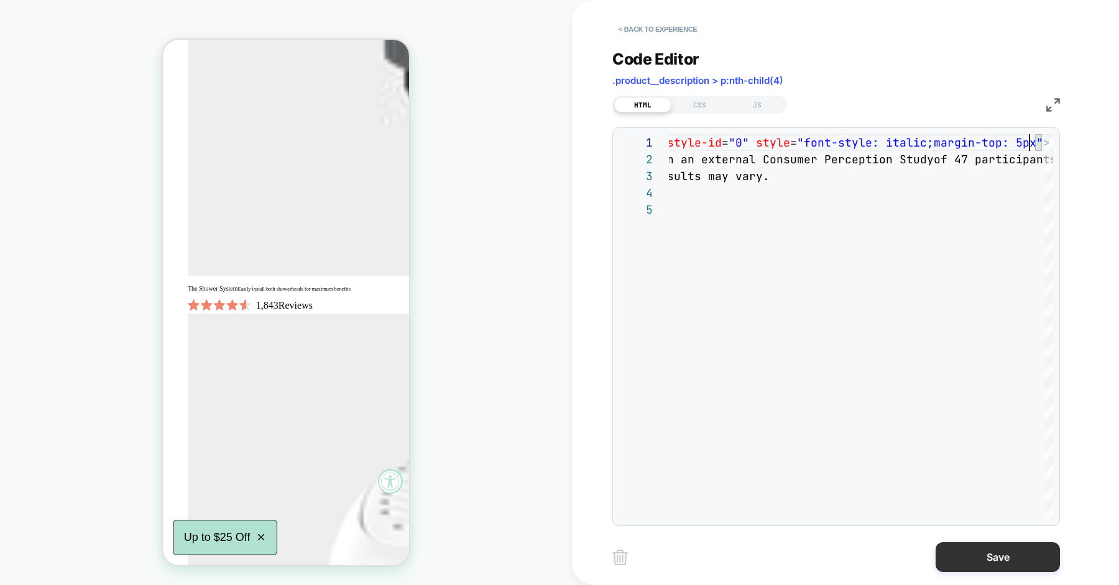
type textarea "**********"
click at [993, 552] on button "Save" at bounding box center [997, 558] width 124 height 30
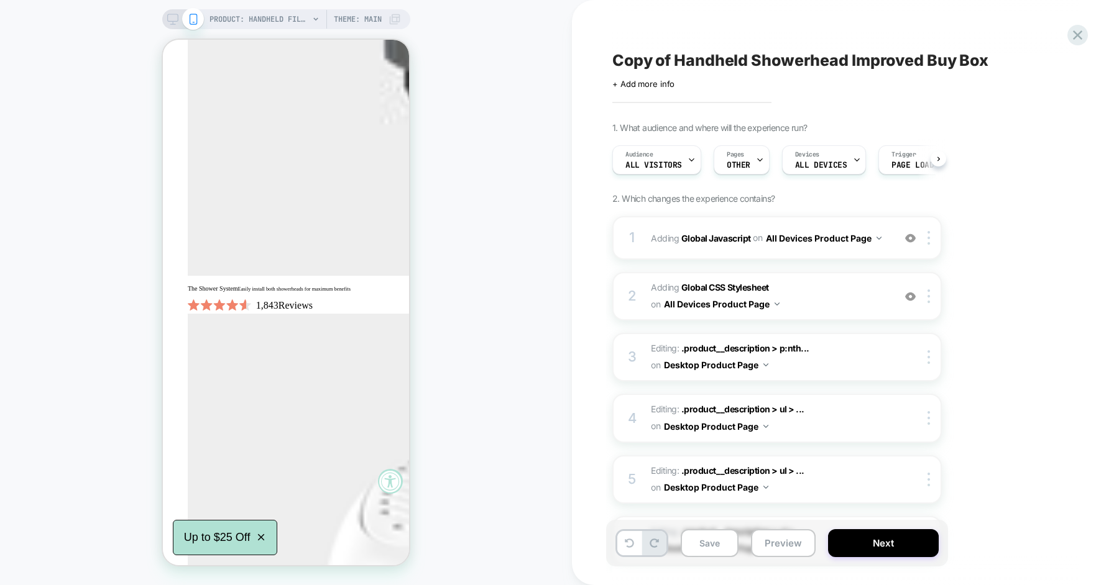
scroll to position [0, 1]
click at [709, 535] on button "Save" at bounding box center [710, 544] width 58 height 28
click at [168, 21] on icon at bounding box center [172, 19] width 11 height 11
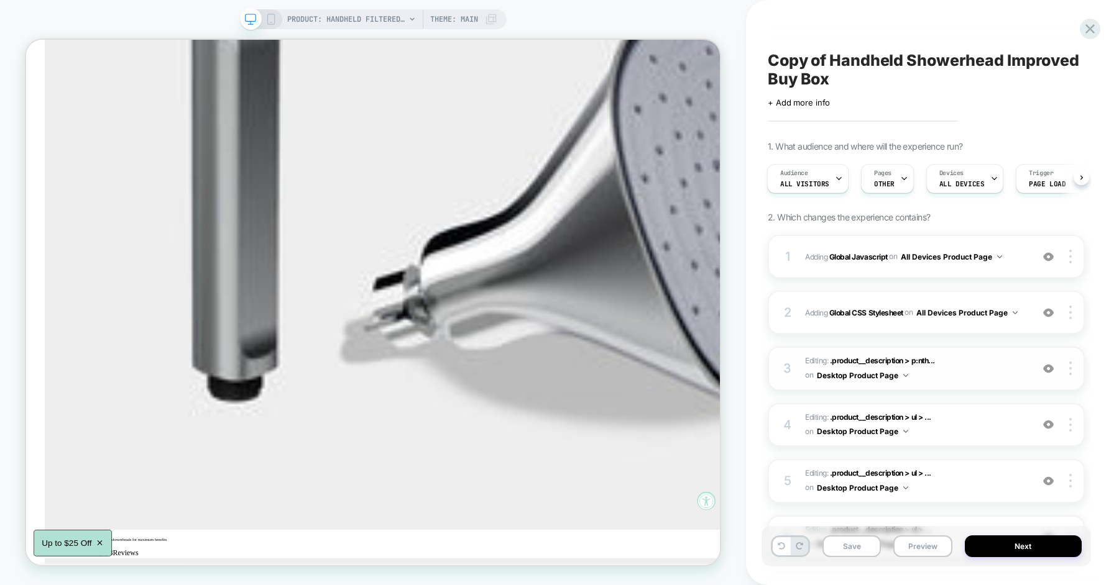
scroll to position [76, 0]
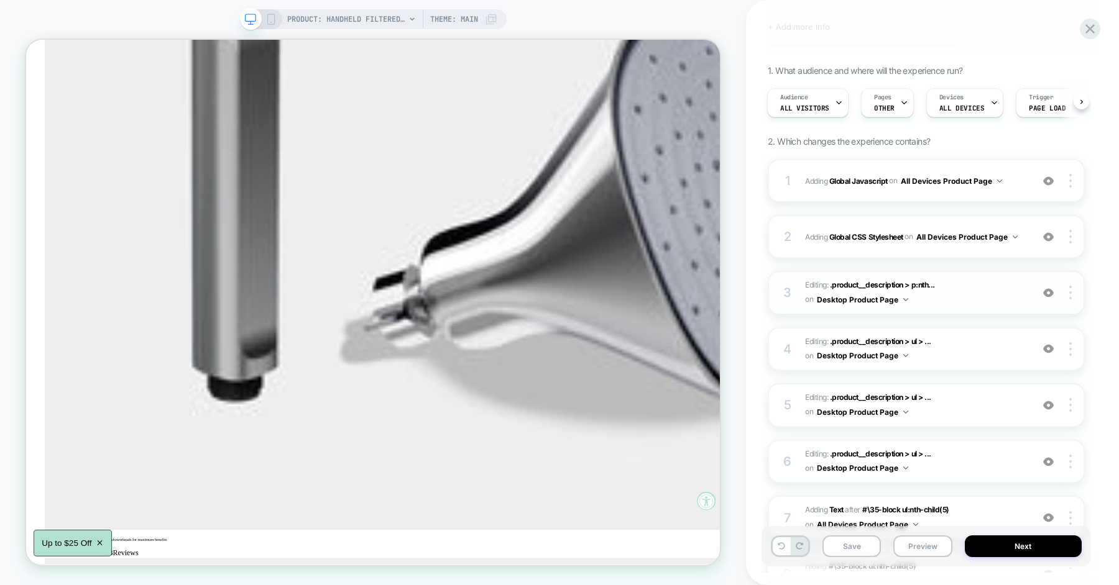
click at [1048, 290] on img at bounding box center [1048, 293] width 11 height 11
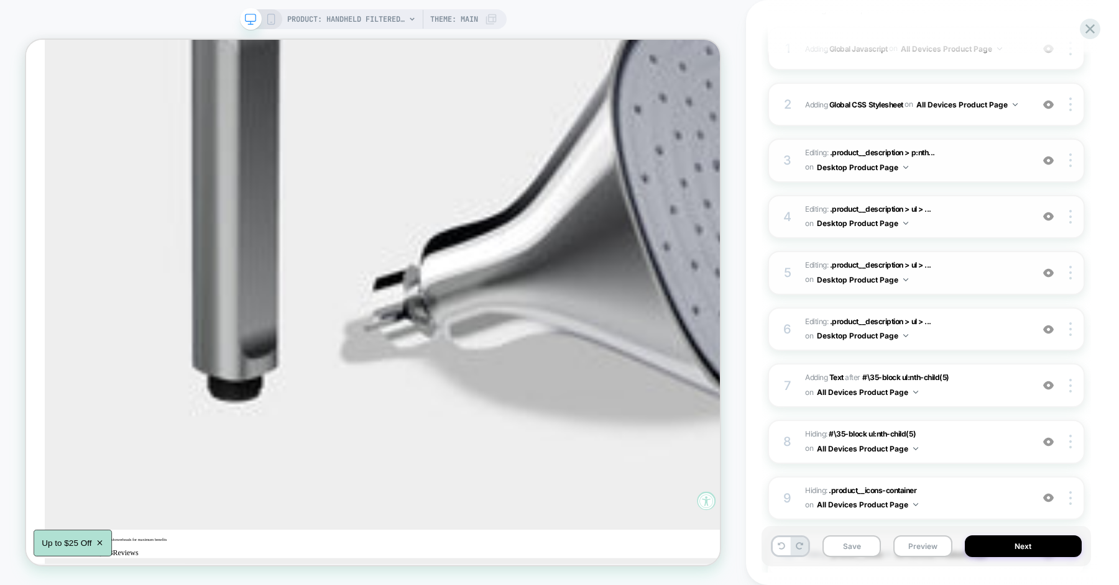
scroll to position [256, 0]
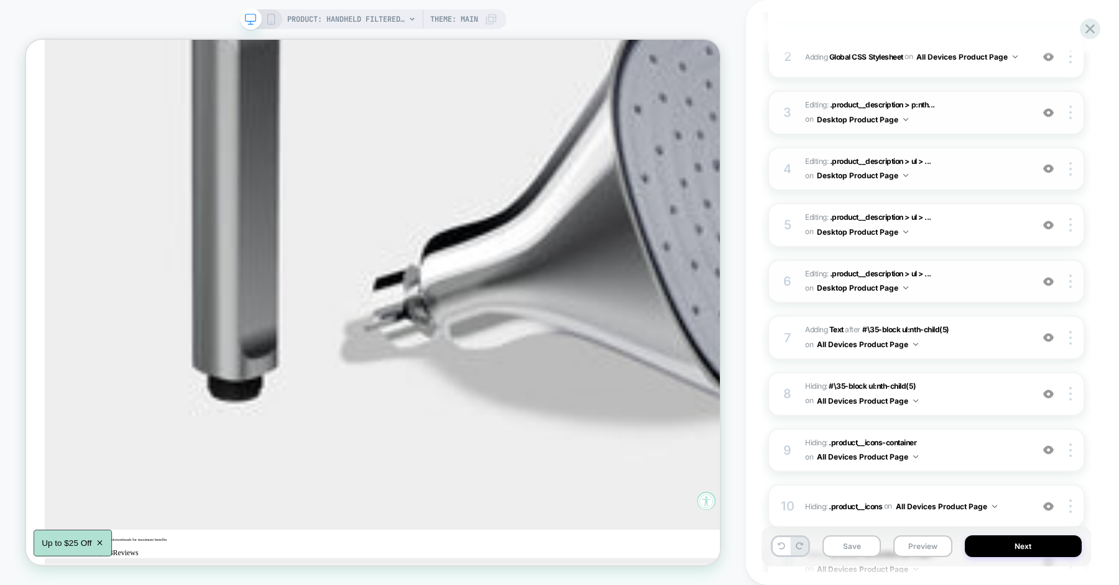
click at [1045, 277] on img at bounding box center [1048, 282] width 11 height 11
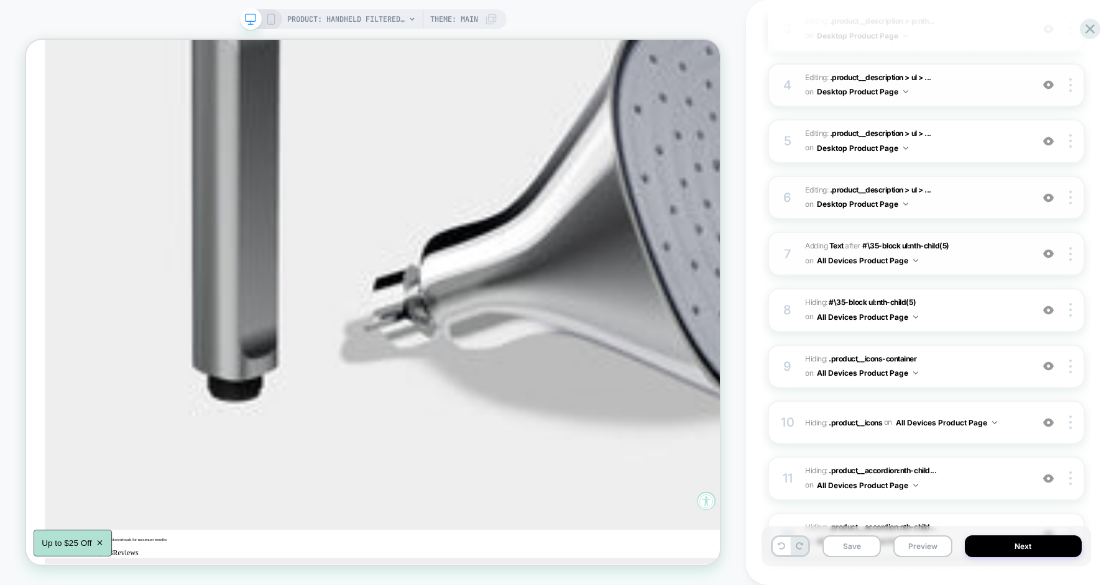
scroll to position [352, 0]
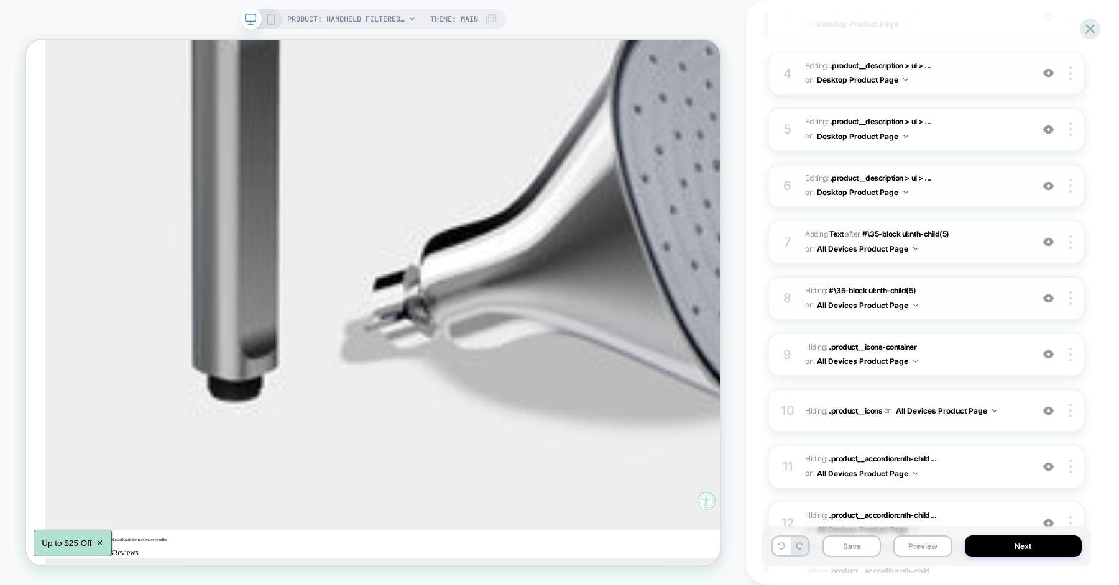
click at [1049, 356] on img at bounding box center [1048, 354] width 11 height 11
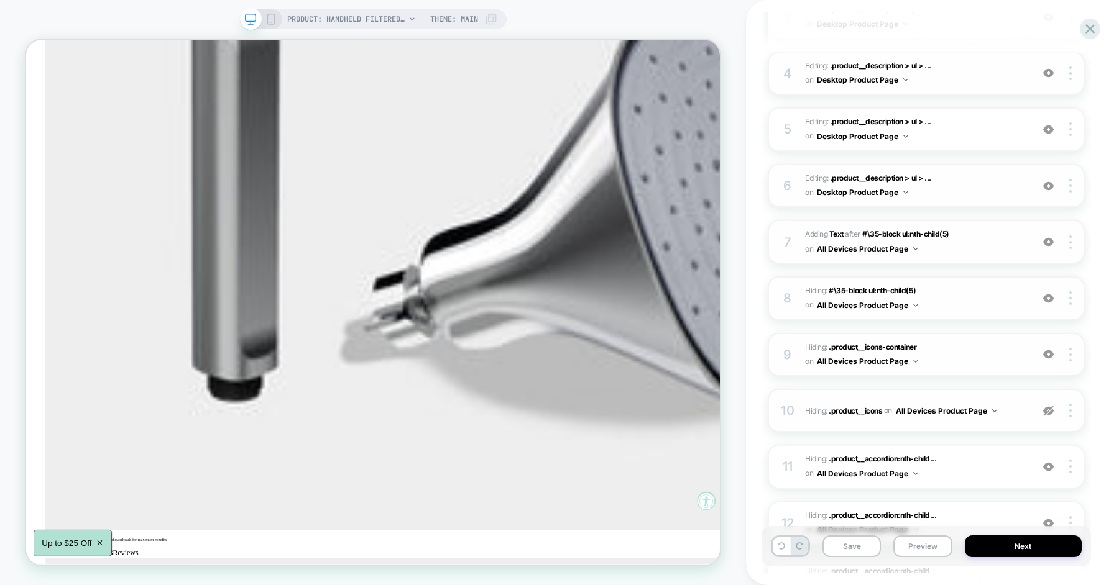
click at [1049, 408] on img at bounding box center [1048, 411] width 11 height 11
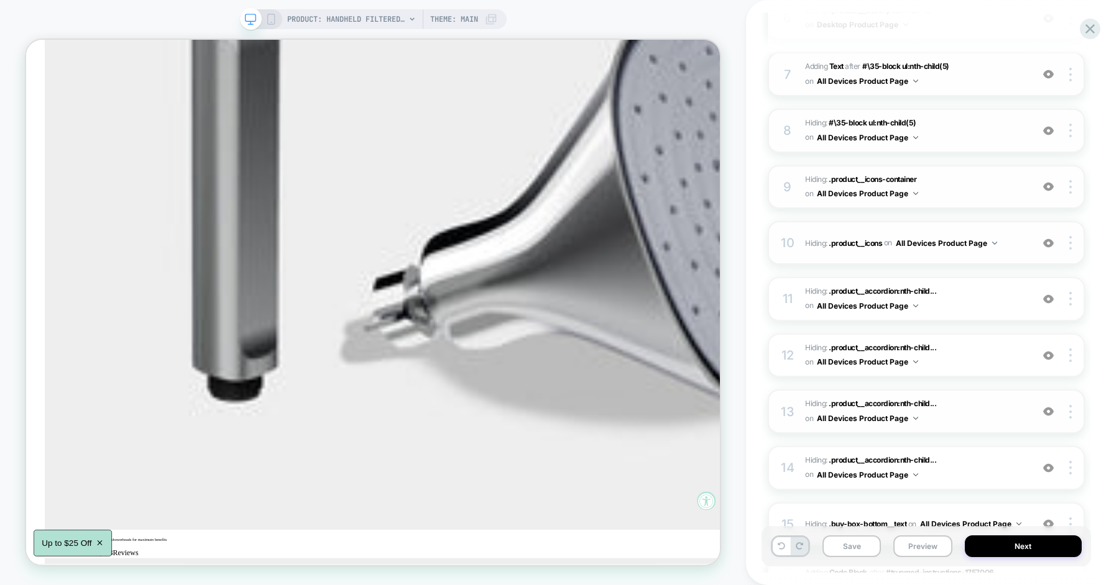
scroll to position [558, 0]
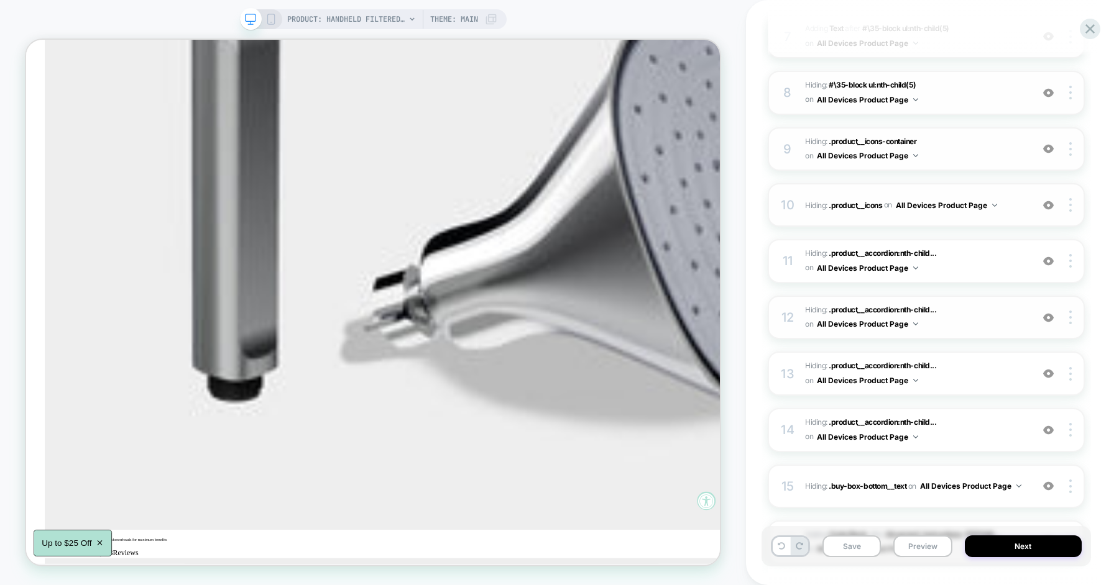
click at [1047, 367] on div at bounding box center [1049, 374] width 24 height 14
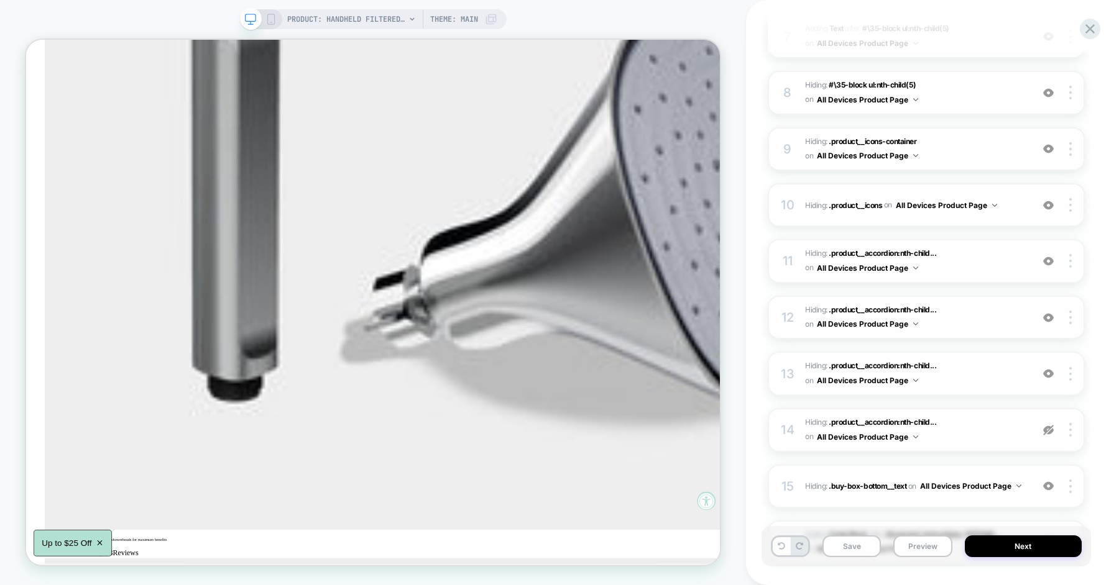
click at [1048, 482] on img at bounding box center [1048, 486] width 11 height 11
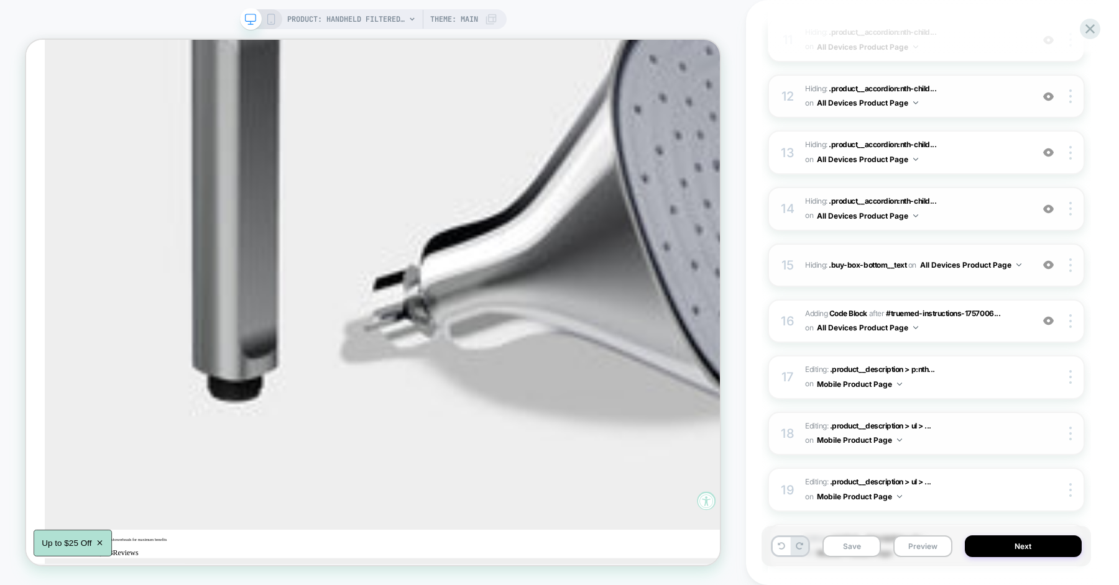
scroll to position [802, 0]
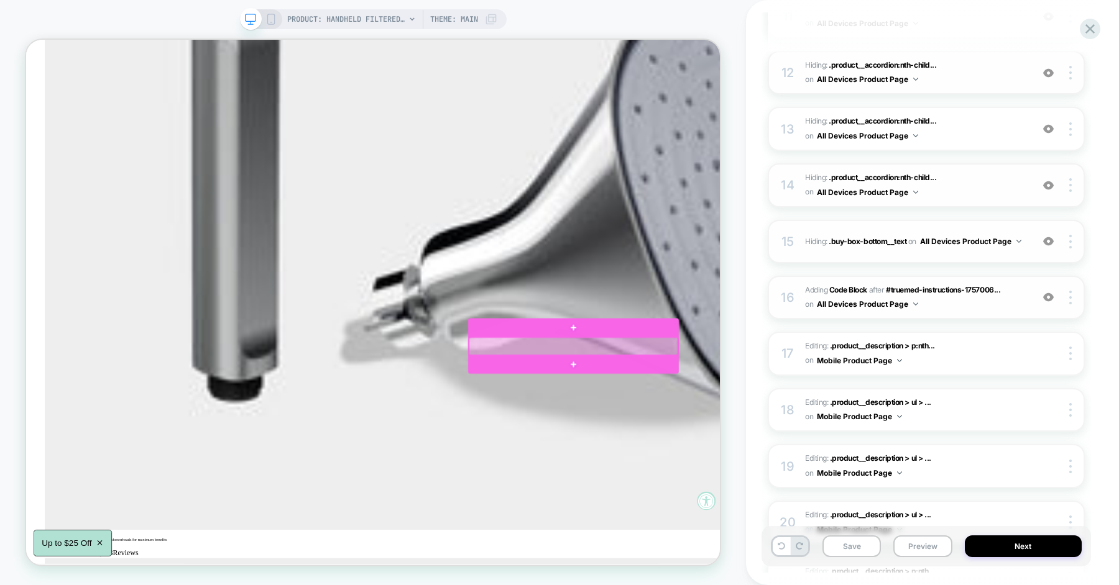
click at [730, 446] on div at bounding box center [756, 449] width 278 height 24
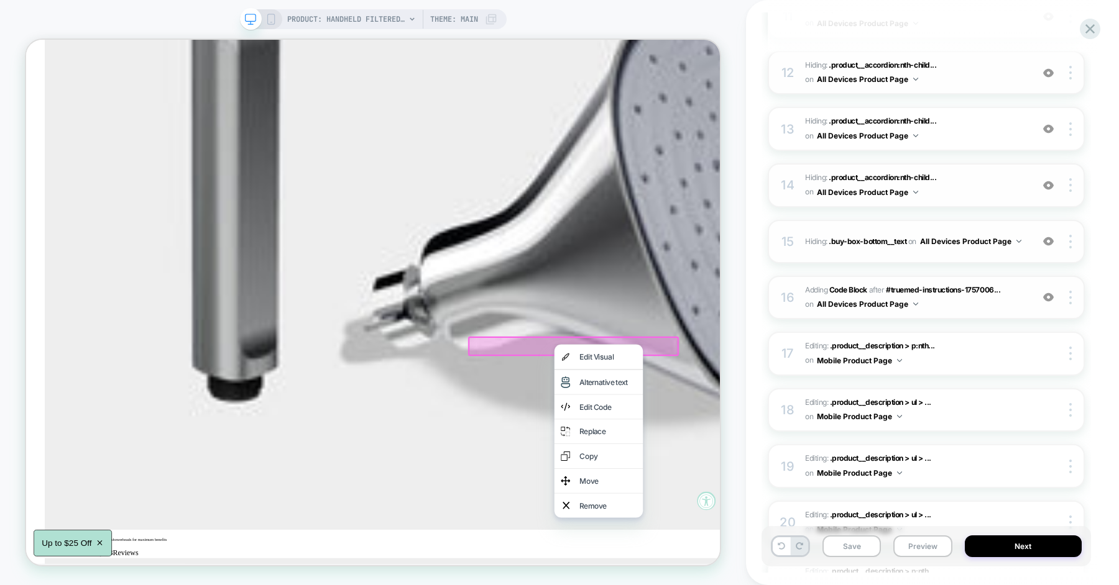
click at [756, 357] on div "Copy of Handheld Showerhead Improved Buy Box Click to edit experience details +…" at bounding box center [932, 292] width 373 height 585
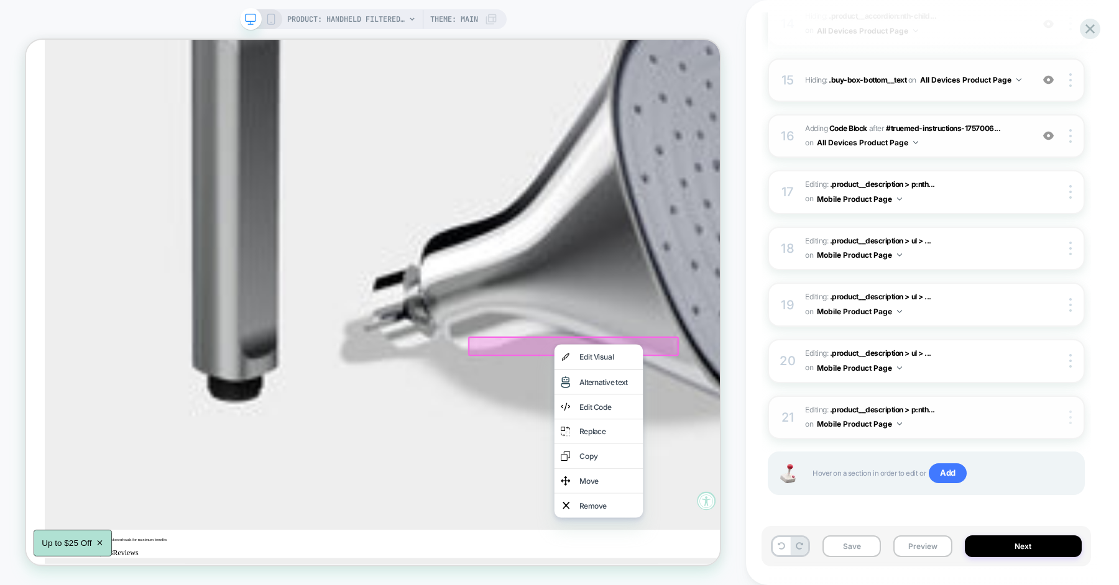
click at [0, 0] on img at bounding box center [0, 0] width 0 height 0
click at [769, 531] on div "Edit Code" at bounding box center [802, 529] width 76 height 15
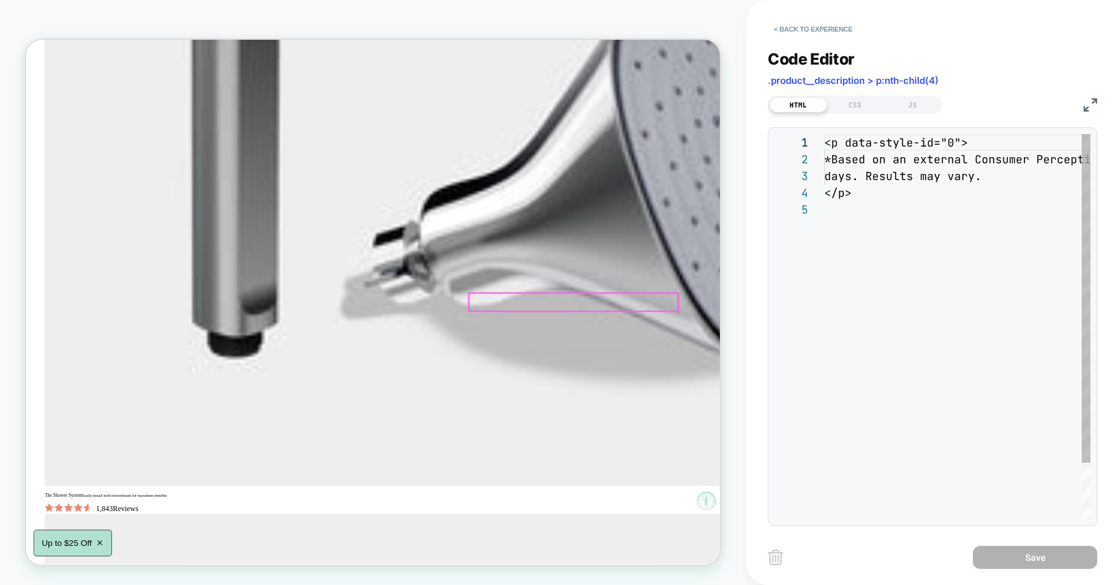
scroll to position [67, 0]
click at [906, 150] on div "< p data-style-id = "0" > *Based on an external Consumer Perception Study of 47…" at bounding box center [1103, 360] width 559 height 453
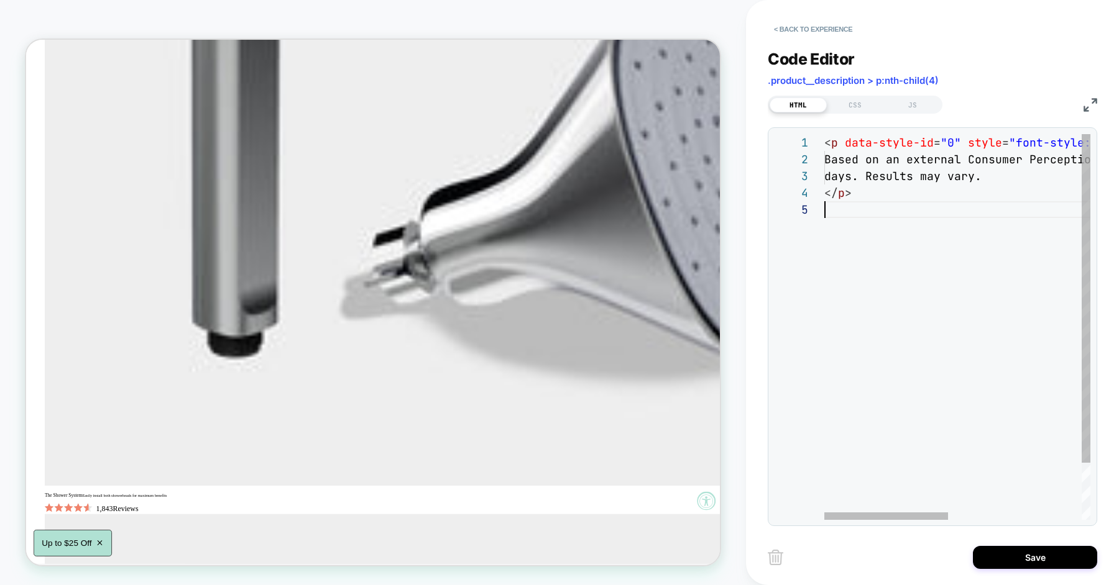
click at [841, 158] on div "< p data-style-id = "0" style = "font-style: italic;" > Based on an external Co…" at bounding box center [1100, 360] width 553 height 453
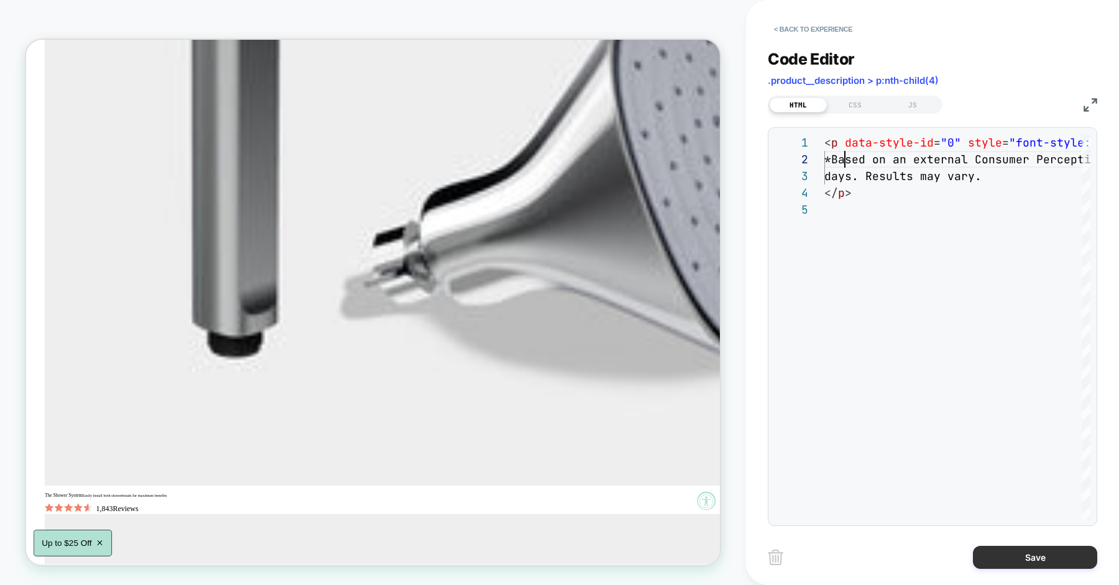
type textarea "**********"
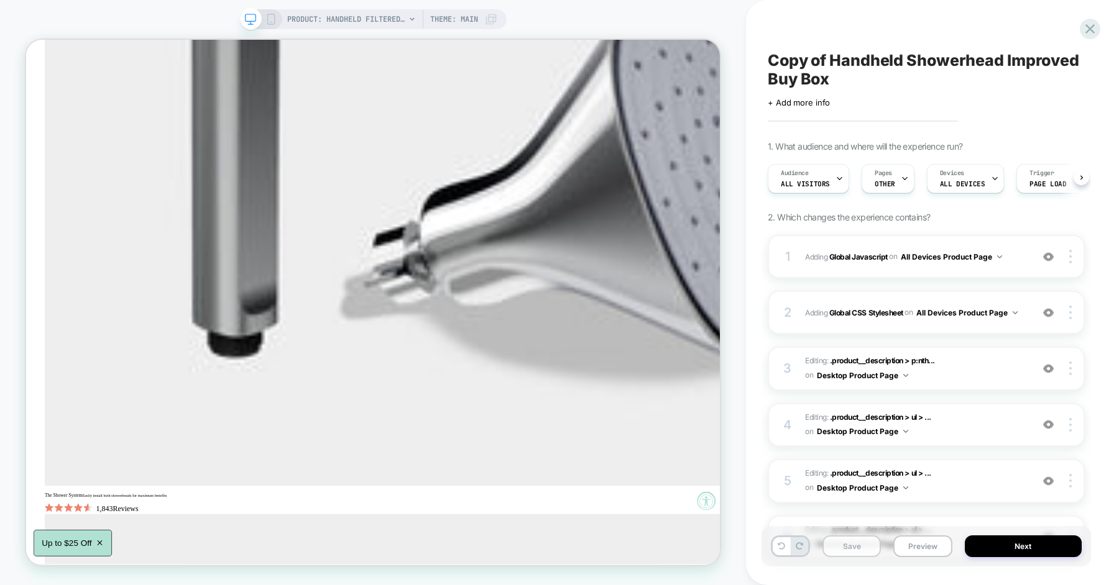
scroll to position [0, 1]
click at [839, 546] on button "Save" at bounding box center [851, 547] width 58 height 22
click at [922, 548] on button "Preview" at bounding box center [922, 547] width 58 height 22
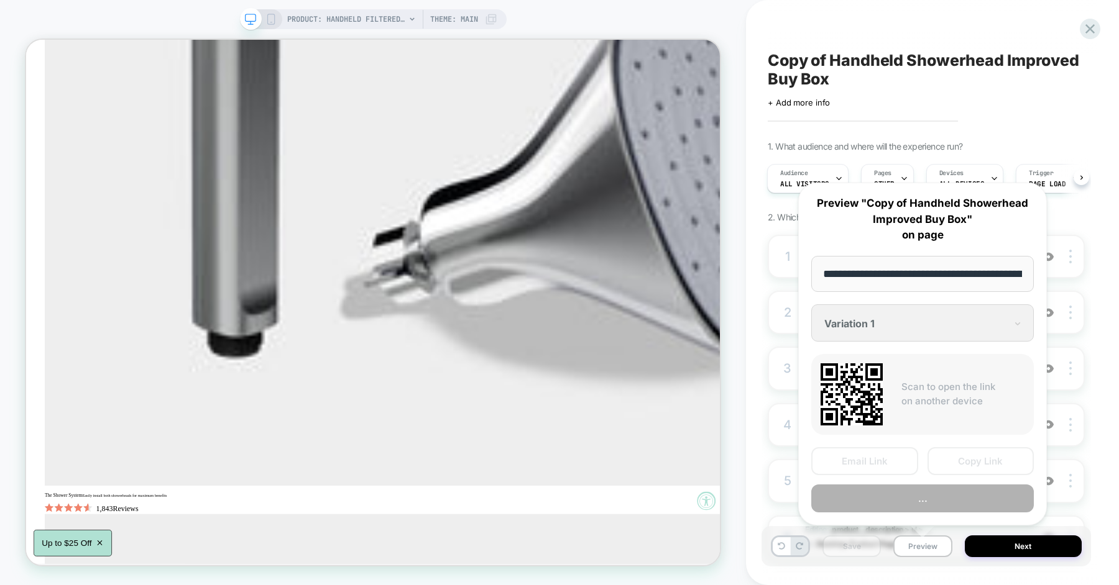
scroll to position [0, 200]
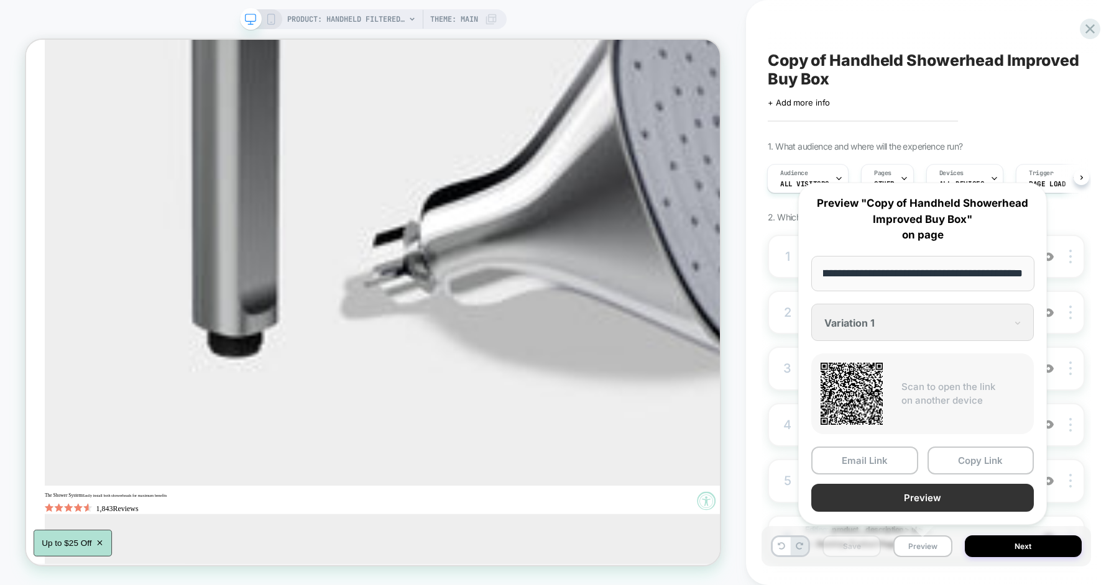
click at [912, 498] on button "Preview" at bounding box center [922, 498] width 223 height 28
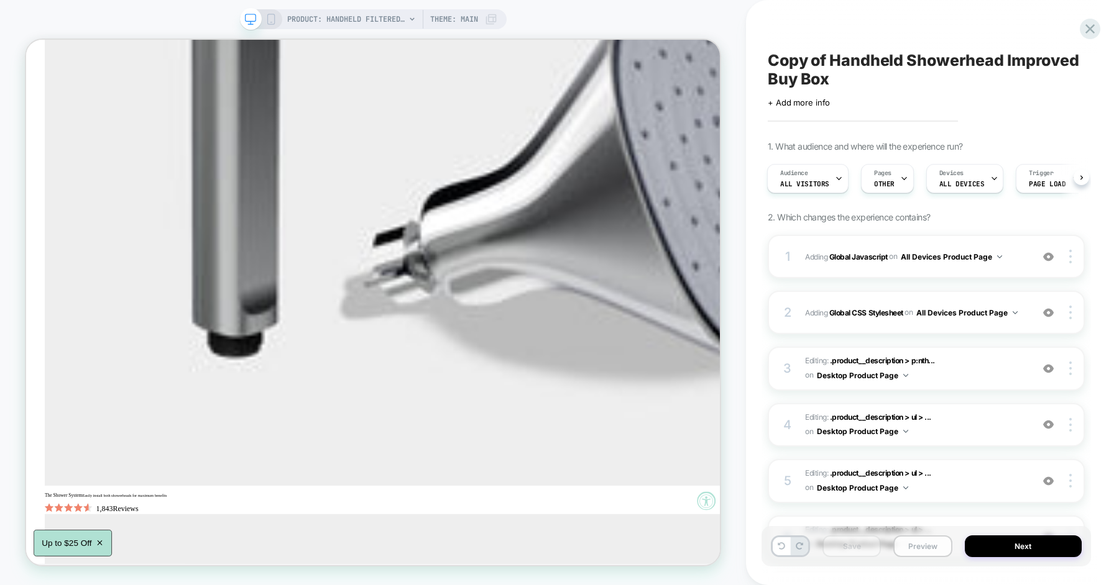
click at [915, 544] on button "Preview" at bounding box center [922, 547] width 58 height 22
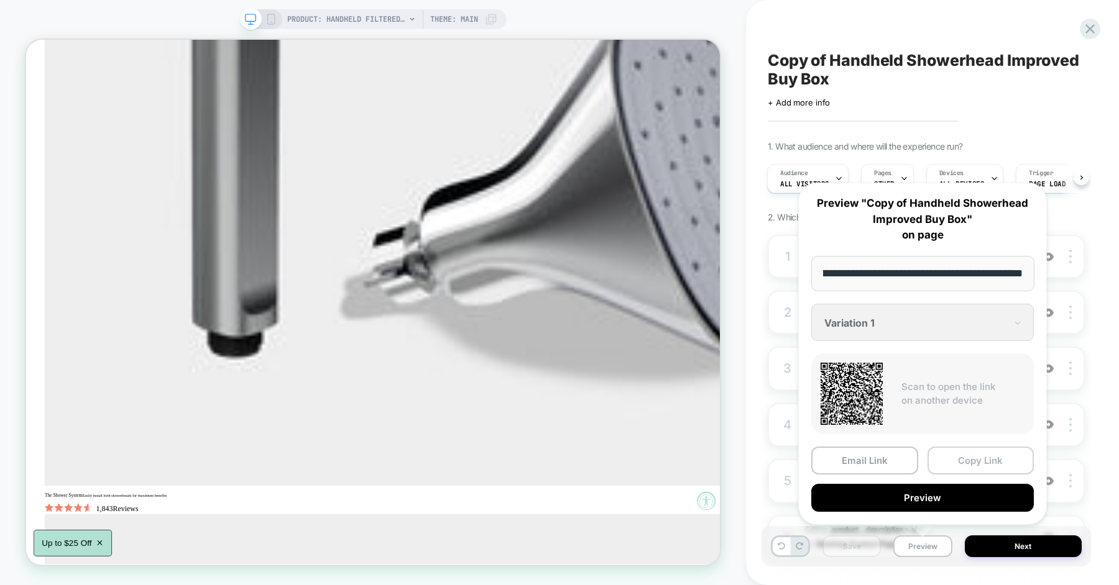
click at [958, 457] on button "Copy Link" at bounding box center [980, 461] width 107 height 28
